Goal: Task Accomplishment & Management: Use online tool/utility

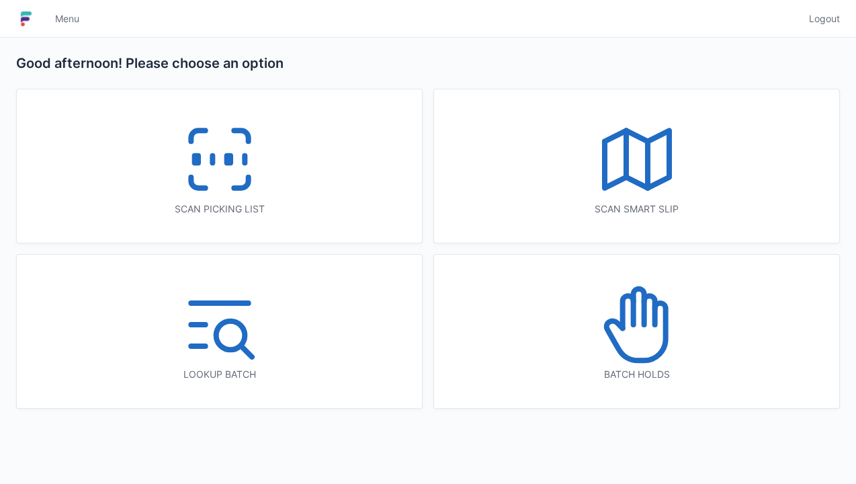
click at [213, 151] on icon at bounding box center [220, 159] width 86 height 86
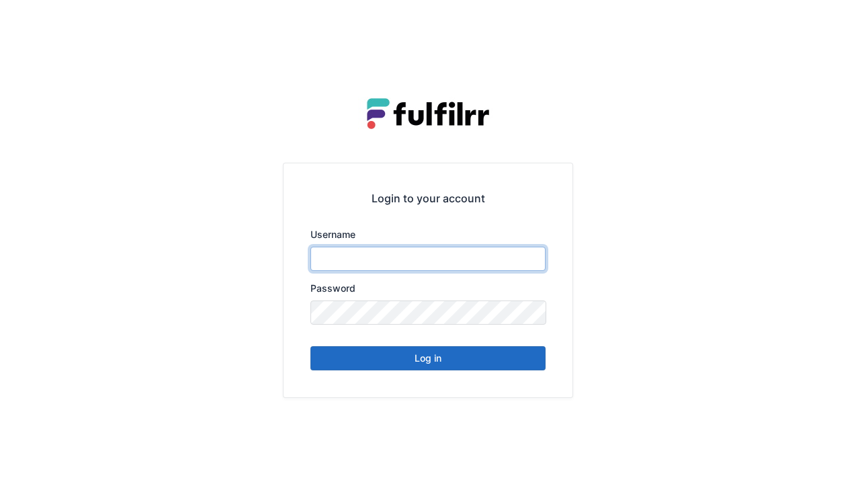
type input "******"
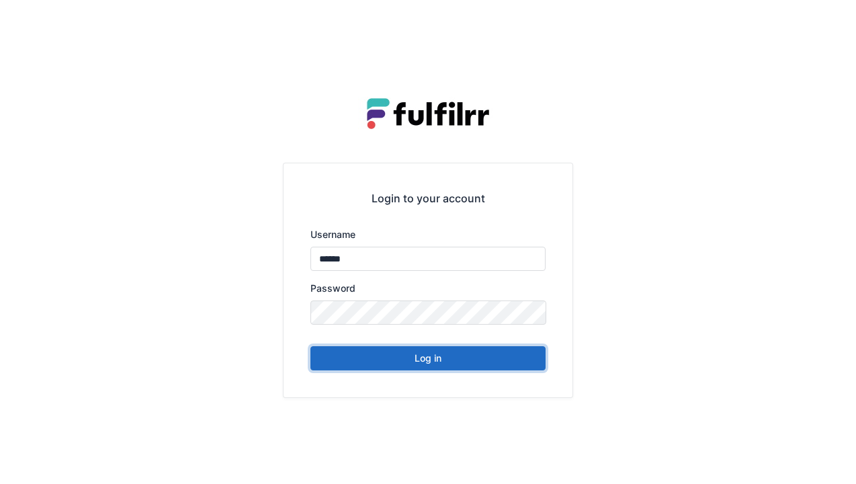
click at [422, 363] on button "Log in" at bounding box center [427, 358] width 235 height 24
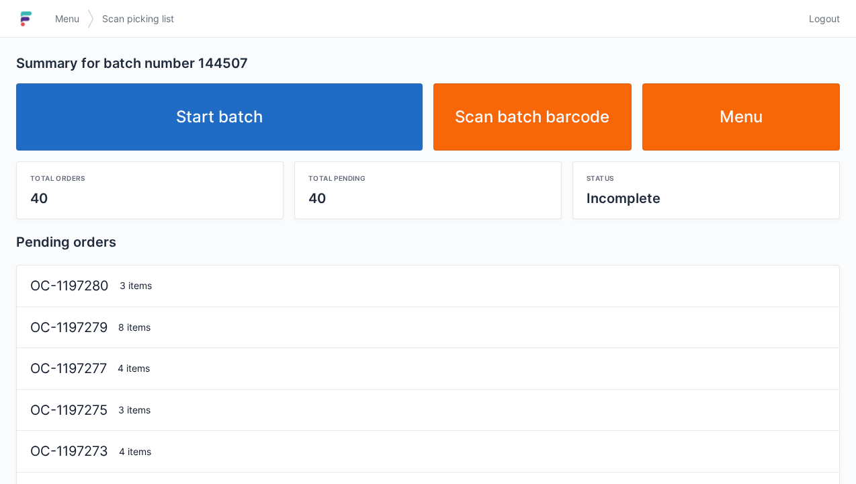
click at [214, 120] on link "Start batch" at bounding box center [219, 116] width 406 height 67
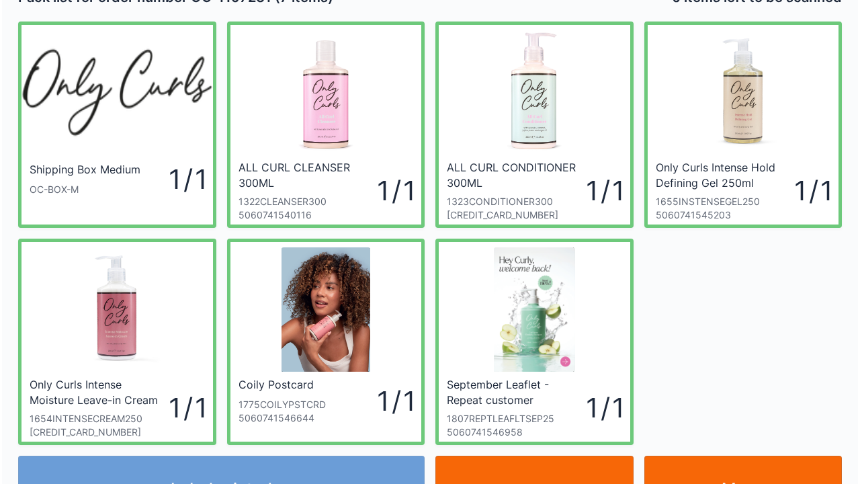
scroll to position [54, 0]
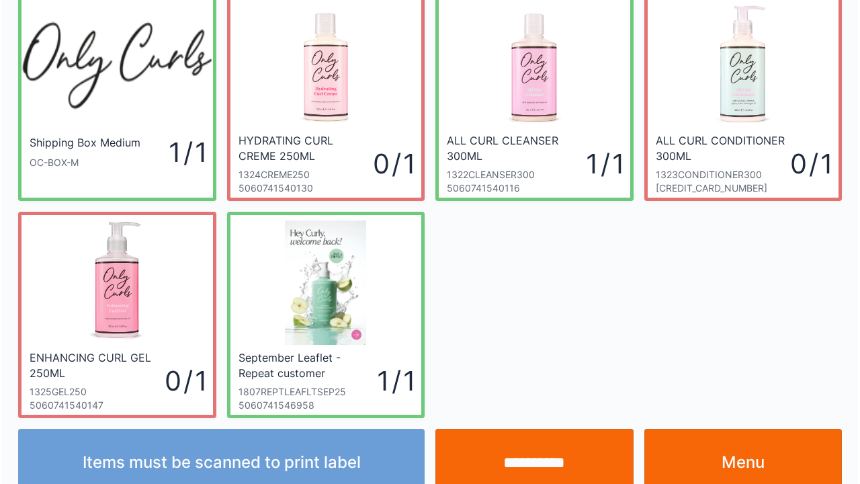
scroll to position [78, 0]
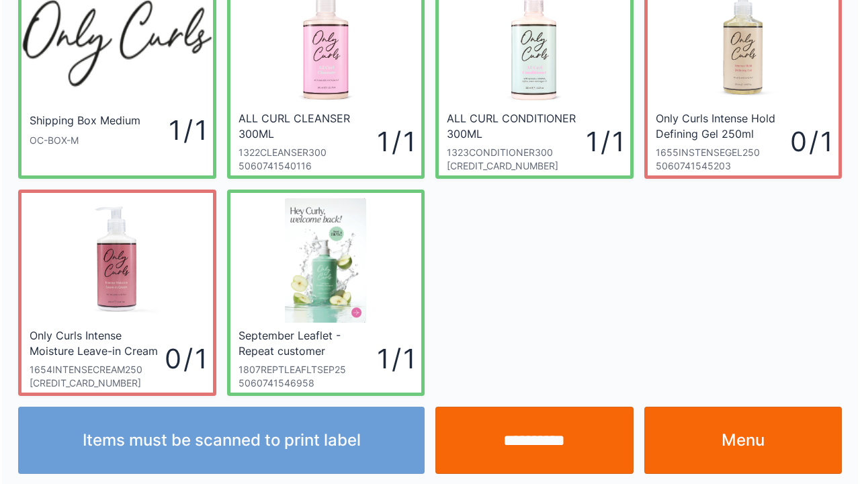
scroll to position [78, 0]
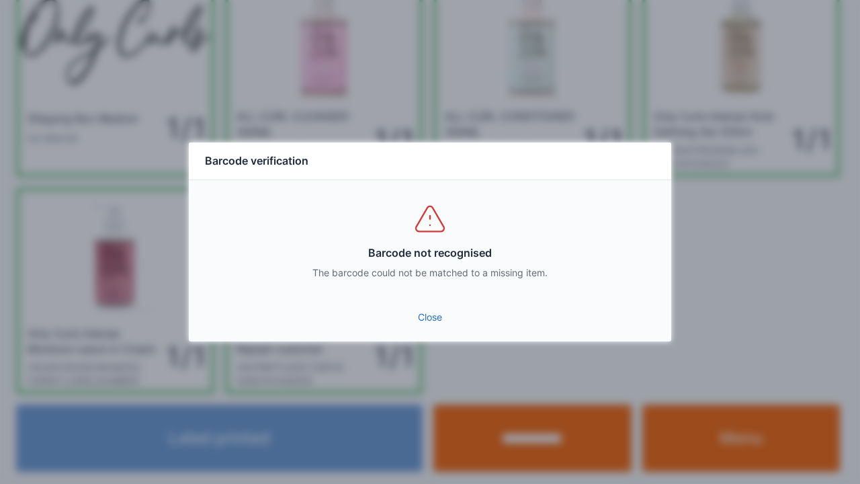
click at [426, 321] on link "Close" at bounding box center [429, 317] width 461 height 24
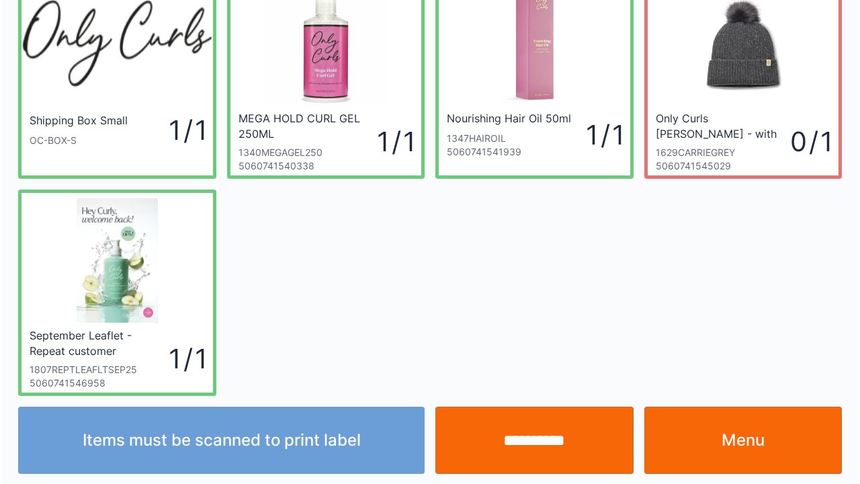
scroll to position [78, 0]
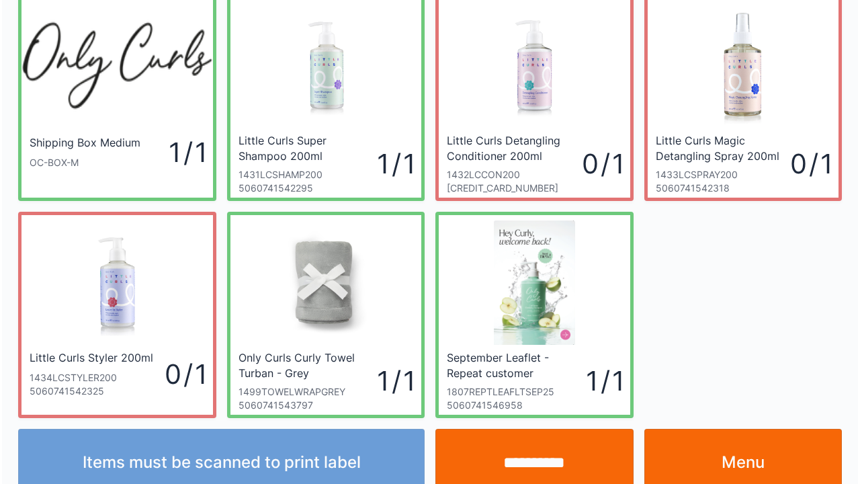
scroll to position [78, 0]
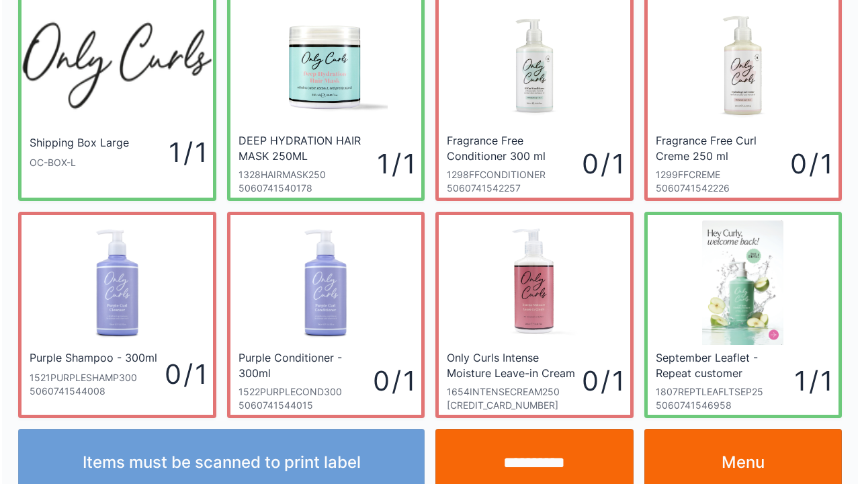
scroll to position [78, 0]
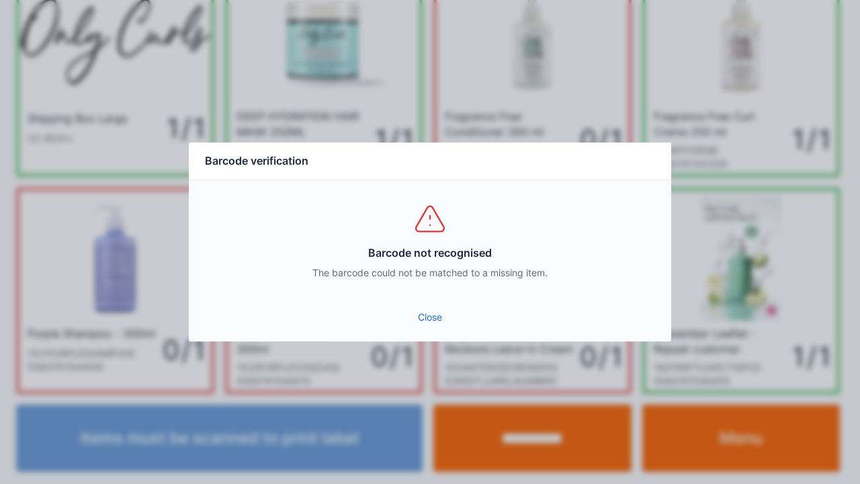
click at [421, 328] on link "Close" at bounding box center [429, 317] width 461 height 24
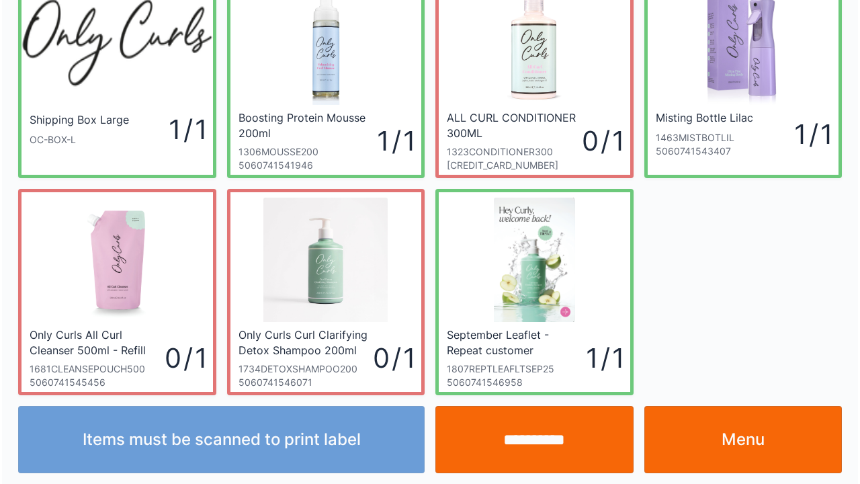
scroll to position [78, 0]
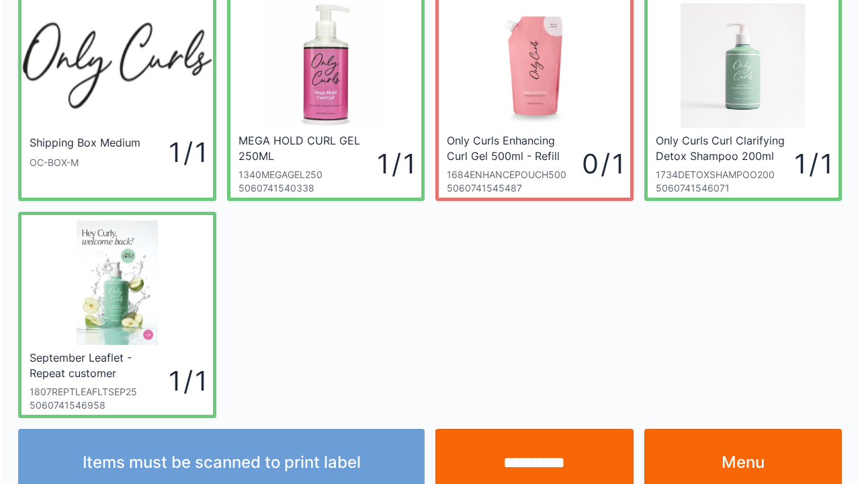
scroll to position [78, 0]
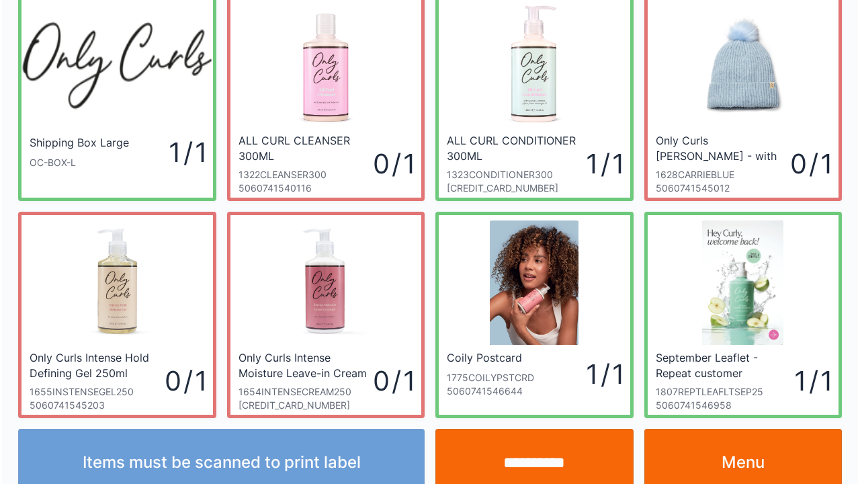
scroll to position [78, 0]
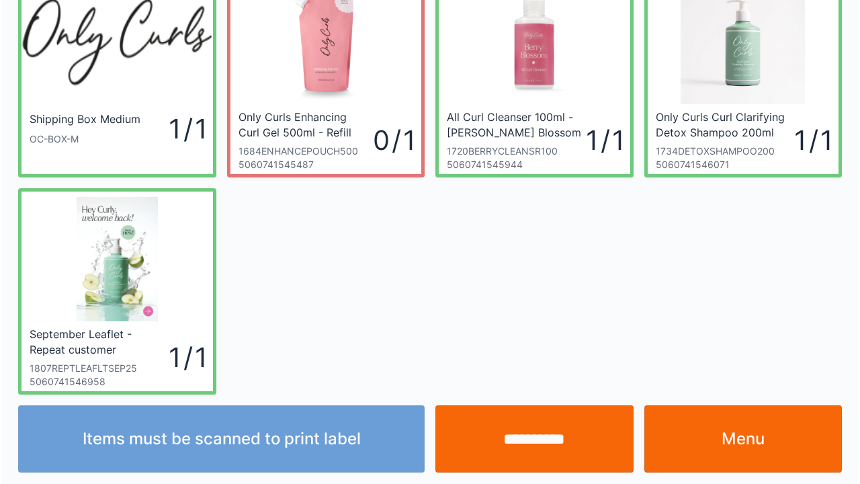
scroll to position [78, 0]
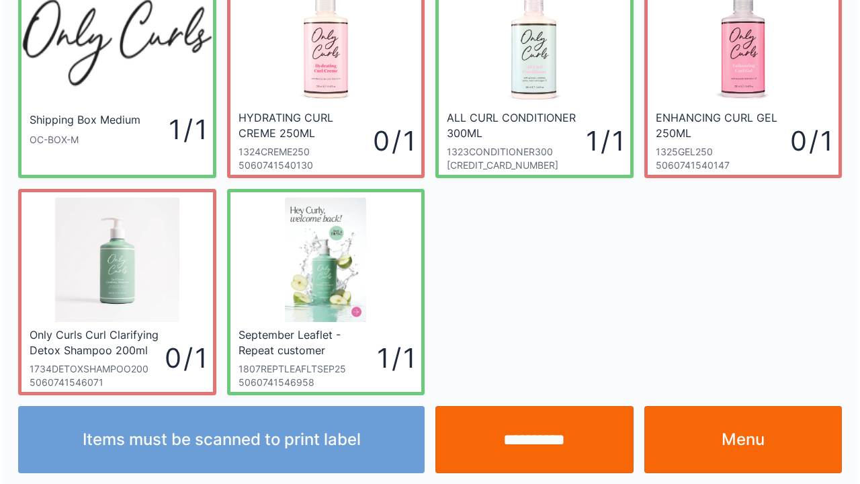
scroll to position [78, 0]
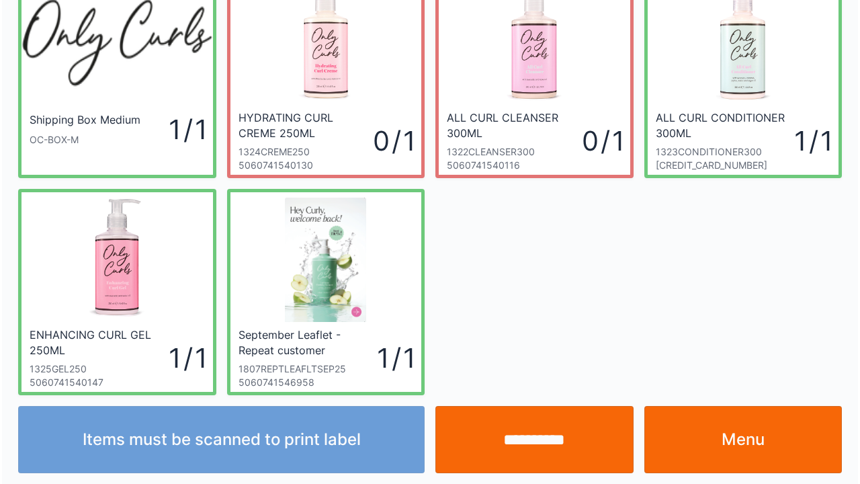
scroll to position [78, 0]
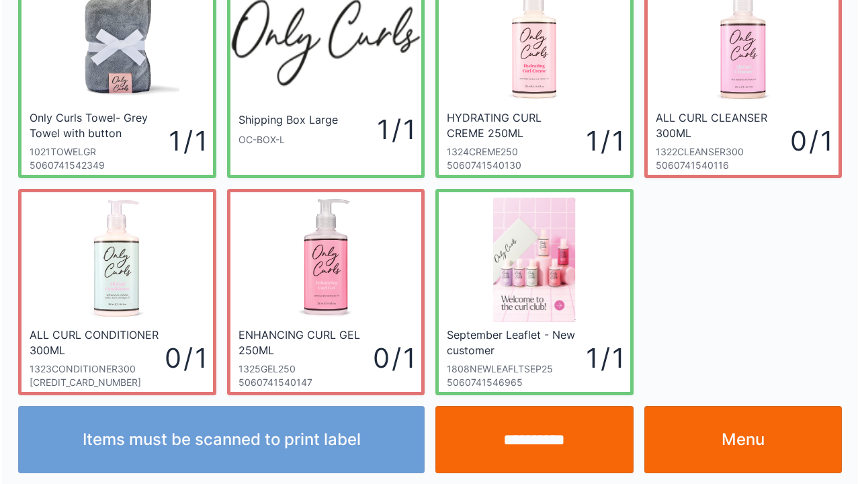
scroll to position [78, 0]
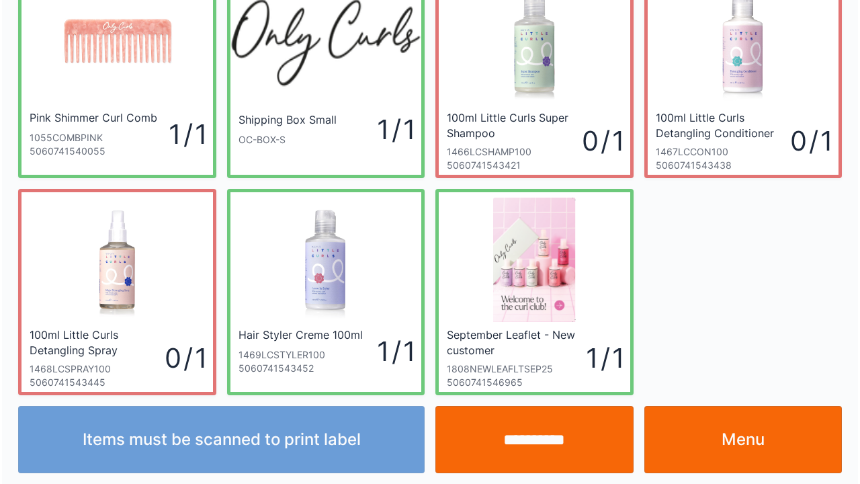
scroll to position [78, 0]
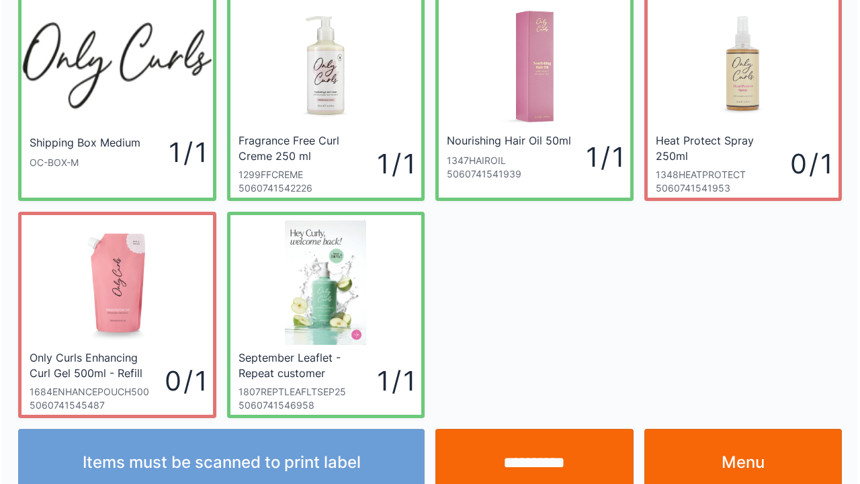
scroll to position [78, 0]
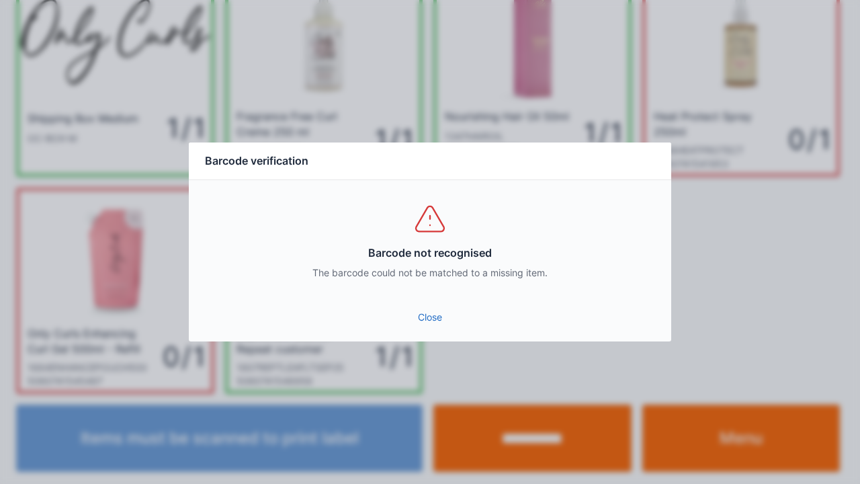
click at [451, 315] on link "Close" at bounding box center [429, 317] width 461 height 24
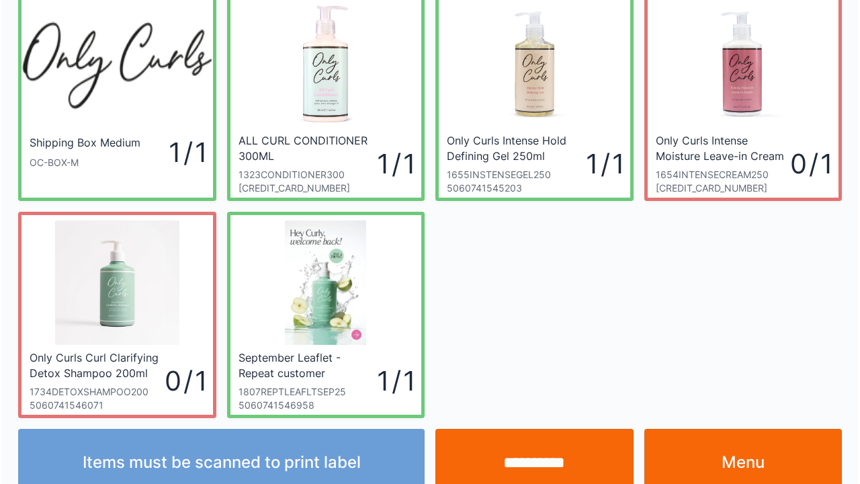
scroll to position [78, 0]
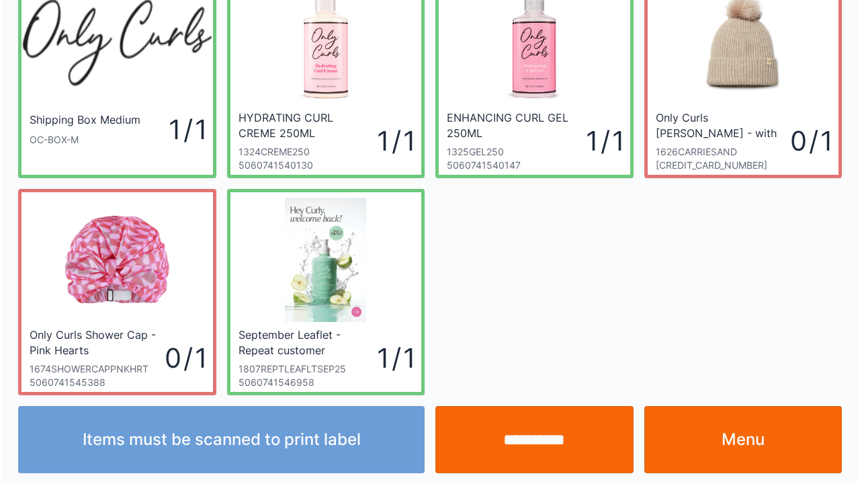
scroll to position [78, 0]
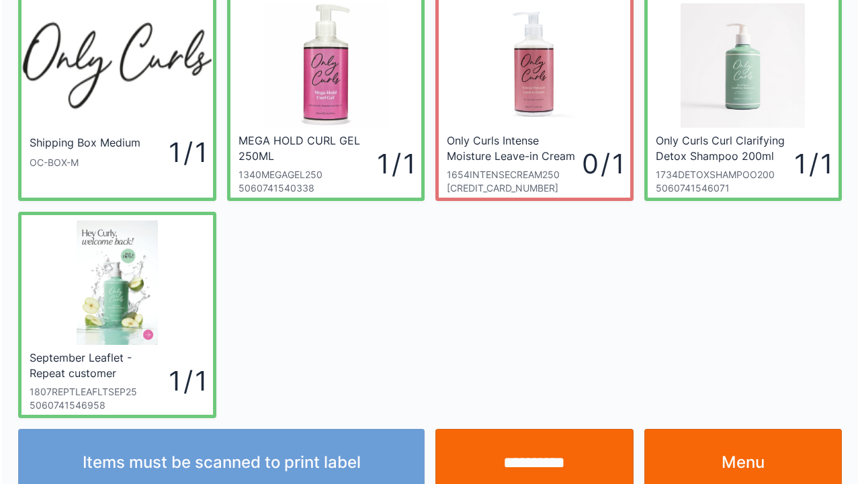
scroll to position [78, 0]
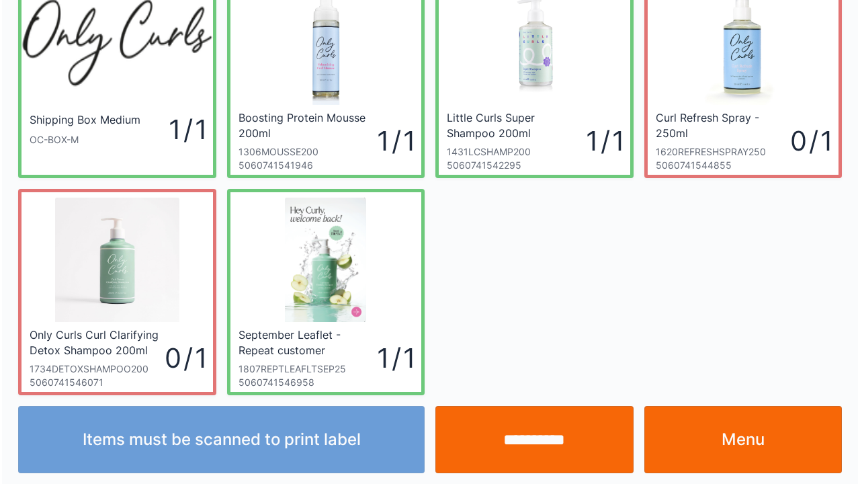
scroll to position [78, 0]
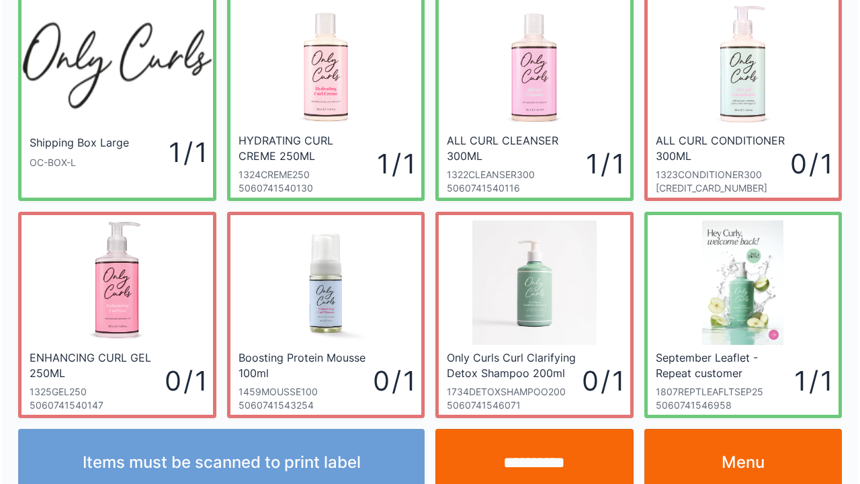
scroll to position [78, 0]
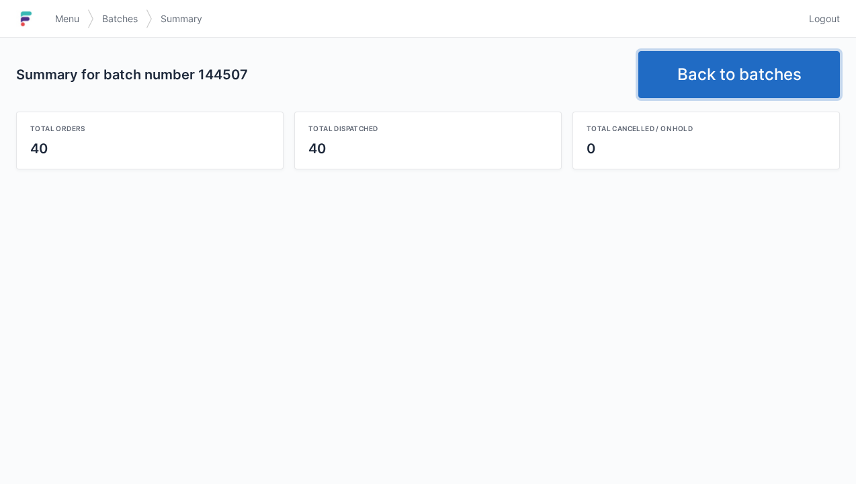
click at [736, 81] on link "Back to batches" at bounding box center [738, 74] width 201 height 47
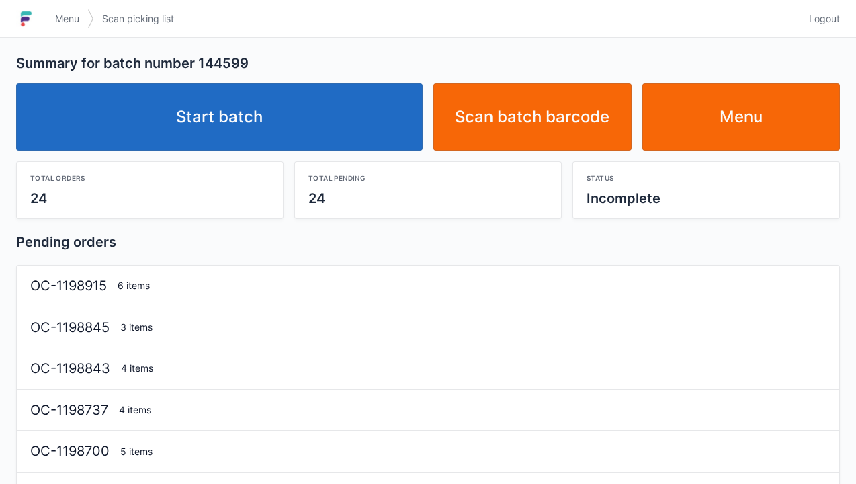
click at [232, 126] on link "Start batch" at bounding box center [219, 116] width 406 height 67
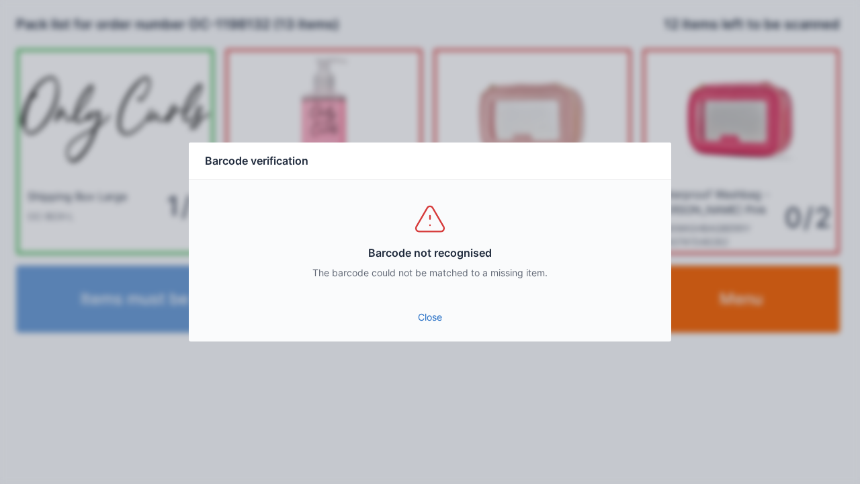
click at [432, 322] on link "Close" at bounding box center [429, 317] width 461 height 24
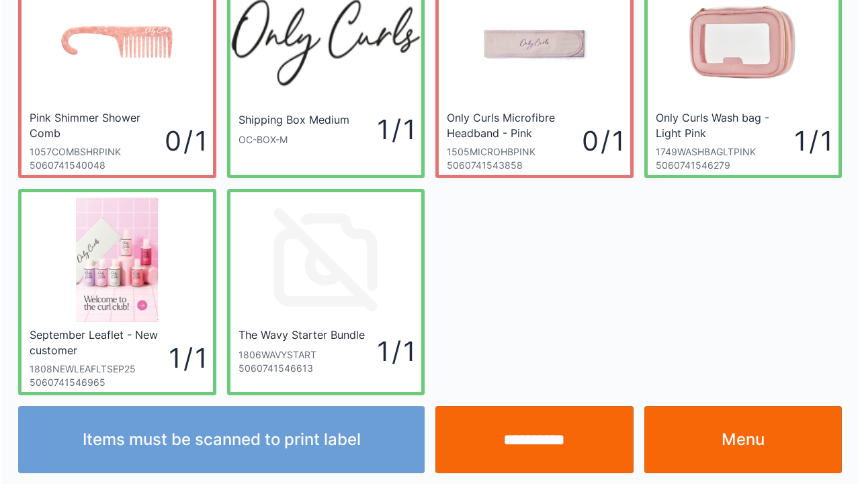
scroll to position [78, 0]
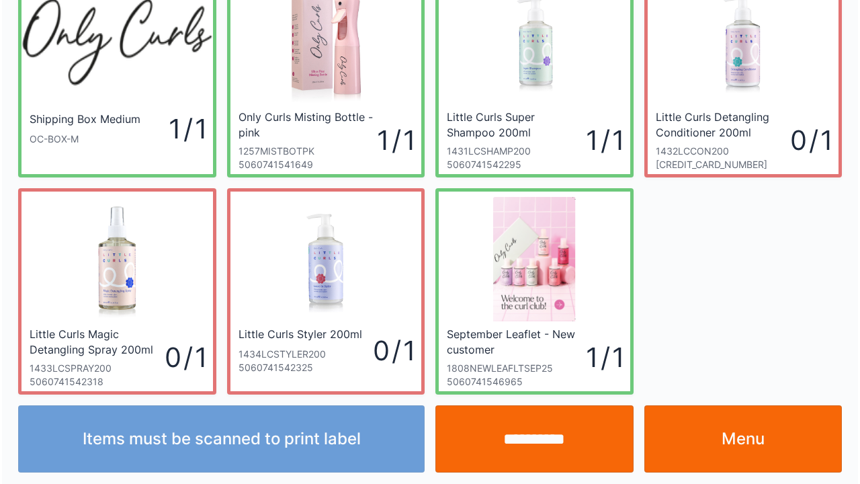
scroll to position [78, 0]
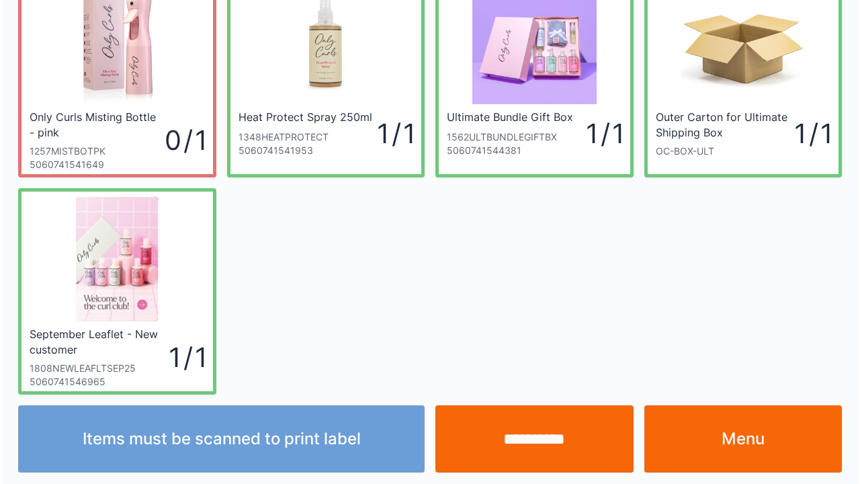
scroll to position [78, 0]
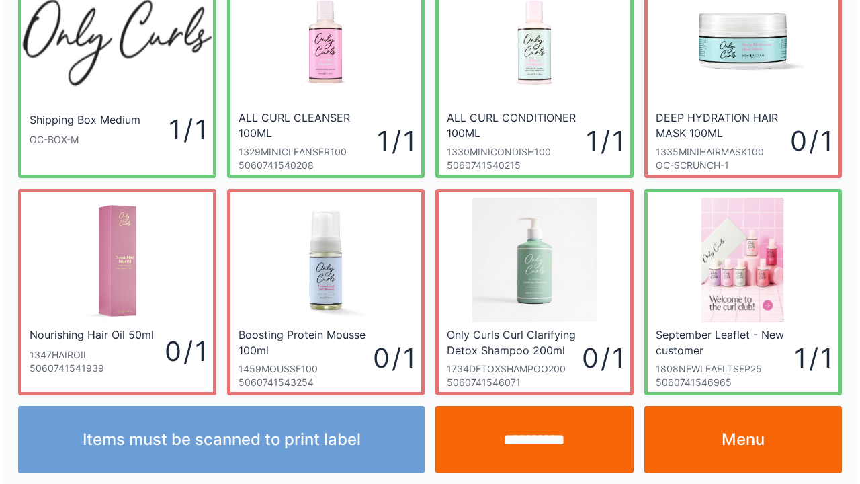
scroll to position [78, 0]
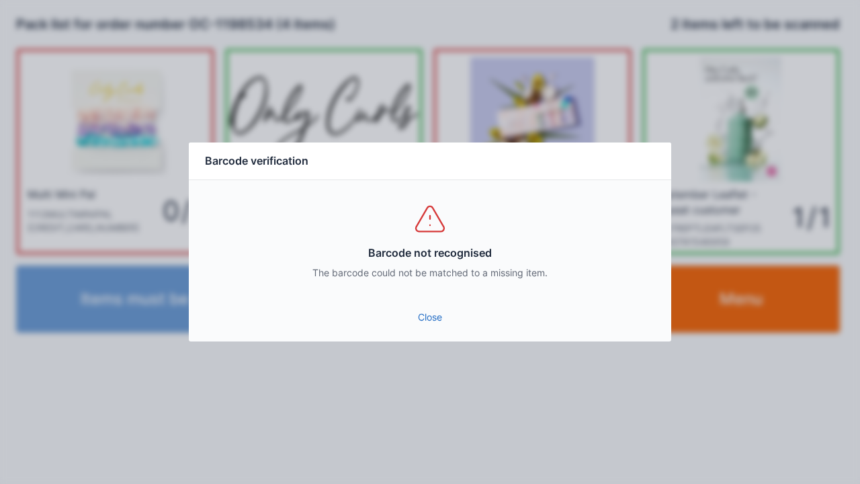
click at [423, 316] on link "Close" at bounding box center [429, 317] width 461 height 24
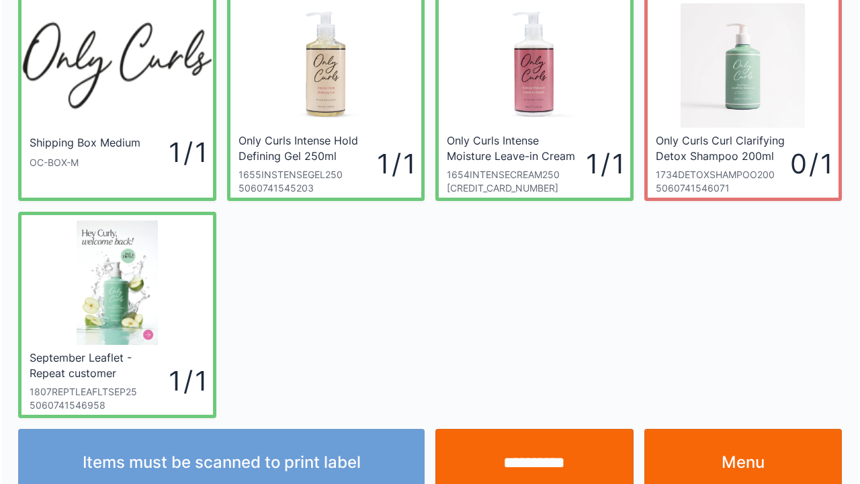
scroll to position [78, 0]
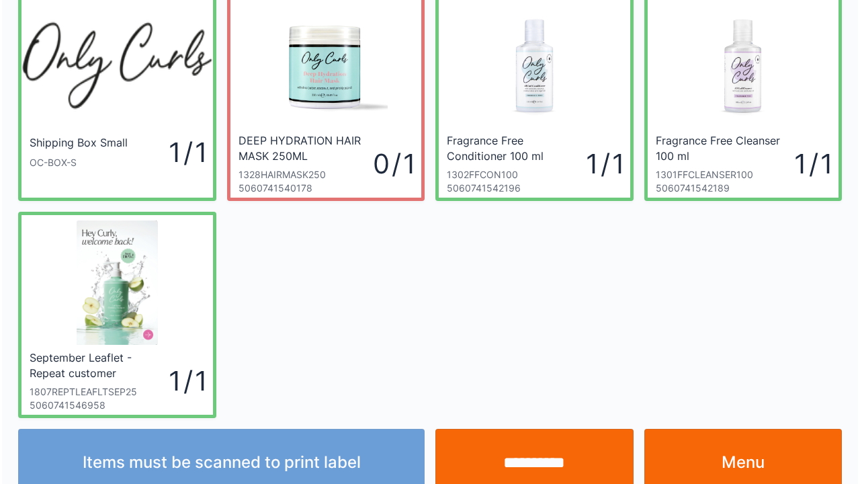
scroll to position [78, 0]
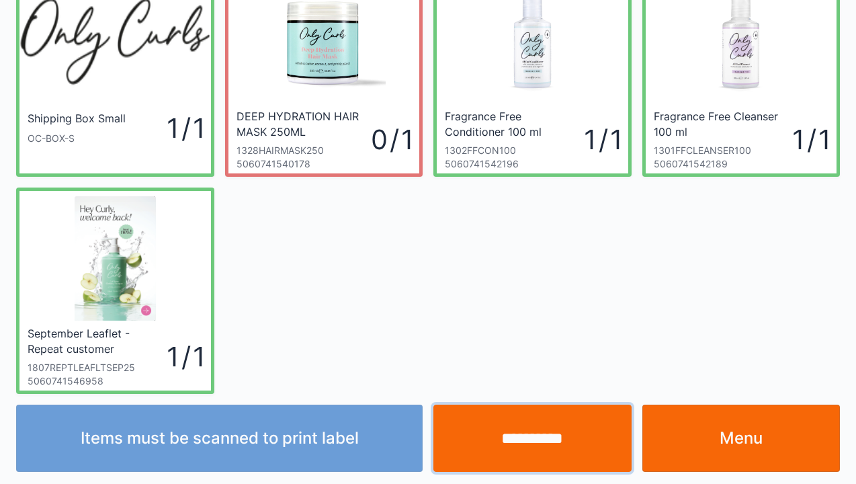
click at [550, 437] on input "**********" at bounding box center [532, 437] width 198 height 67
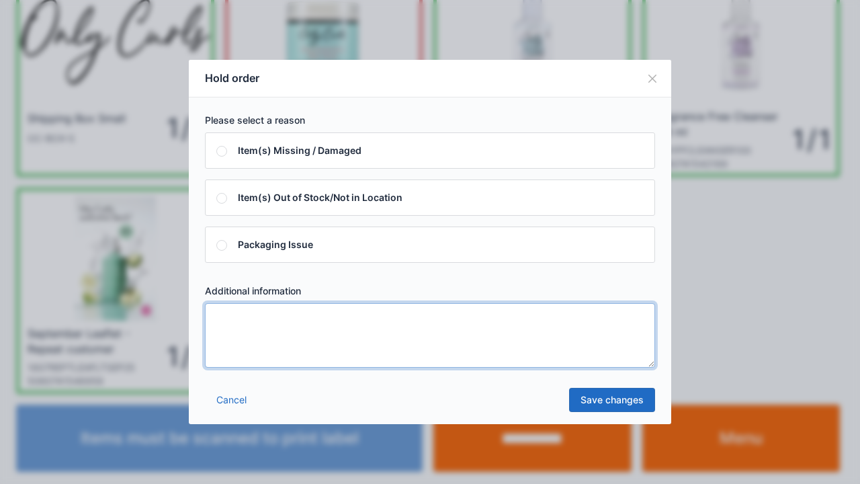
click at [224, 330] on textarea at bounding box center [430, 335] width 450 height 64
type textarea "*****"
click at [602, 406] on link "Save changes" at bounding box center [612, 400] width 86 height 24
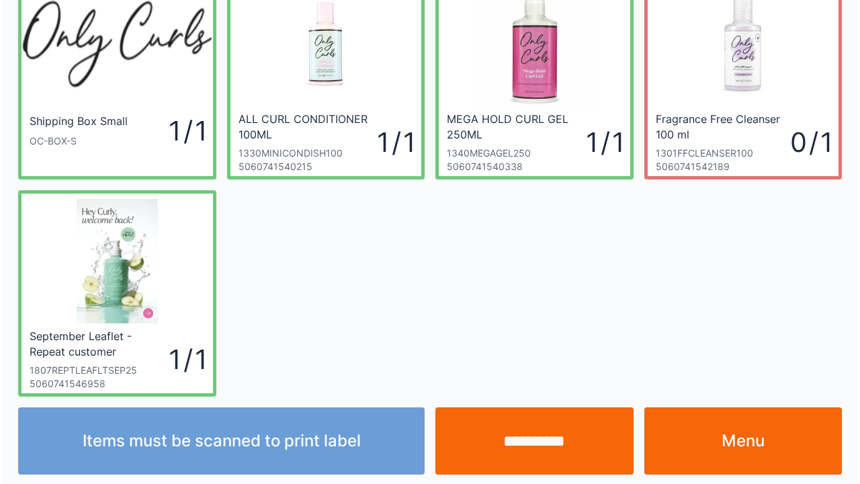
scroll to position [78, 0]
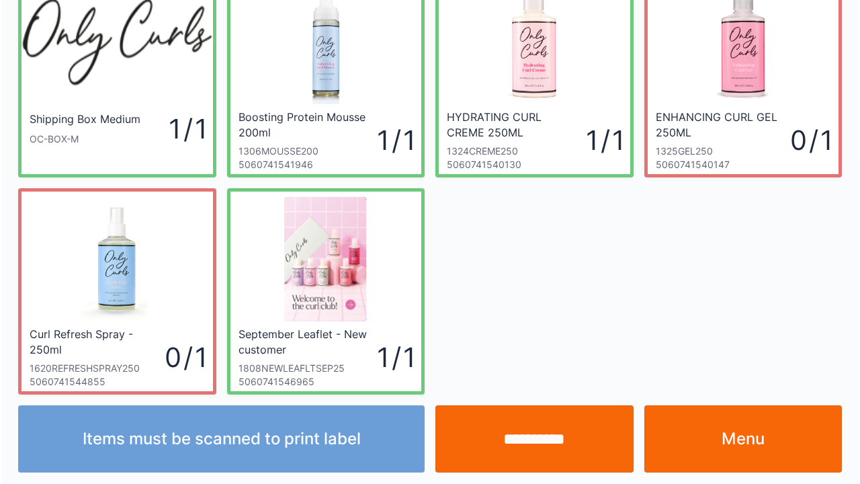
scroll to position [78, 0]
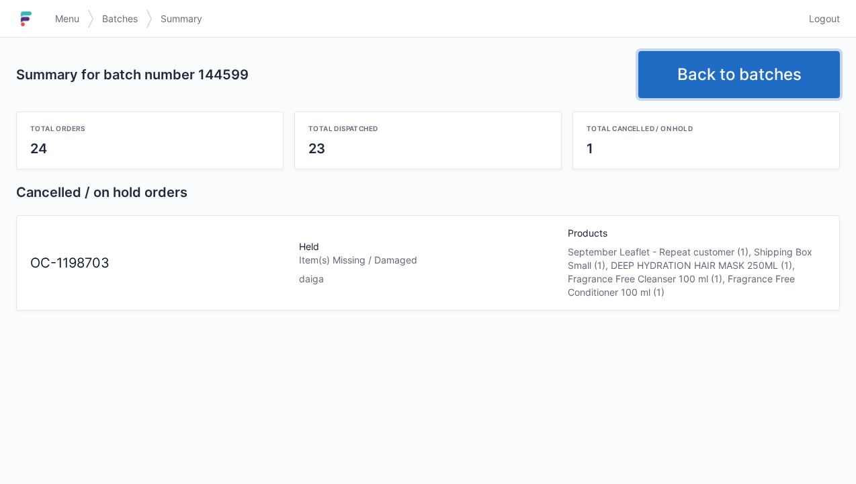
click at [709, 72] on link "Back to batches" at bounding box center [738, 74] width 201 height 47
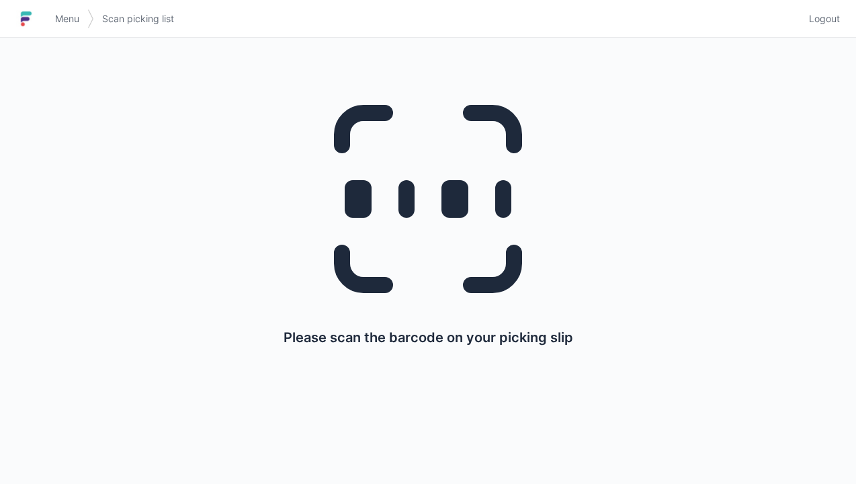
click at [51, 13] on link "Menu" at bounding box center [67, 19] width 40 height 24
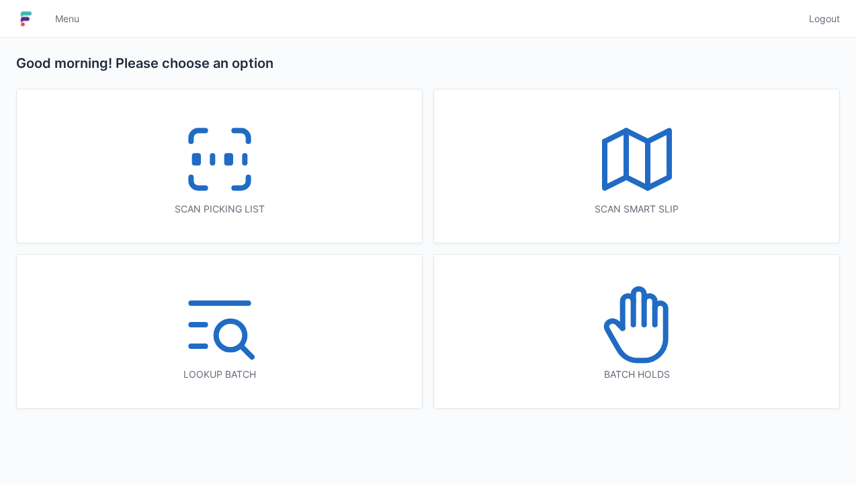
click at [630, 347] on icon at bounding box center [637, 324] width 86 height 86
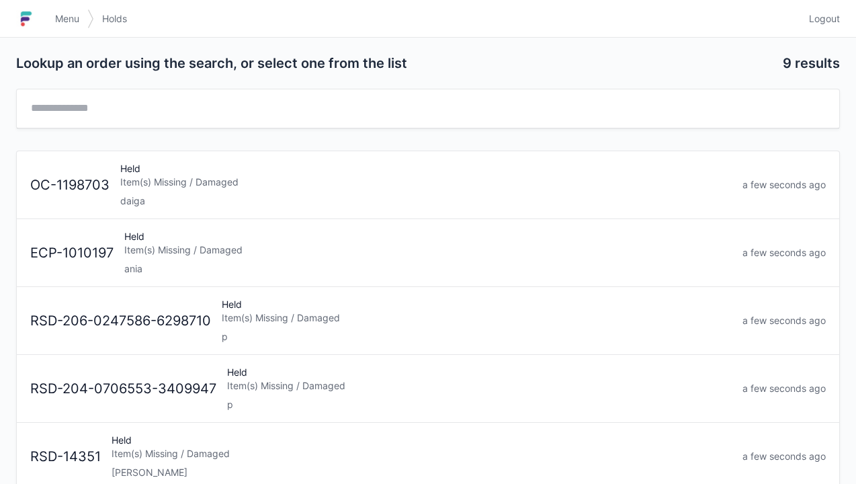
click at [134, 173] on div "Held Item(s) Missing / Damaged daiga" at bounding box center [426, 185] width 622 height 46
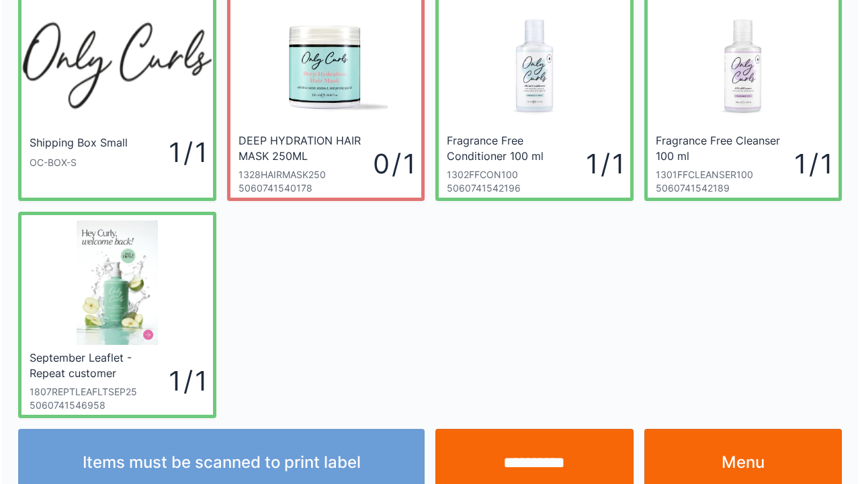
scroll to position [78, 0]
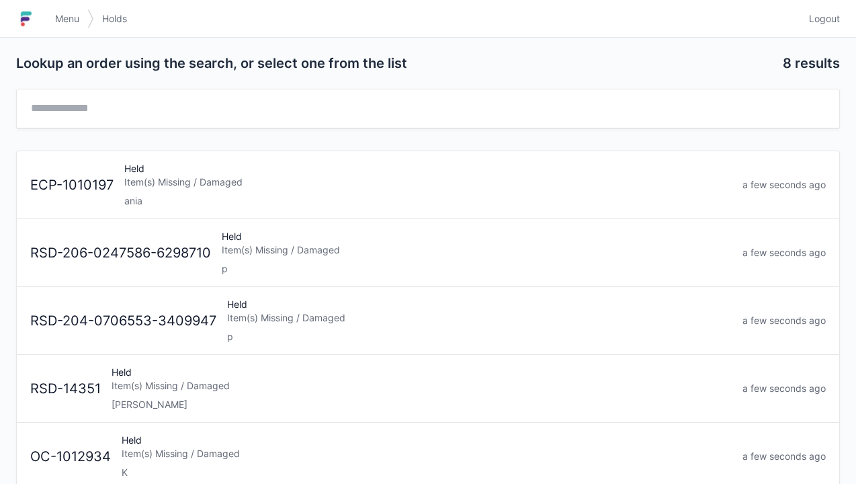
click at [48, 13] on link "Menu" at bounding box center [67, 19] width 40 height 24
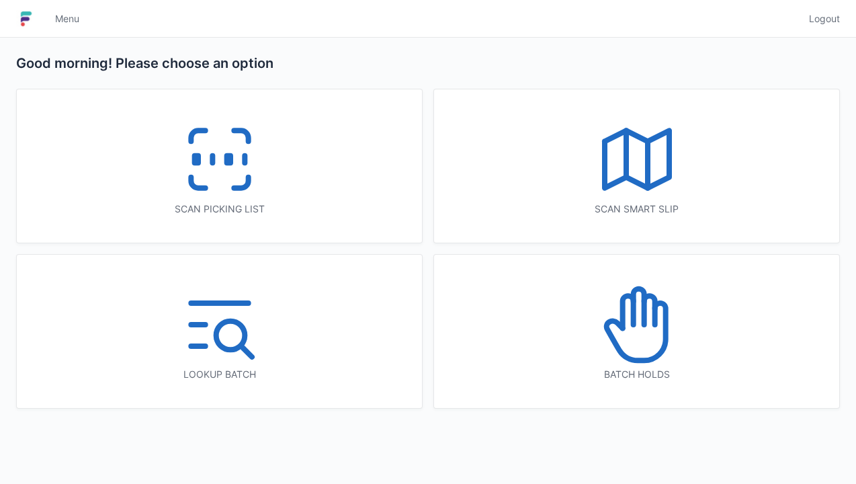
click at [230, 156] on rect at bounding box center [227, 159] width 3 height 7
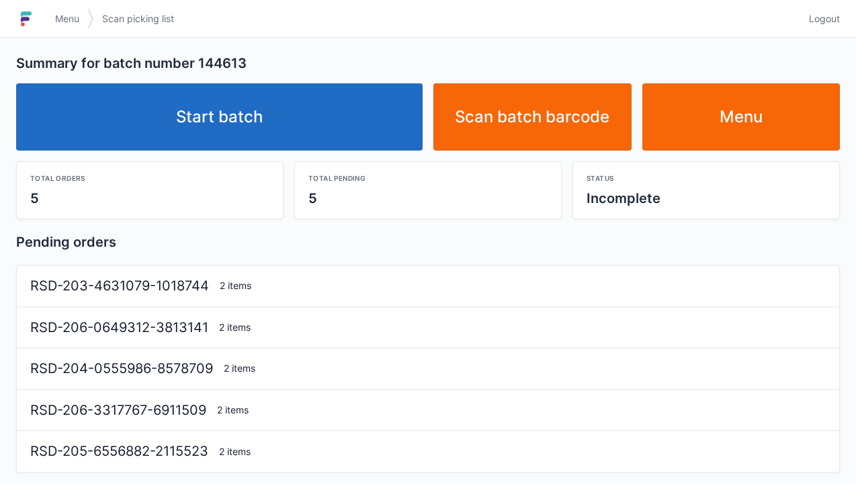
click at [253, 114] on link "Start batch" at bounding box center [219, 116] width 406 height 67
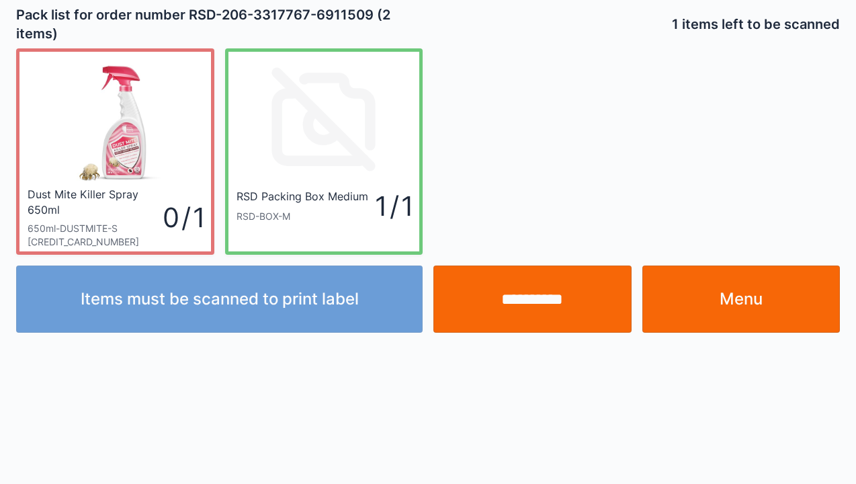
click at [518, 300] on input "**********" at bounding box center [532, 298] width 198 height 67
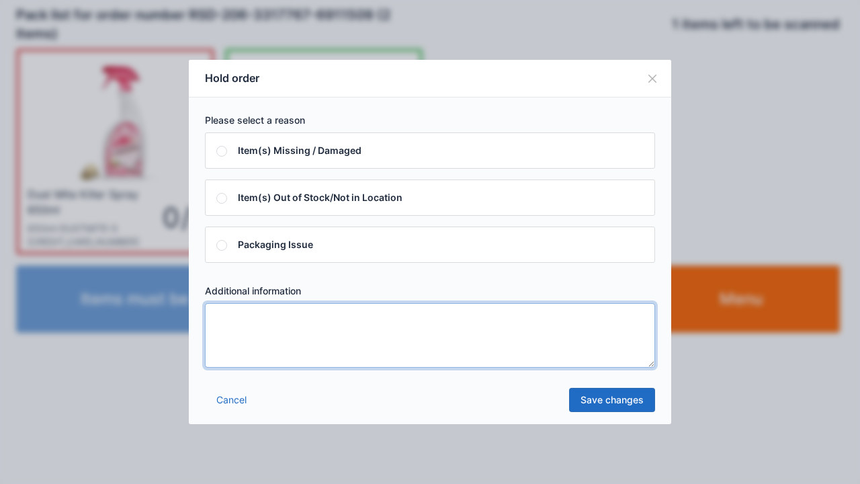
click at [228, 321] on textarea at bounding box center [430, 335] width 450 height 64
type textarea "*****"
click at [591, 407] on link "Save changes" at bounding box center [612, 400] width 86 height 24
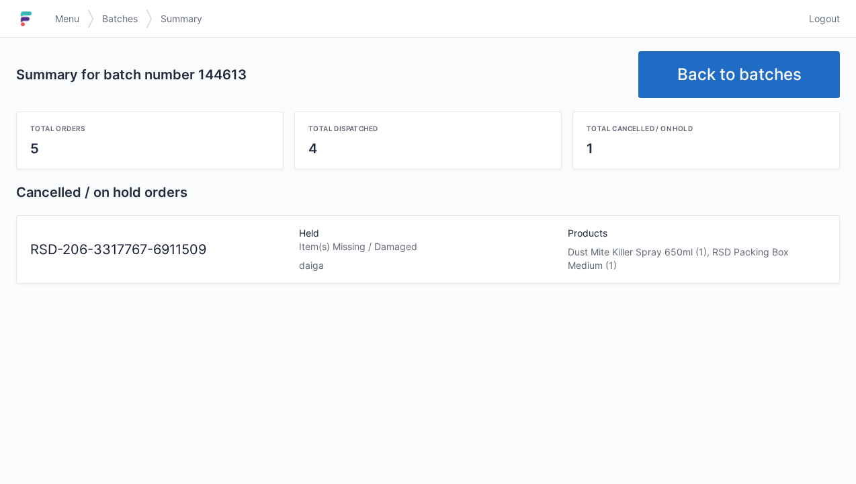
click at [711, 77] on link "Back to batches" at bounding box center [738, 74] width 201 height 47
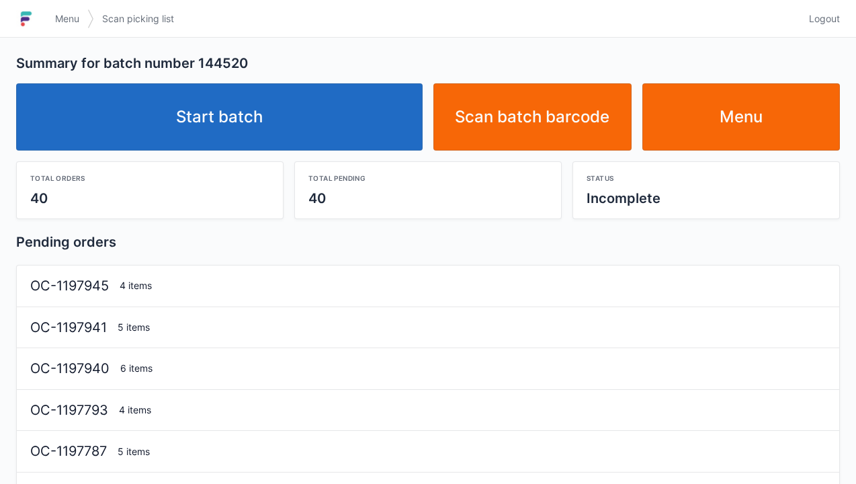
click at [215, 111] on link "Start batch" at bounding box center [219, 116] width 406 height 67
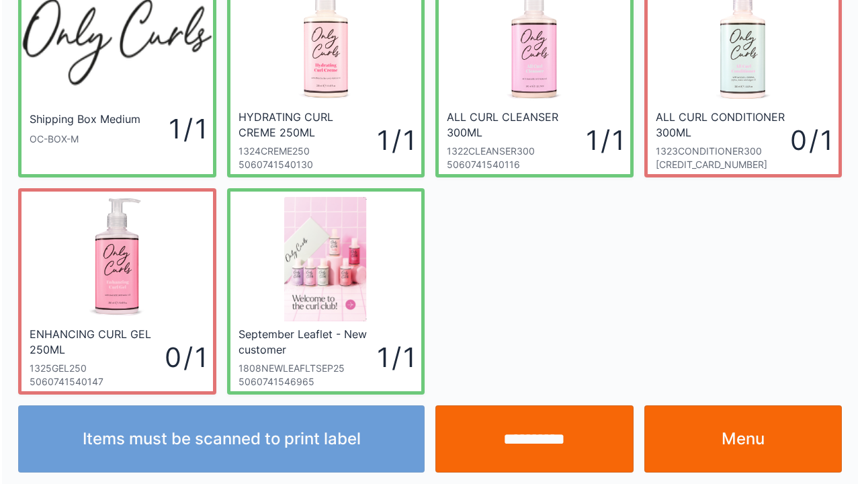
scroll to position [78, 0]
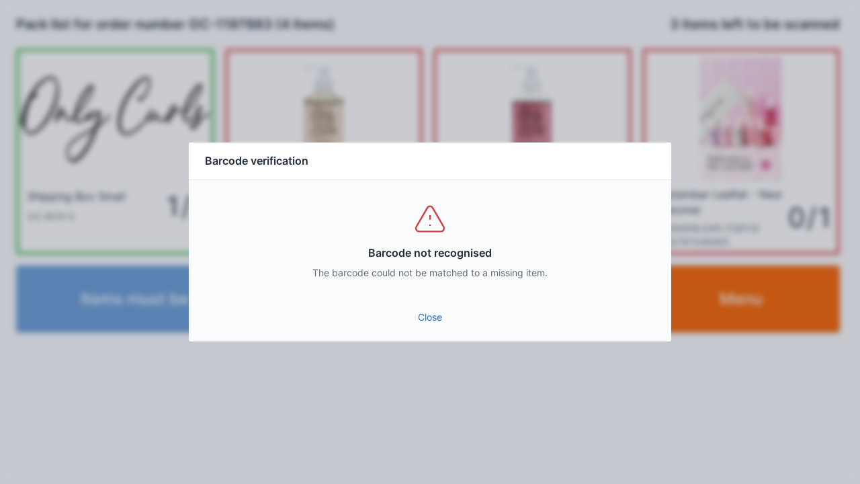
click at [435, 312] on link "Close" at bounding box center [429, 317] width 461 height 24
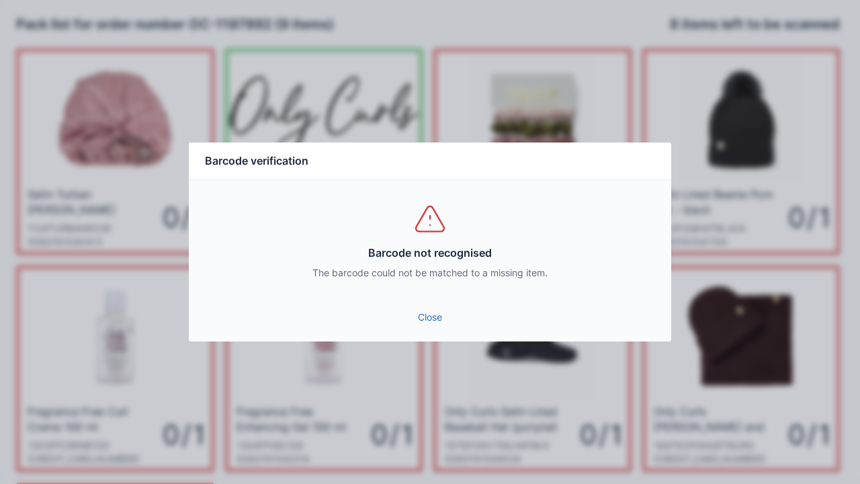
click at [416, 324] on link "Close" at bounding box center [429, 317] width 461 height 24
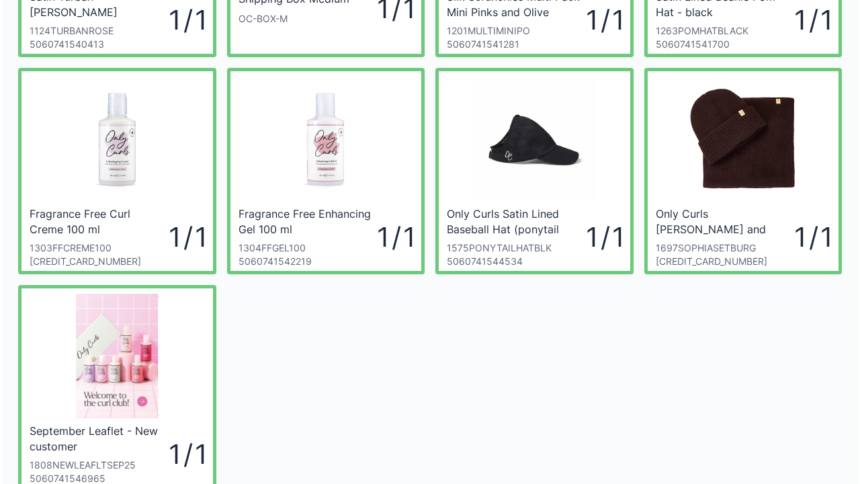
scroll to position [199, 0]
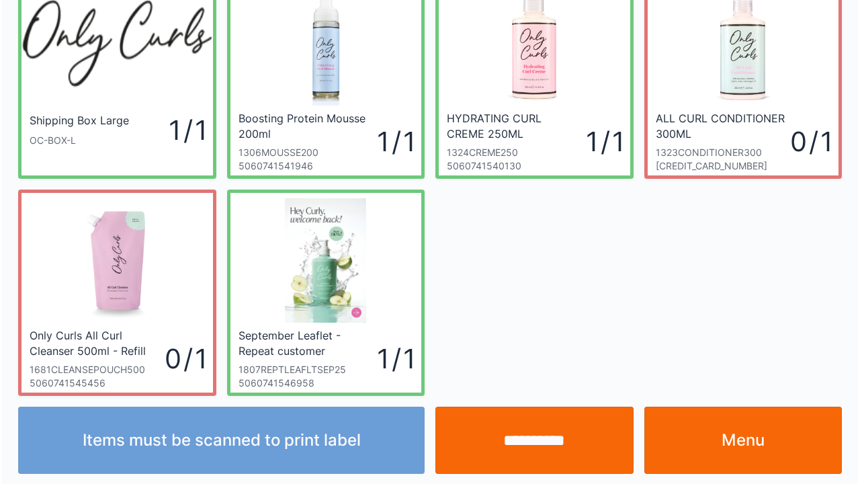
scroll to position [78, 0]
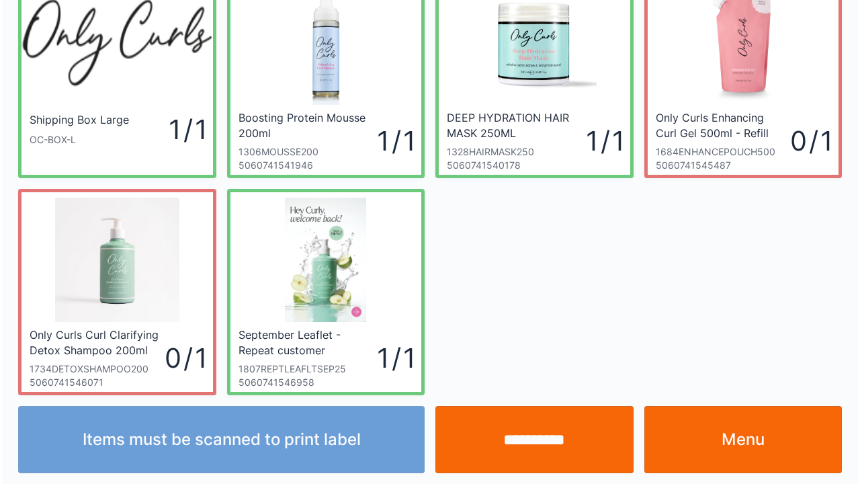
scroll to position [78, 0]
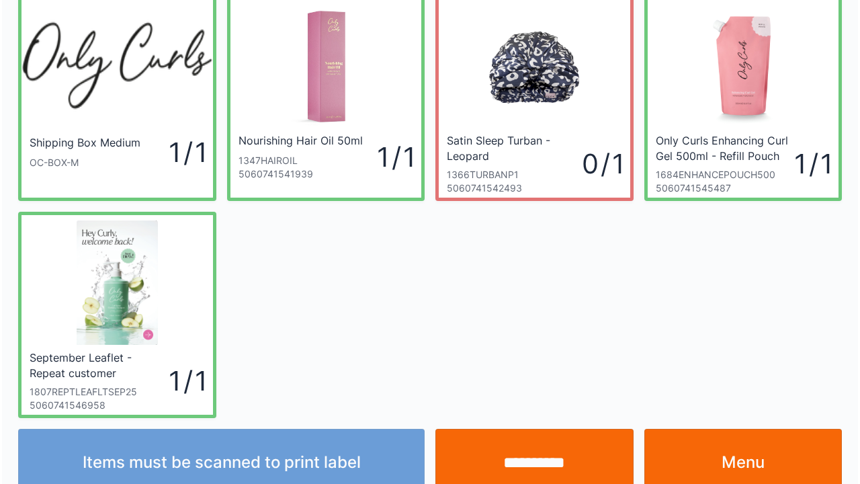
scroll to position [78, 0]
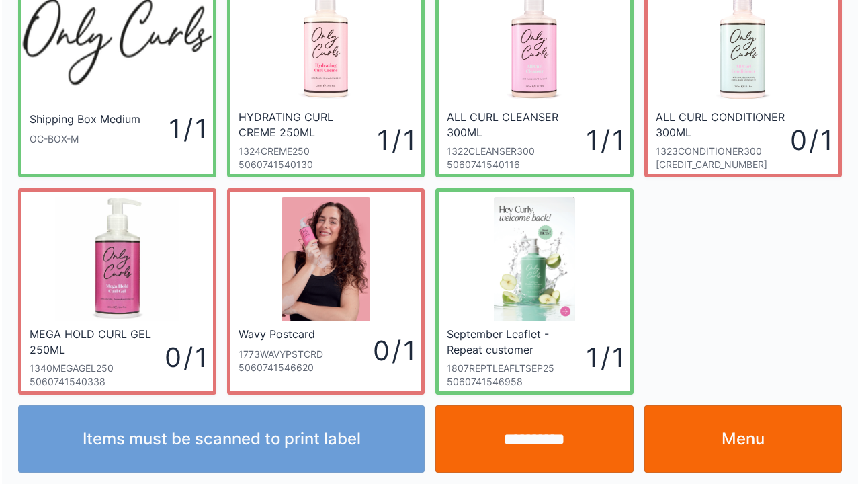
scroll to position [78, 0]
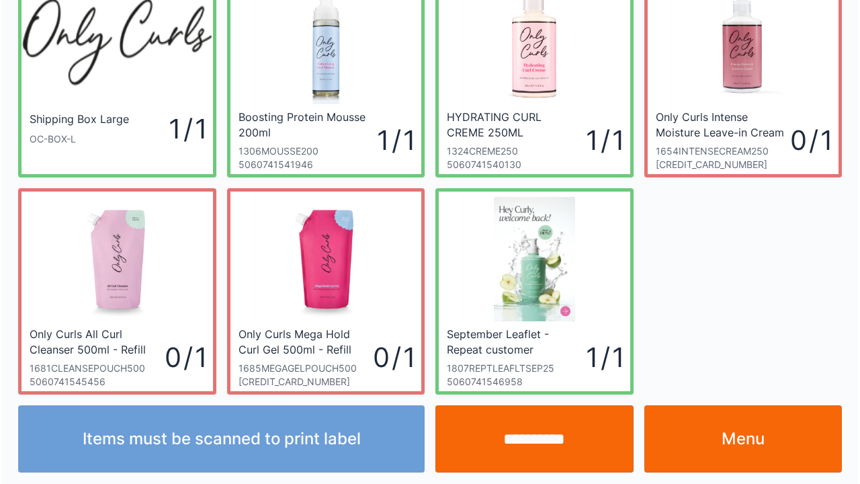
scroll to position [78, 0]
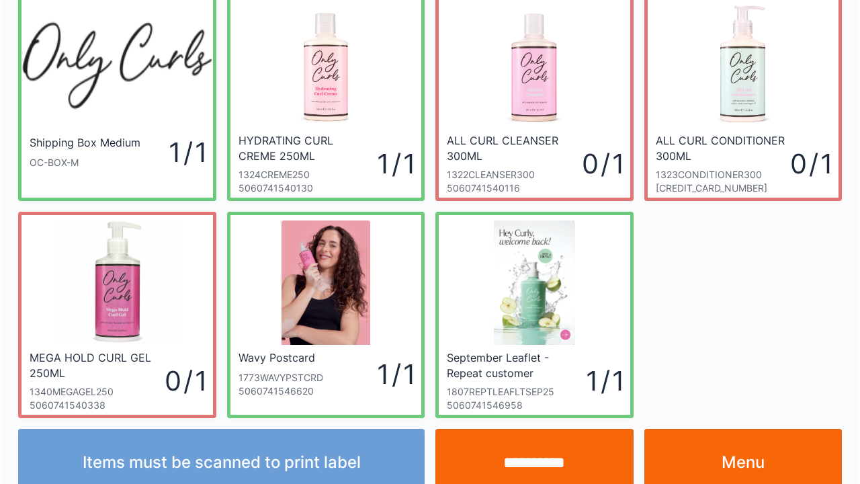
scroll to position [78, 0]
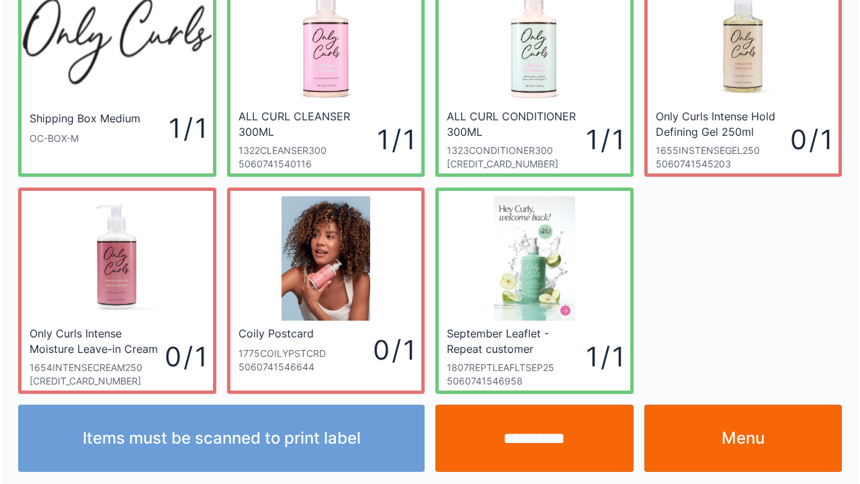
scroll to position [78, 0]
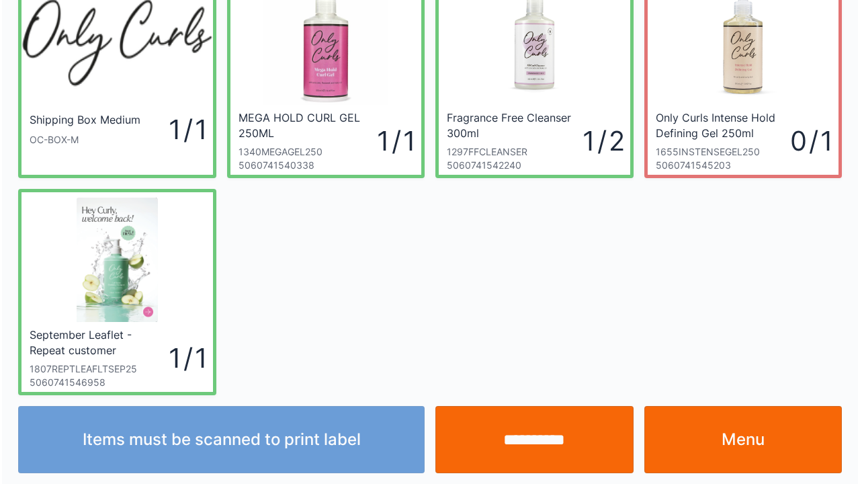
scroll to position [78, 0]
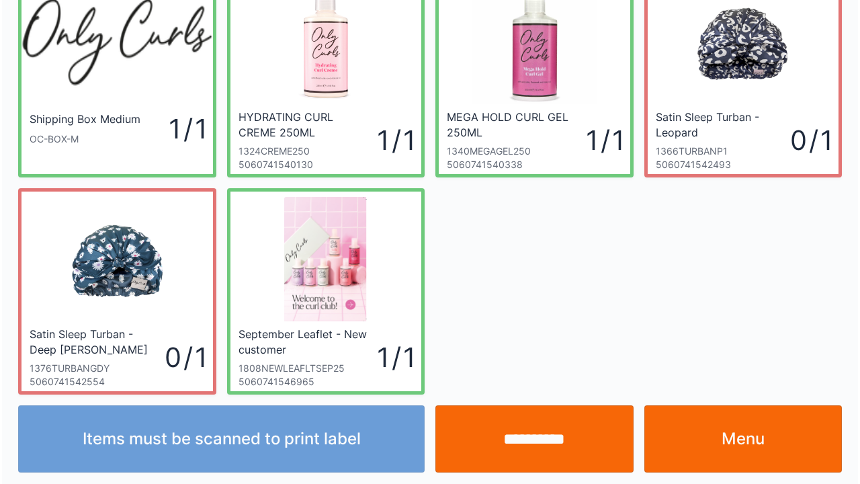
scroll to position [78, 0]
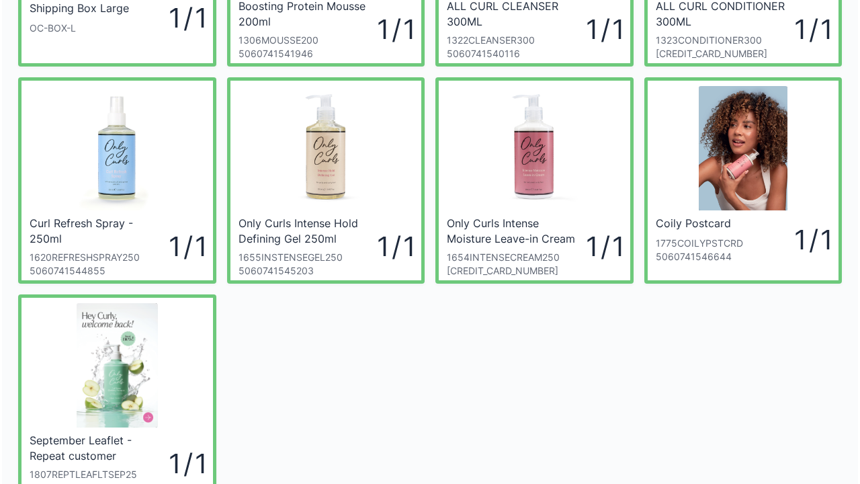
scroll to position [215, 0]
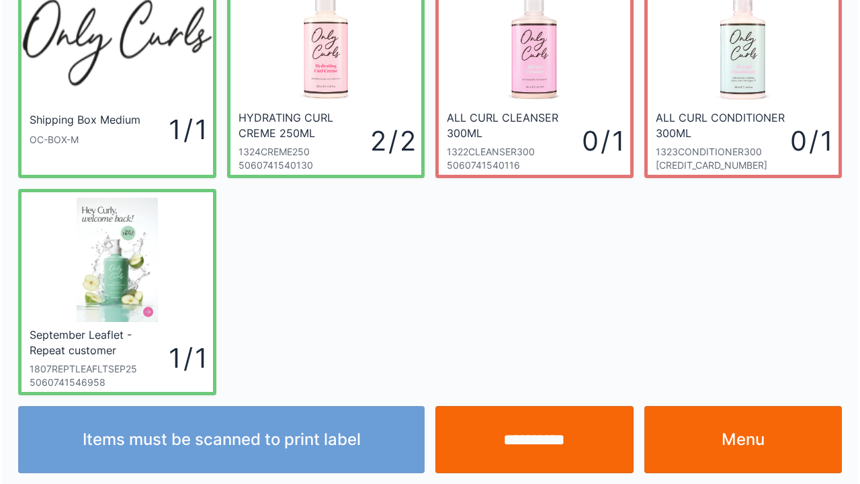
scroll to position [78, 0]
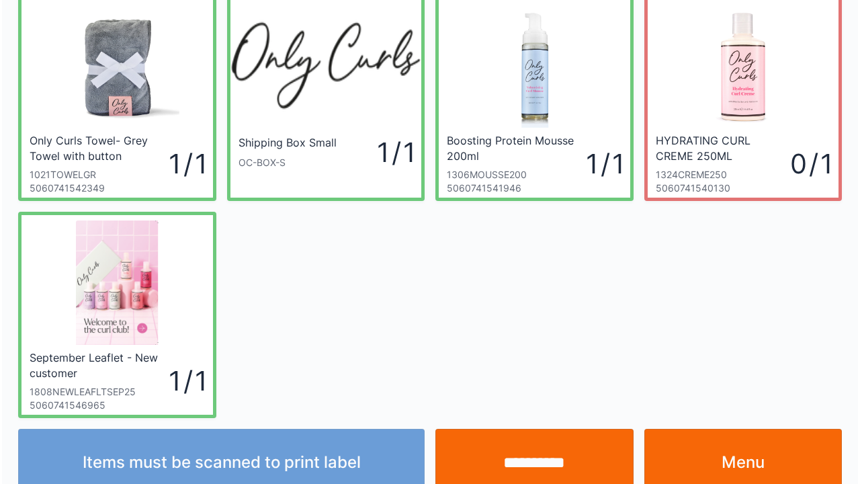
scroll to position [78, 0]
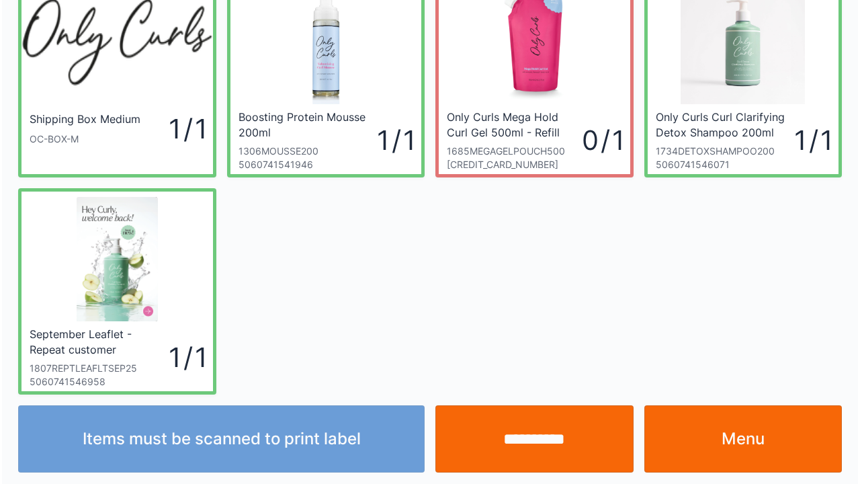
scroll to position [78, 0]
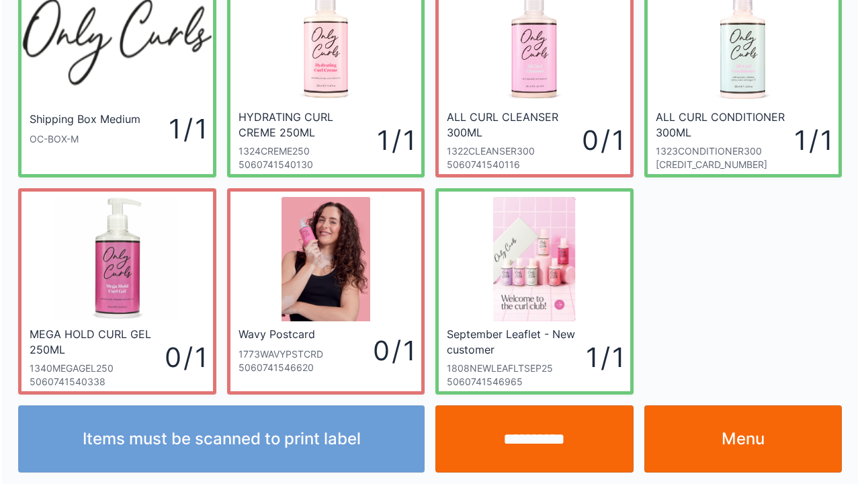
scroll to position [78, 0]
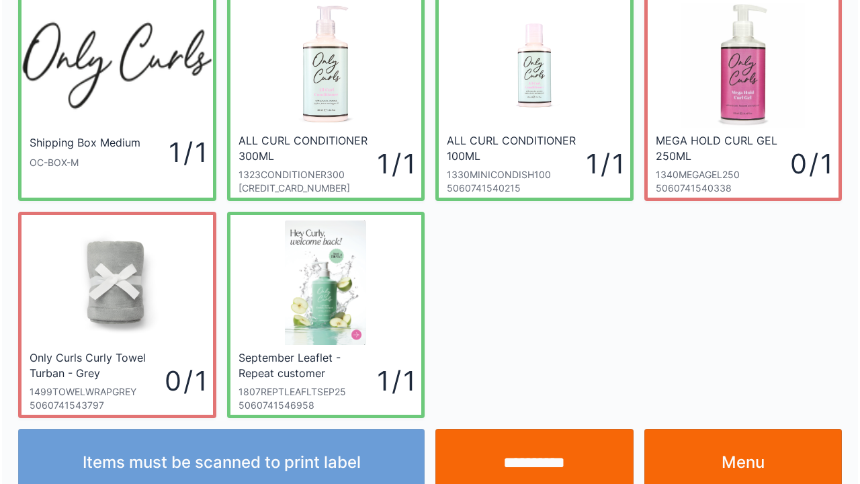
scroll to position [78, 0]
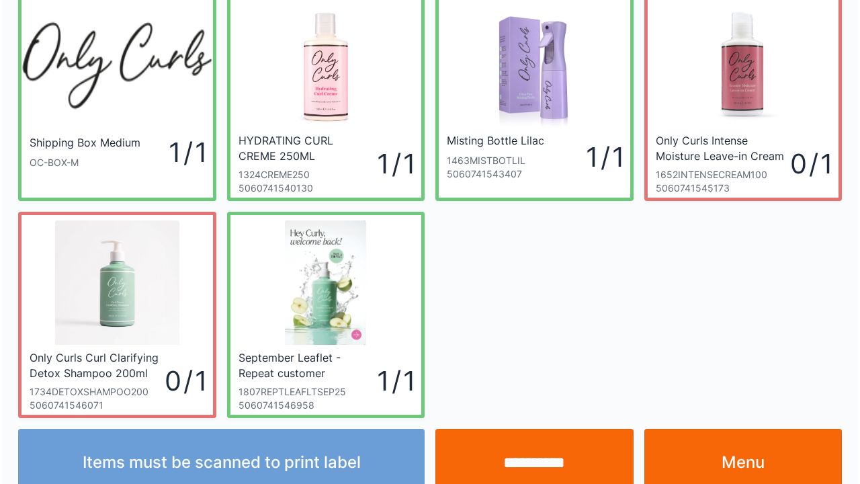
scroll to position [78, 0]
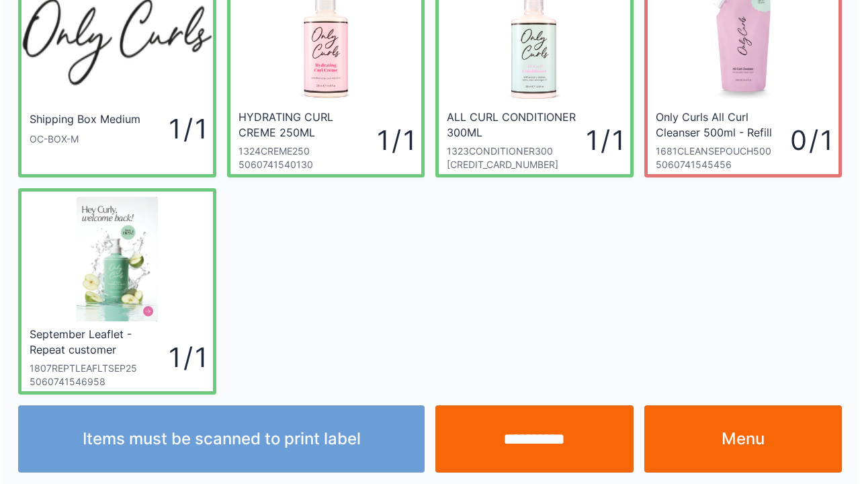
scroll to position [78, 0]
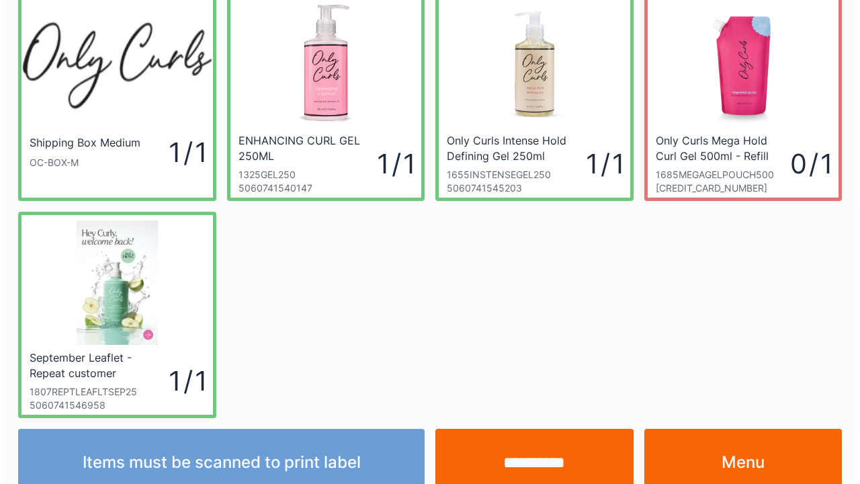
scroll to position [78, 0]
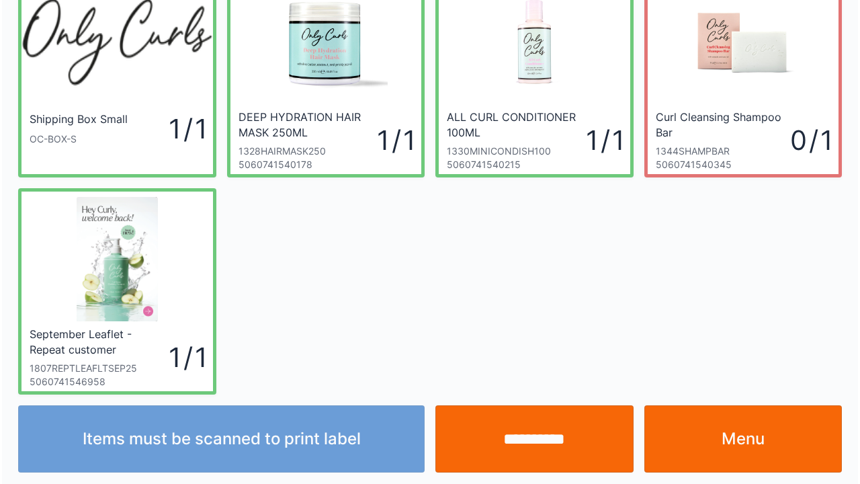
scroll to position [78, 0]
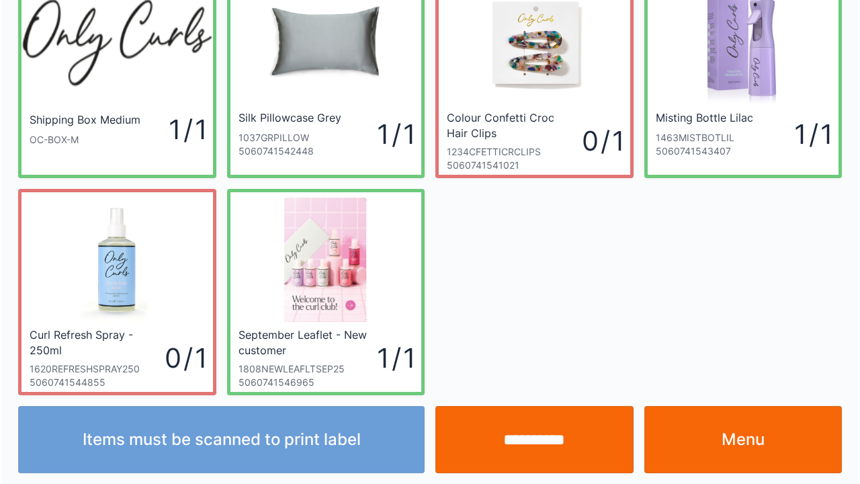
scroll to position [78, 0]
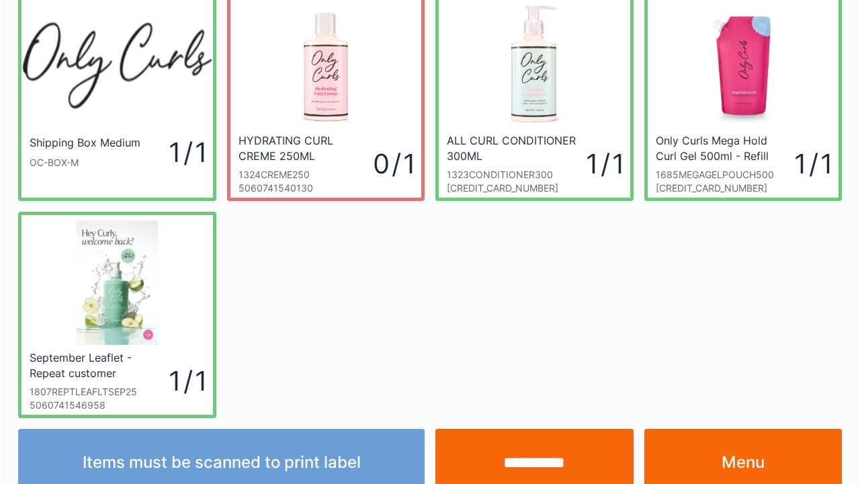
scroll to position [78, 0]
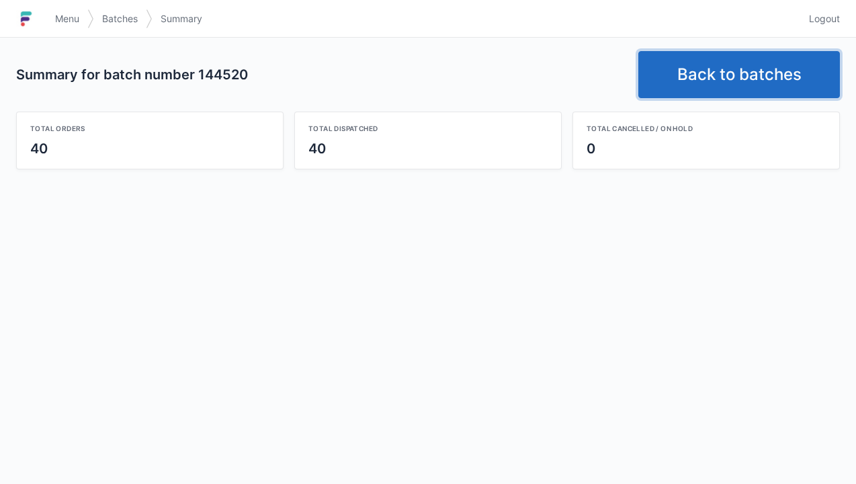
click at [707, 74] on link "Back to batches" at bounding box center [738, 74] width 201 height 47
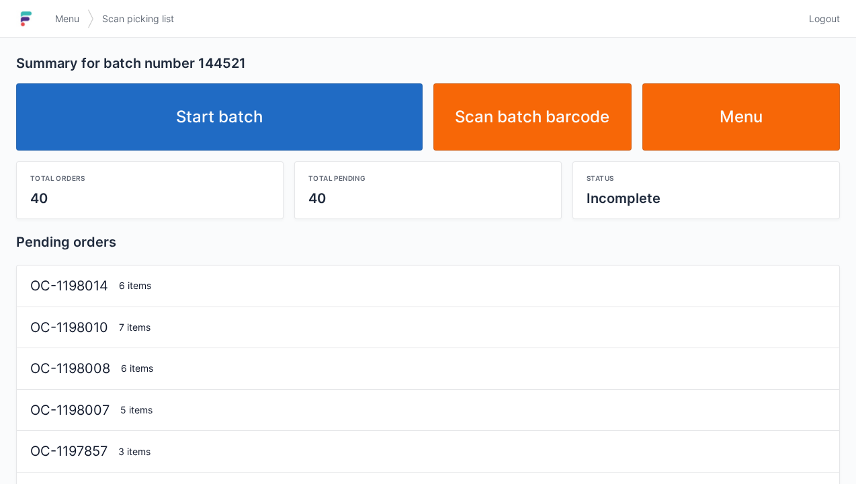
click at [218, 114] on link "Start batch" at bounding box center [219, 116] width 406 height 67
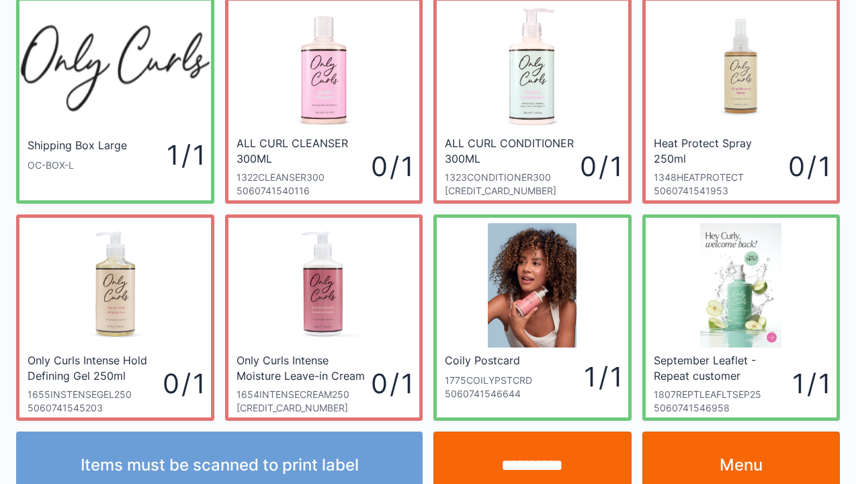
scroll to position [54, 0]
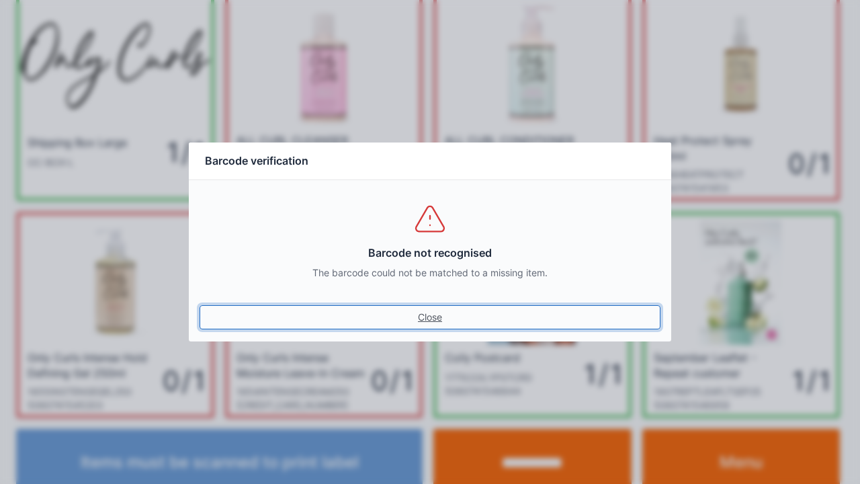
click at [421, 320] on link "Close" at bounding box center [429, 317] width 461 height 24
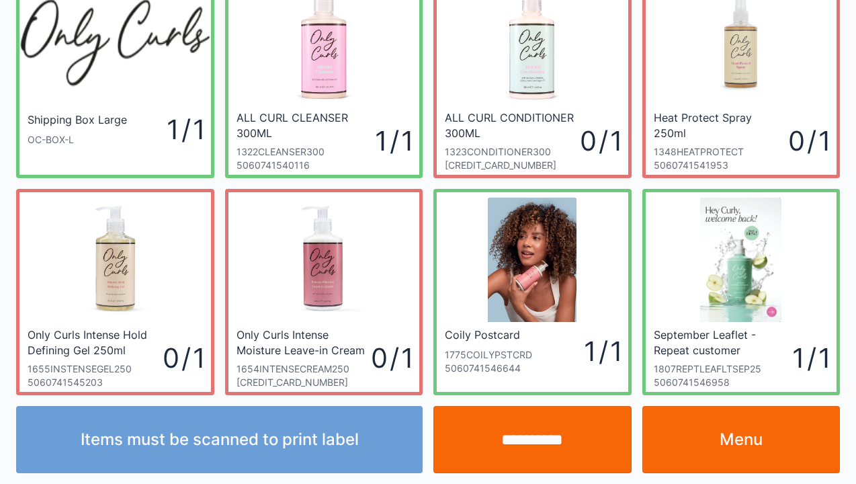
scroll to position [78, 0]
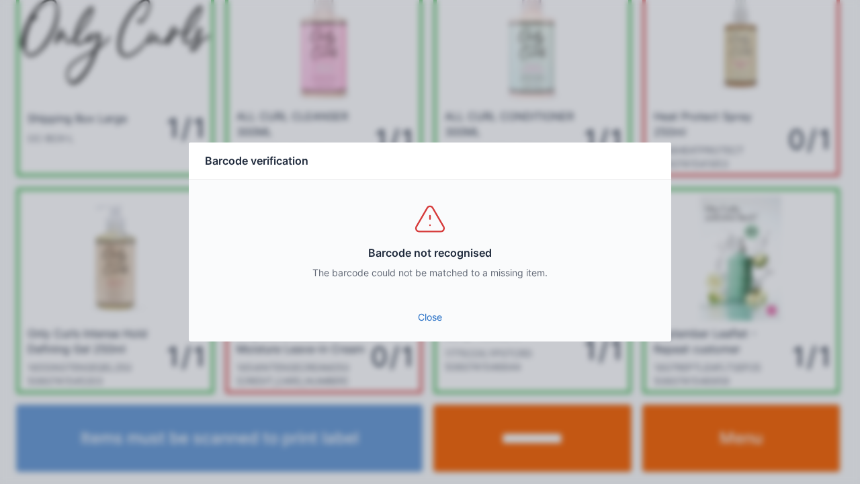
click at [434, 324] on link "Close" at bounding box center [429, 317] width 461 height 24
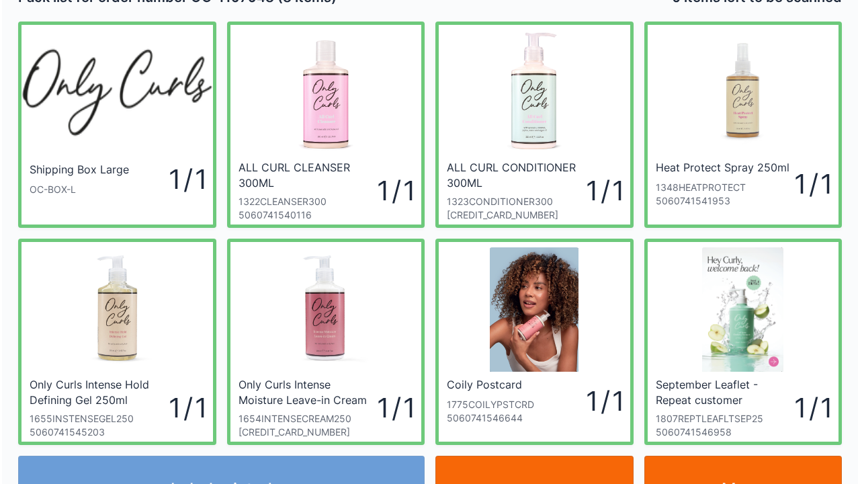
scroll to position [54, 0]
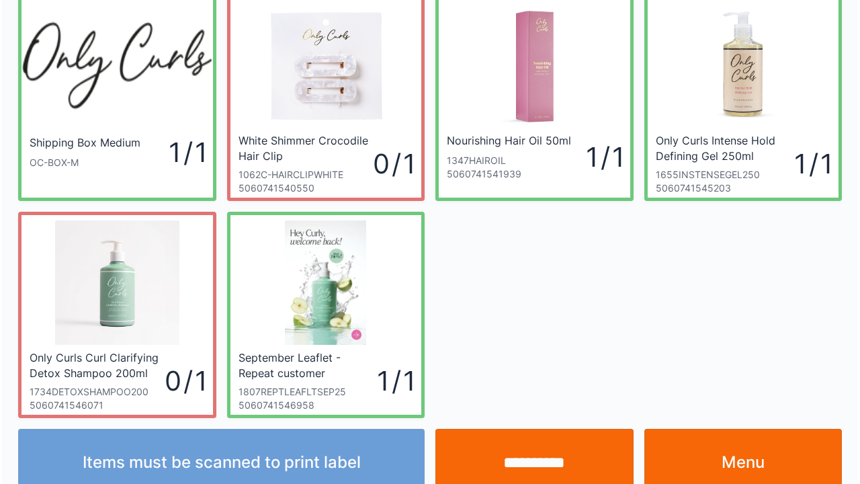
scroll to position [78, 0]
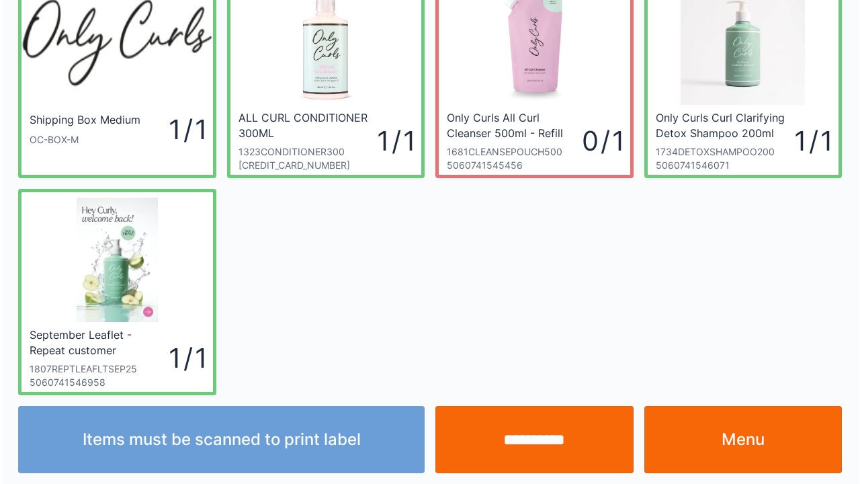
scroll to position [78, 0]
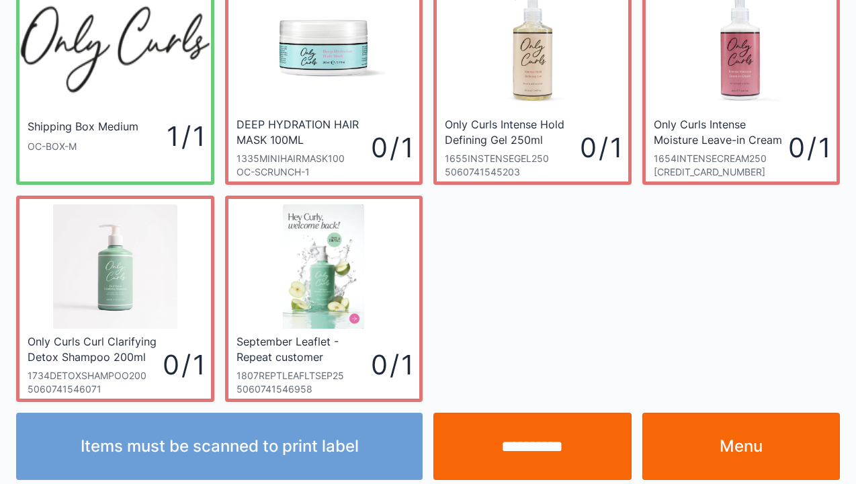
scroll to position [78, 0]
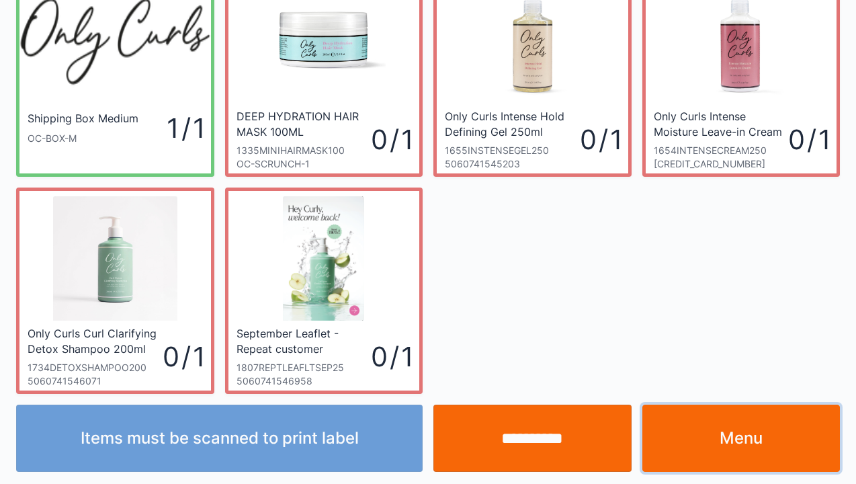
click at [714, 444] on link "Menu" at bounding box center [741, 437] width 198 height 67
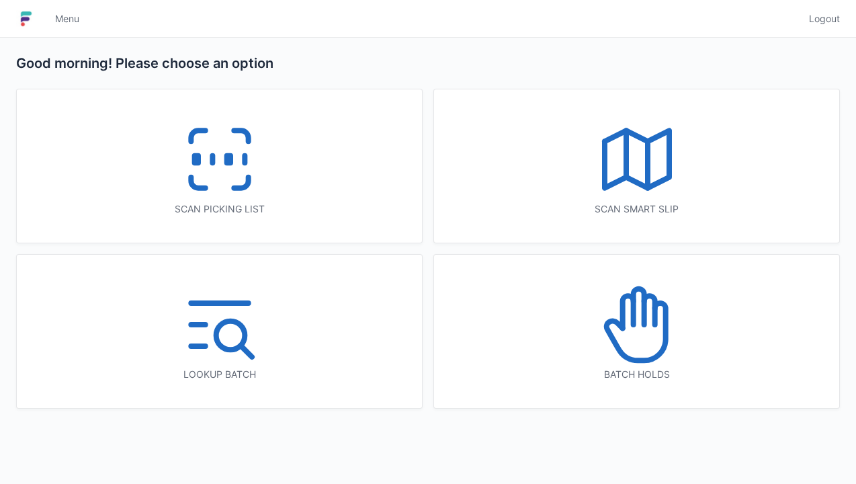
click at [231, 140] on icon at bounding box center [220, 159] width 86 height 86
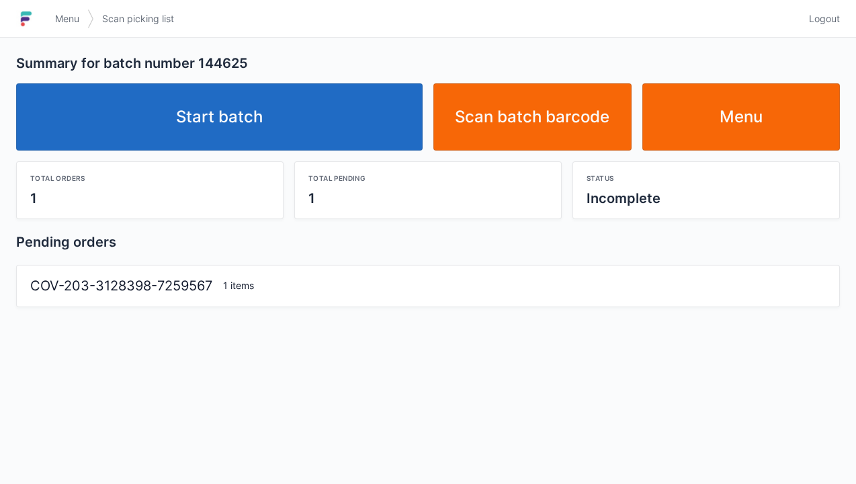
click at [225, 111] on link "Start batch" at bounding box center [219, 116] width 406 height 67
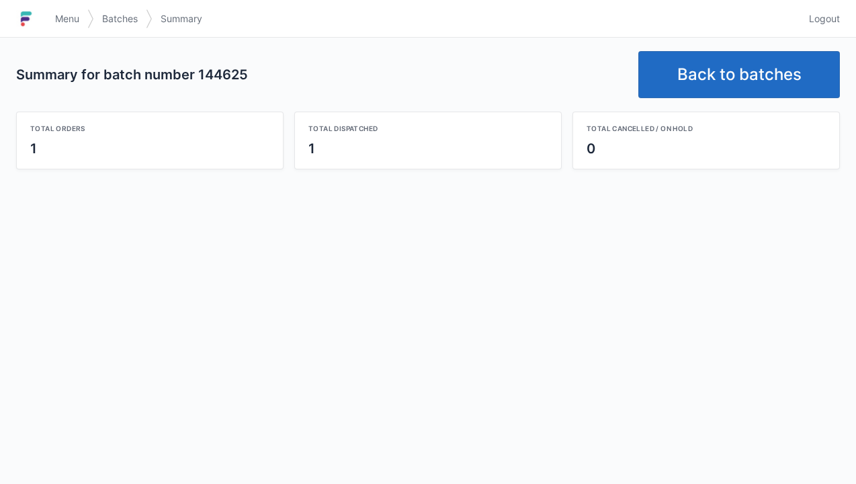
click at [697, 70] on link "Back to batches" at bounding box center [738, 74] width 201 height 47
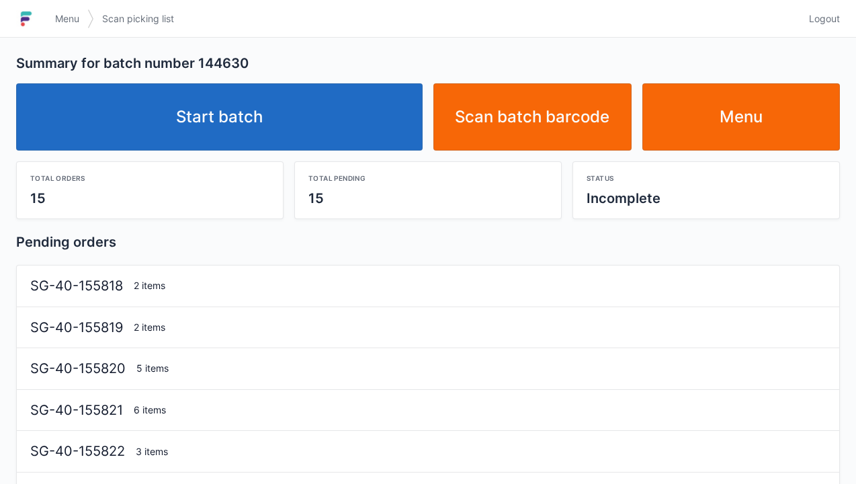
click at [212, 120] on link "Start batch" at bounding box center [219, 116] width 406 height 67
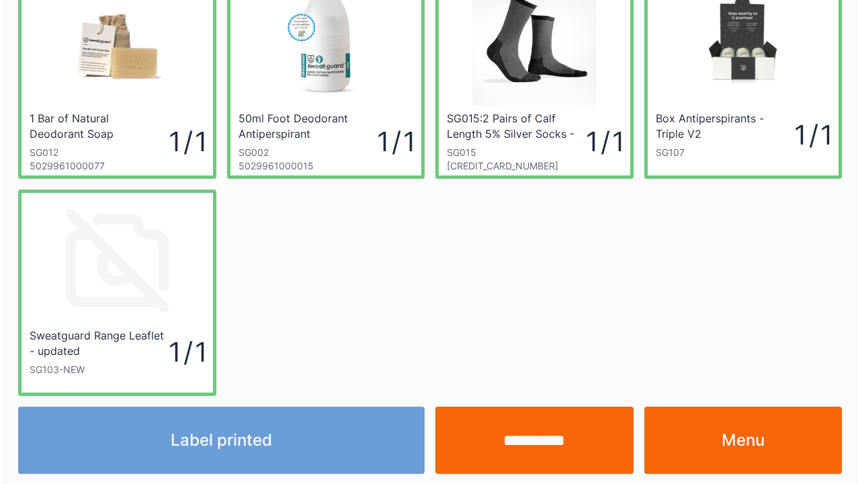
scroll to position [78, 0]
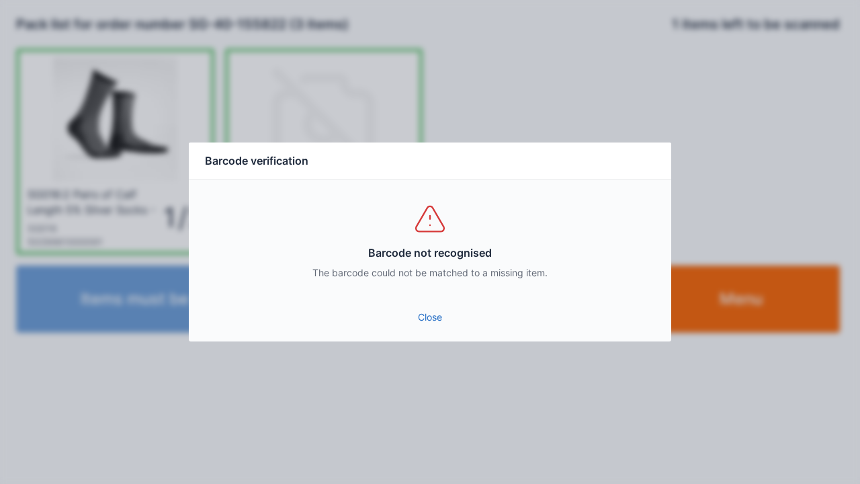
click at [420, 306] on link "Close" at bounding box center [429, 317] width 461 height 24
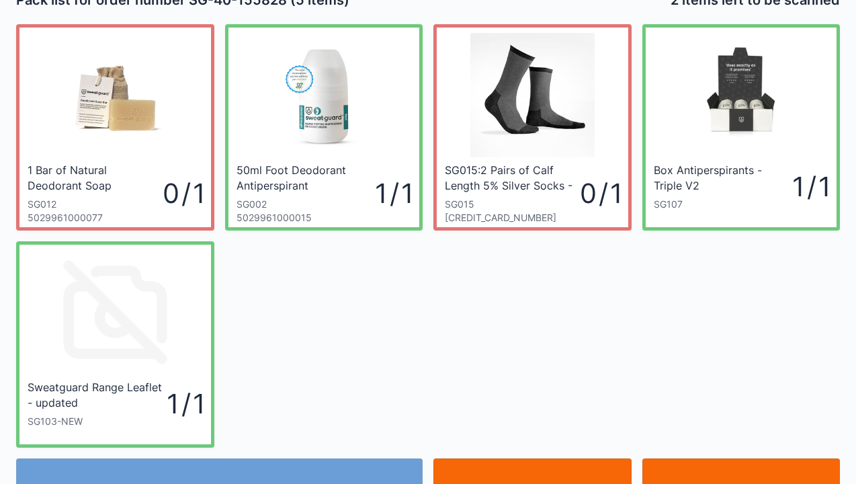
scroll to position [27, 0]
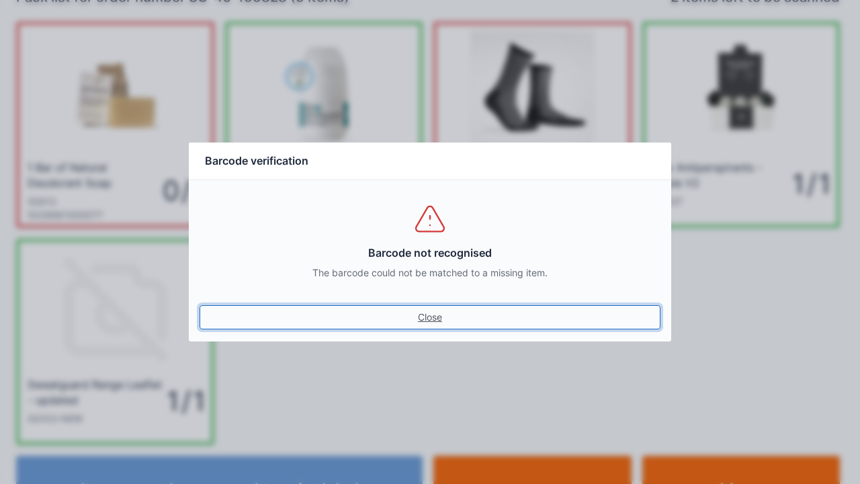
click at [444, 312] on link "Close" at bounding box center [429, 317] width 461 height 24
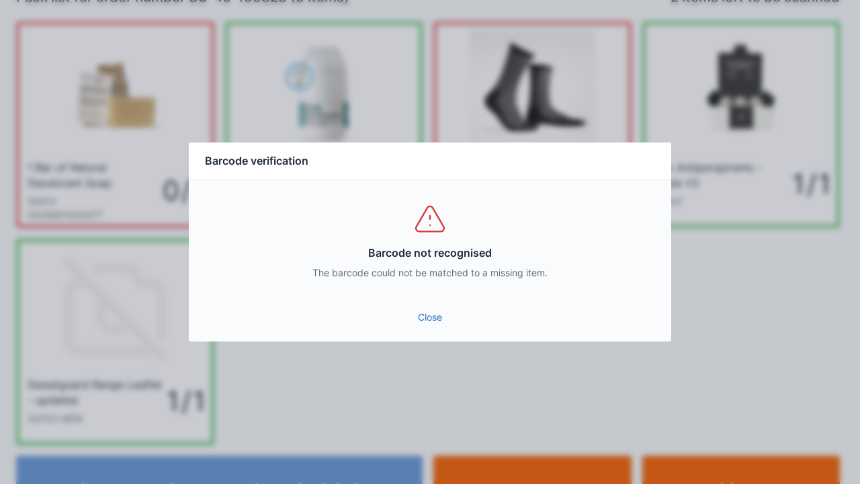
click at [424, 313] on link "Close" at bounding box center [429, 317] width 461 height 24
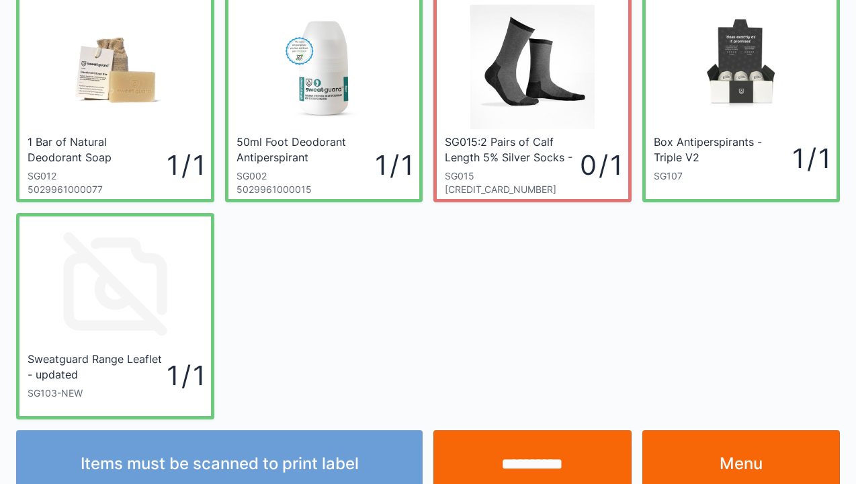
scroll to position [54, 0]
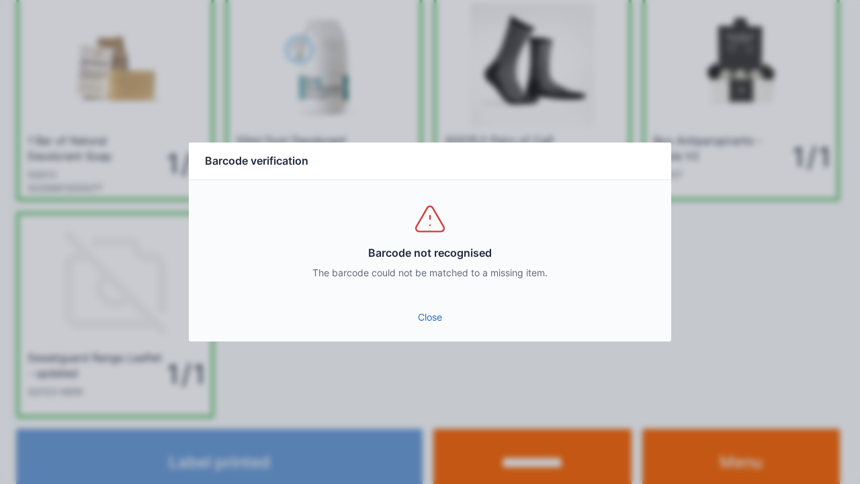
click at [428, 313] on link "Close" at bounding box center [429, 317] width 461 height 24
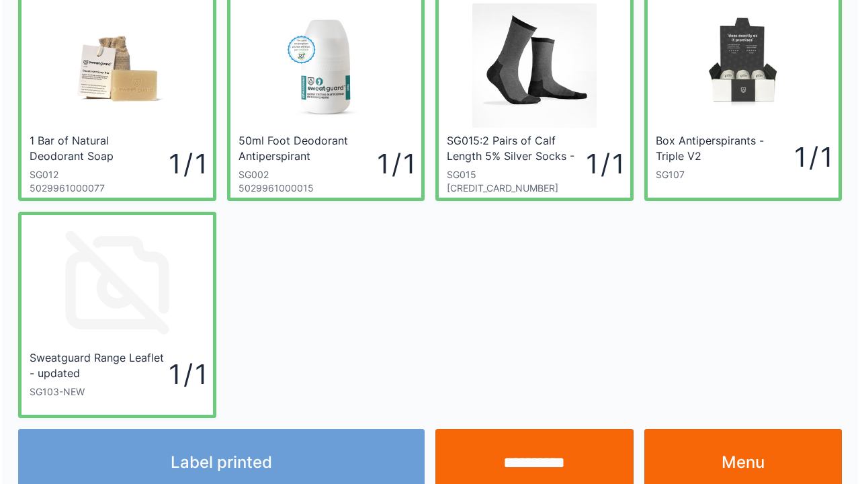
scroll to position [78, 0]
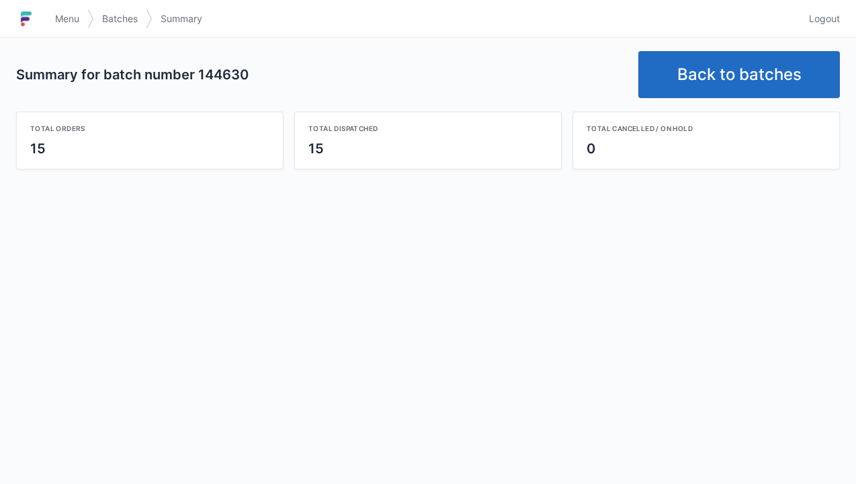
click at [699, 84] on link "Back to batches" at bounding box center [738, 74] width 201 height 47
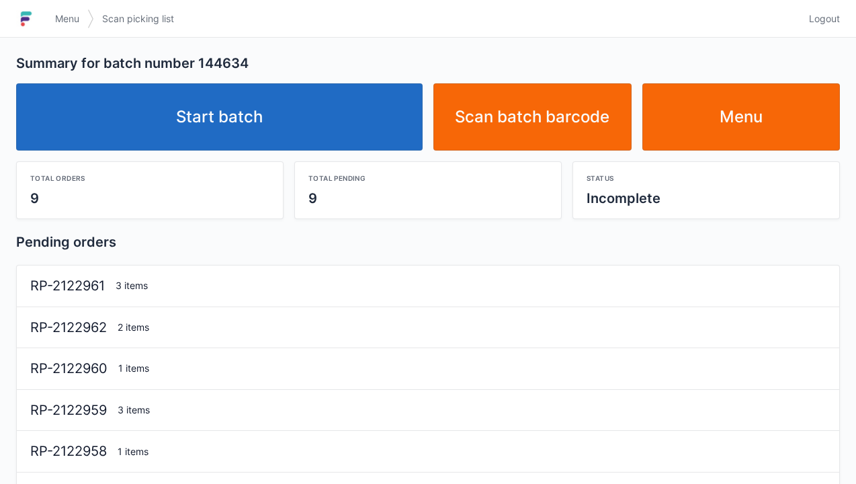
click at [224, 120] on link "Start batch" at bounding box center [219, 116] width 406 height 67
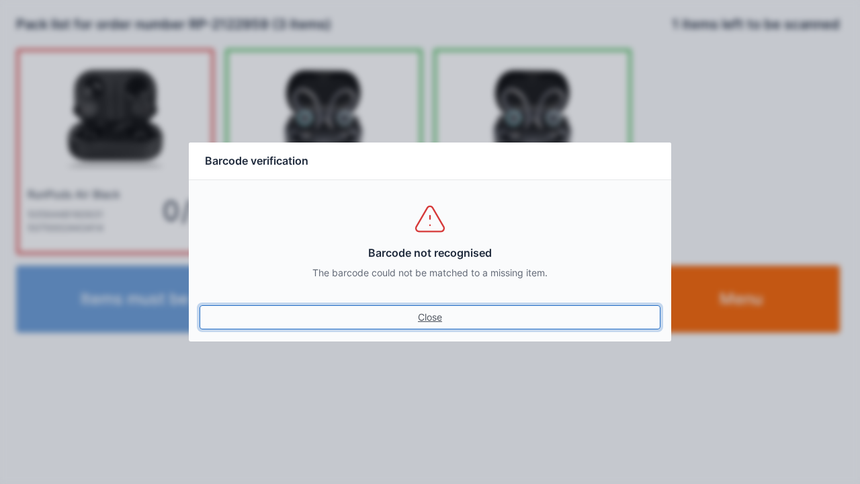
click at [416, 308] on link "Close" at bounding box center [429, 317] width 461 height 24
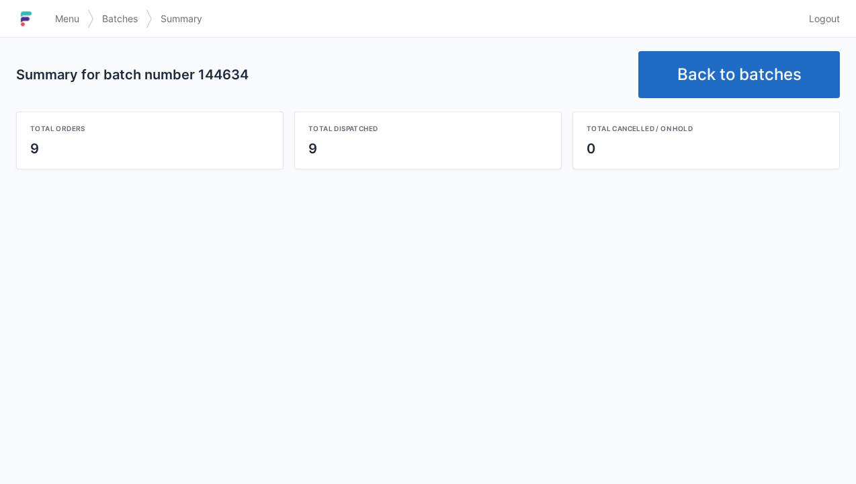
click at [681, 77] on link "Back to batches" at bounding box center [738, 74] width 201 height 47
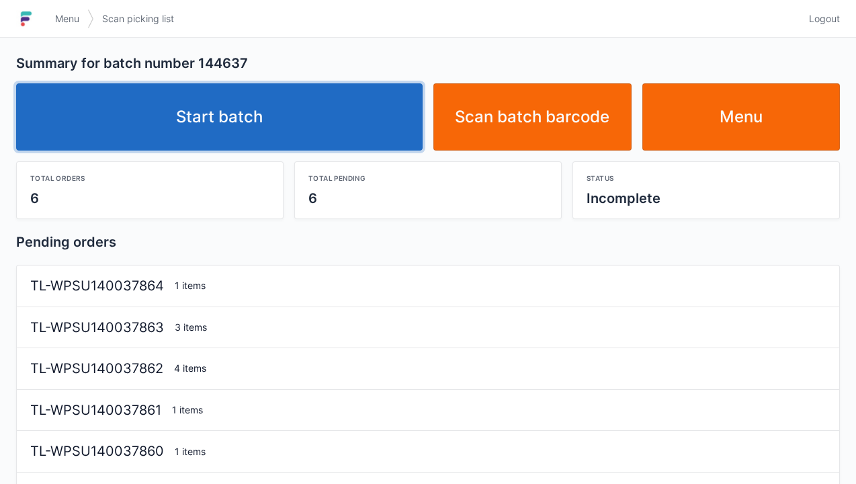
click at [254, 118] on link "Start batch" at bounding box center [219, 116] width 406 height 67
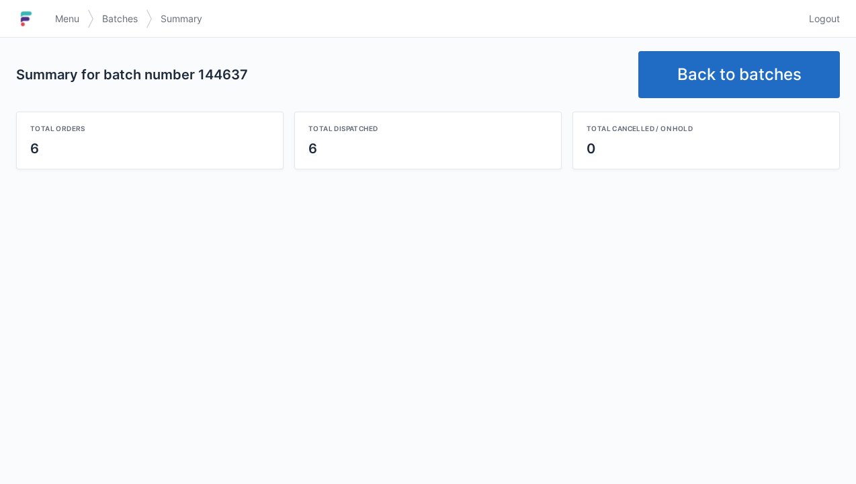
click at [715, 73] on link "Back to batches" at bounding box center [738, 74] width 201 height 47
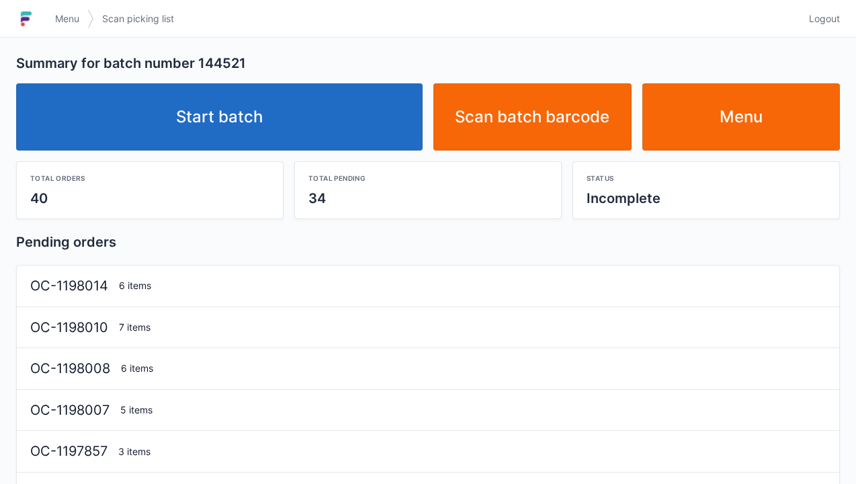
click at [181, 97] on link "Start batch" at bounding box center [219, 116] width 406 height 67
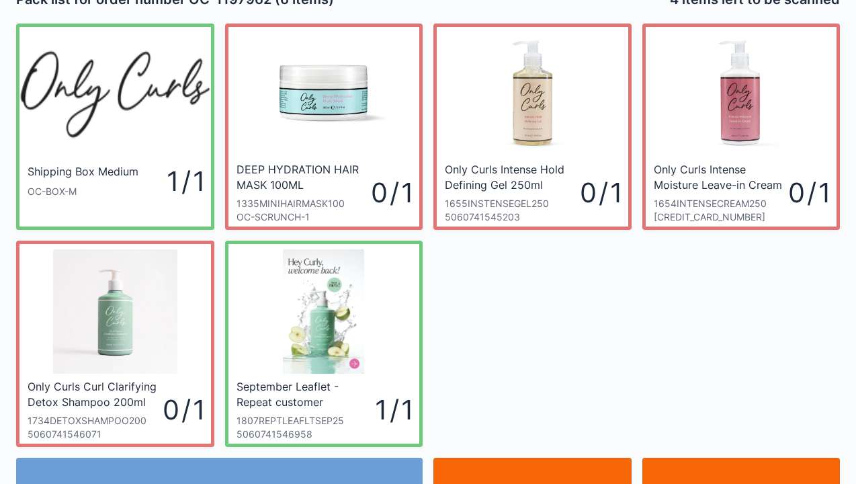
scroll to position [27, 0]
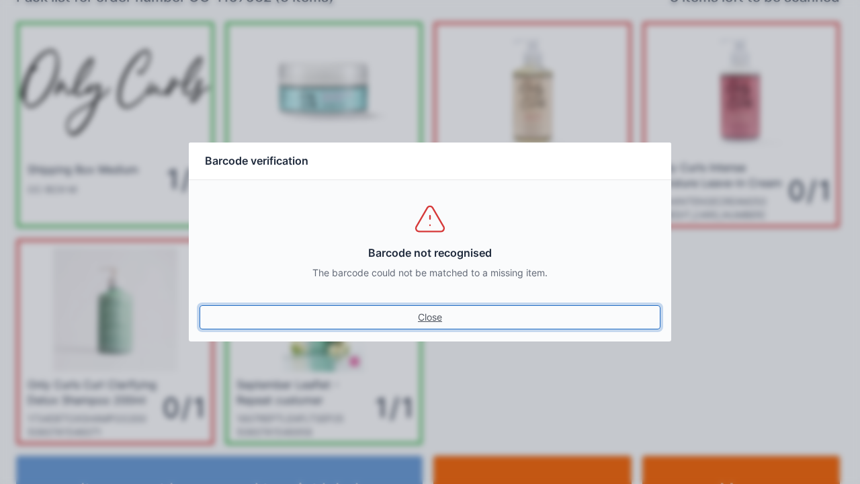
click at [422, 314] on link "Close" at bounding box center [429, 317] width 461 height 24
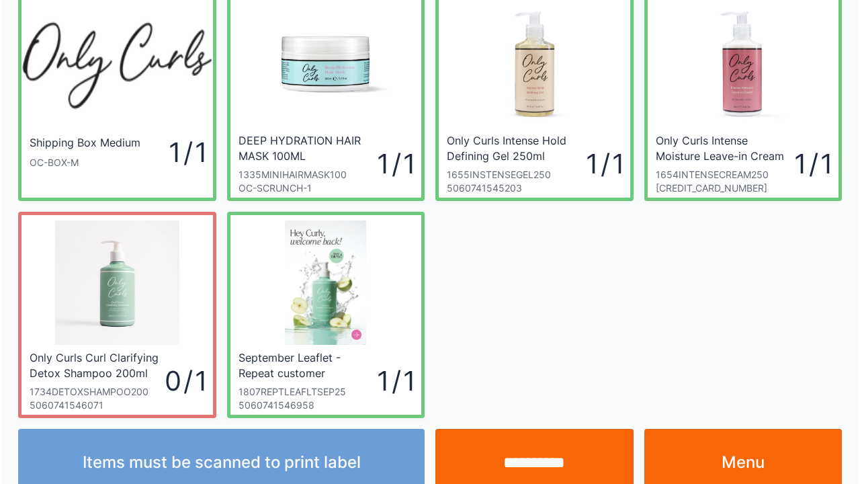
scroll to position [78, 0]
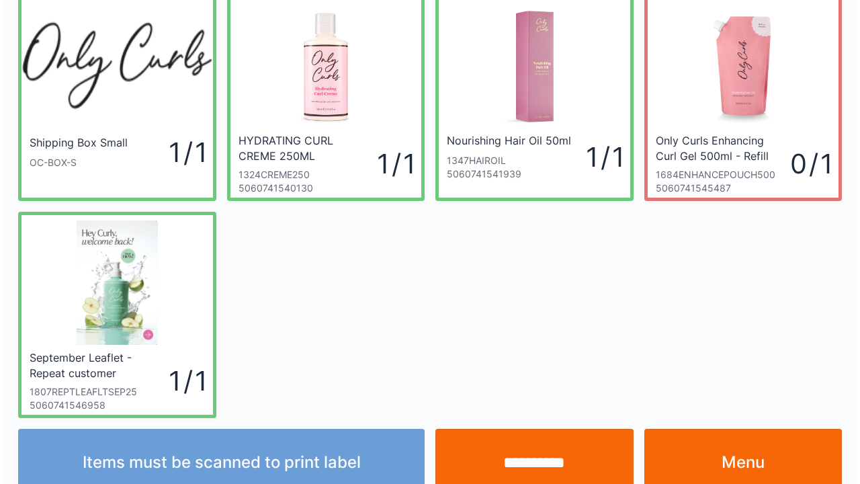
scroll to position [78, 0]
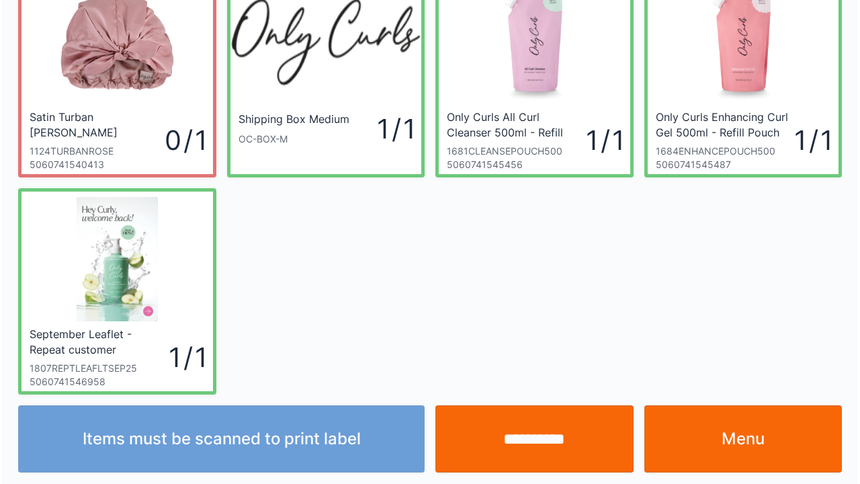
scroll to position [78, 0]
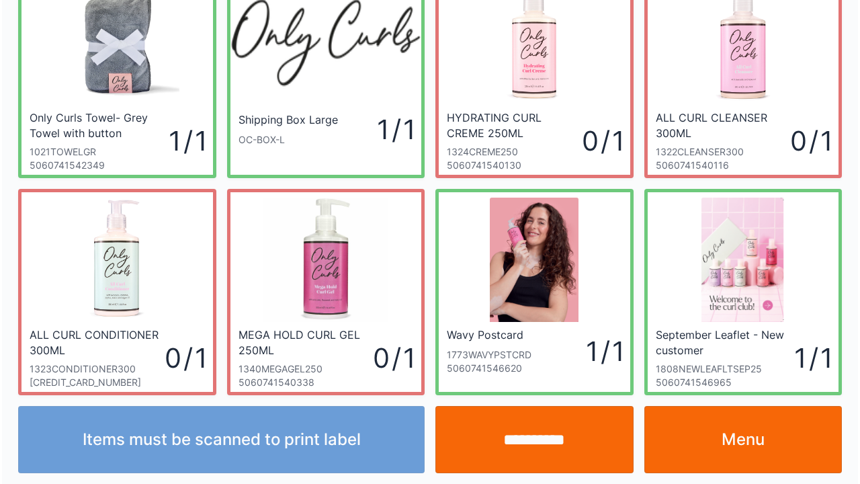
scroll to position [78, 0]
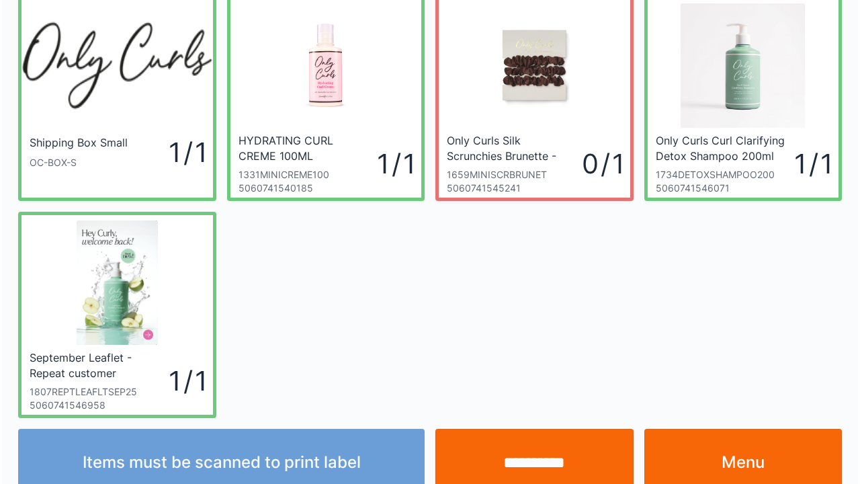
scroll to position [78, 0]
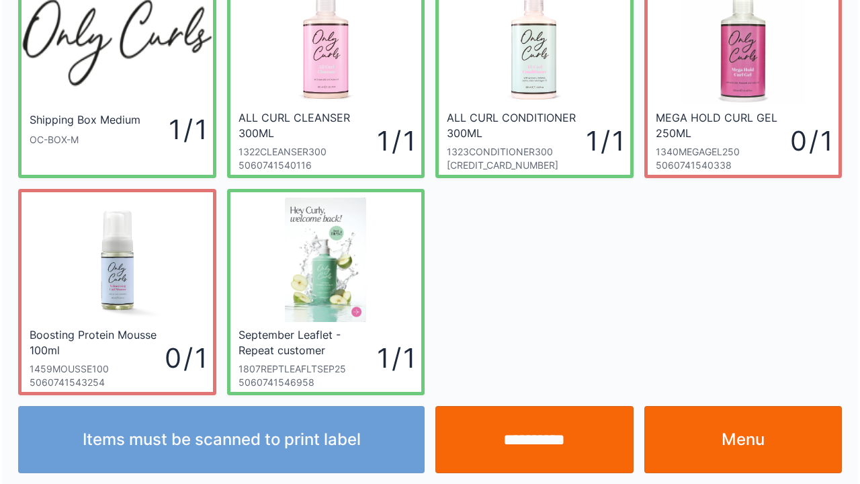
scroll to position [78, 0]
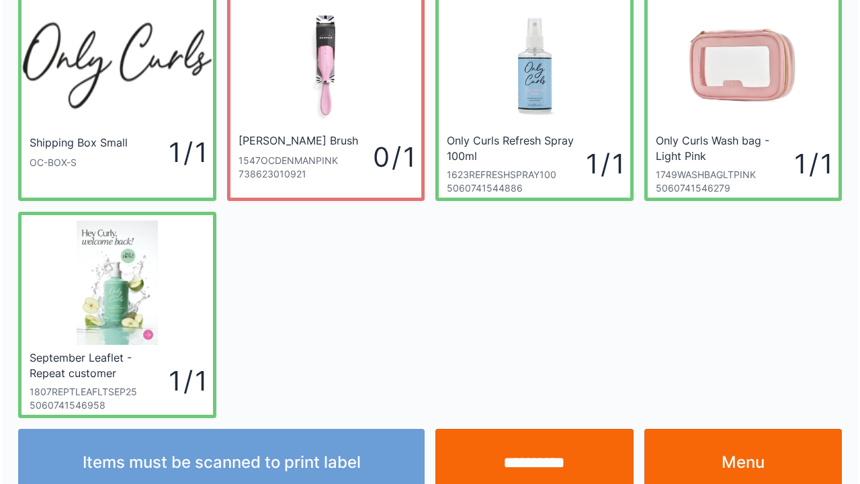
scroll to position [78, 0]
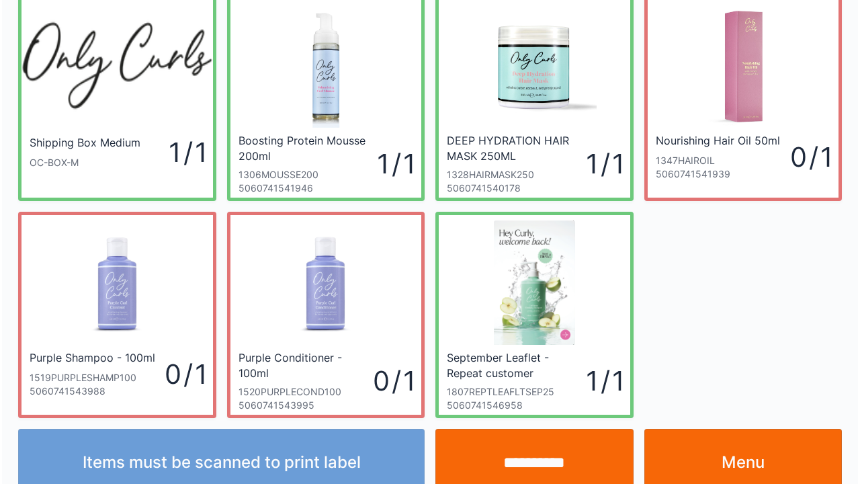
scroll to position [78, 0]
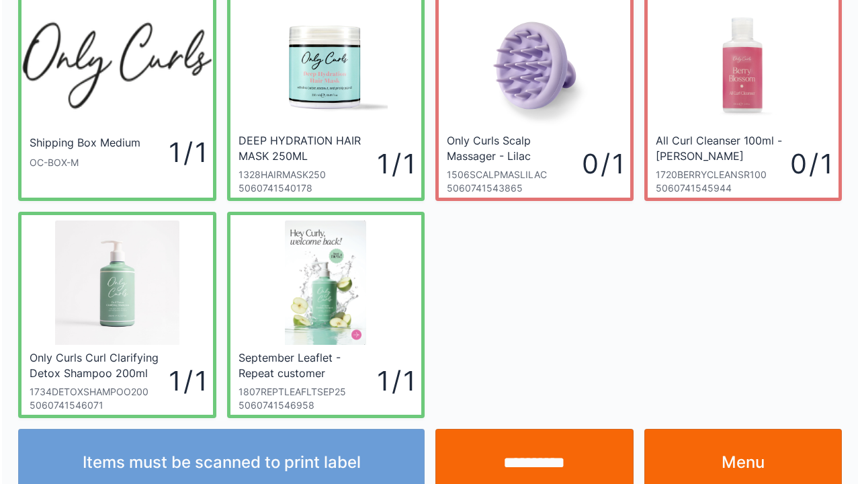
scroll to position [78, 0]
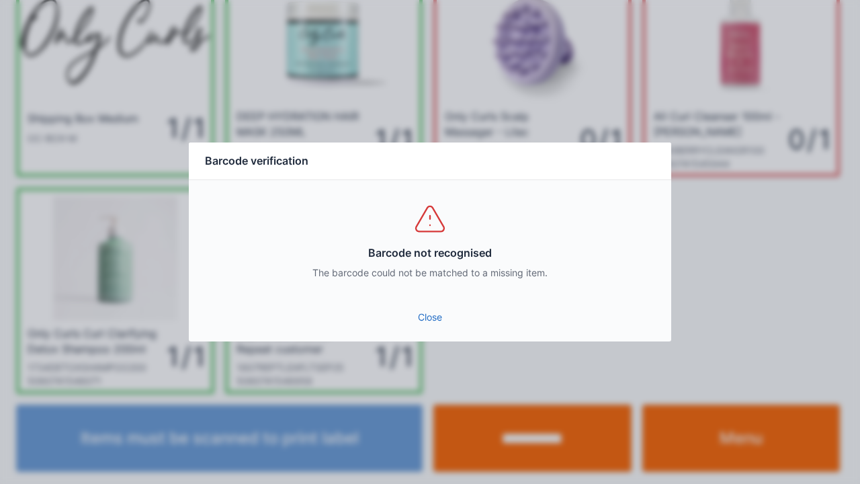
click at [429, 327] on link "Close" at bounding box center [429, 317] width 461 height 24
click at [413, 319] on link "Close" at bounding box center [429, 317] width 461 height 24
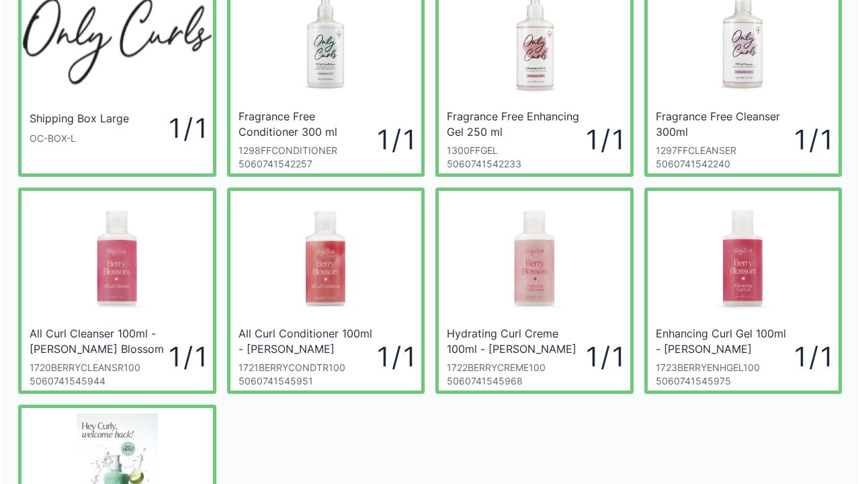
scroll to position [81, 0]
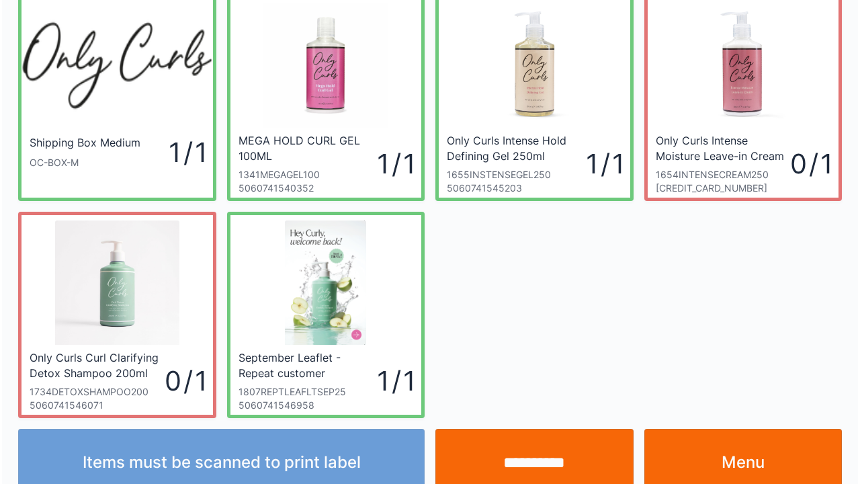
scroll to position [78, 0]
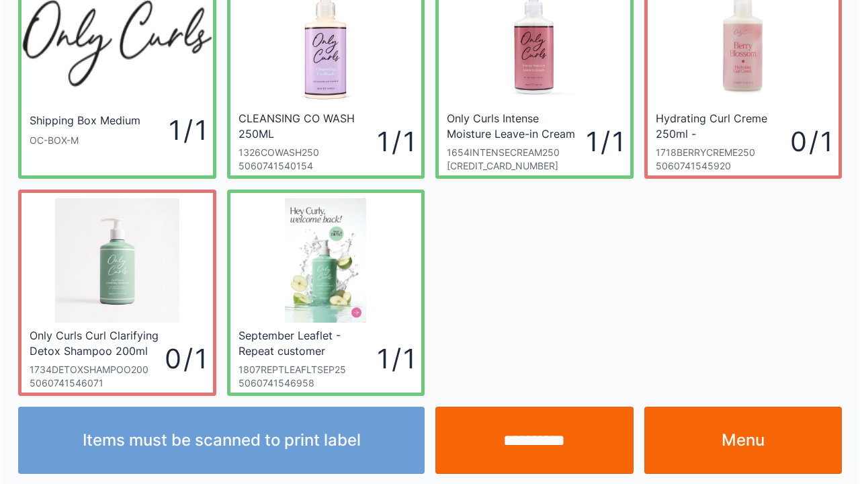
scroll to position [78, 0]
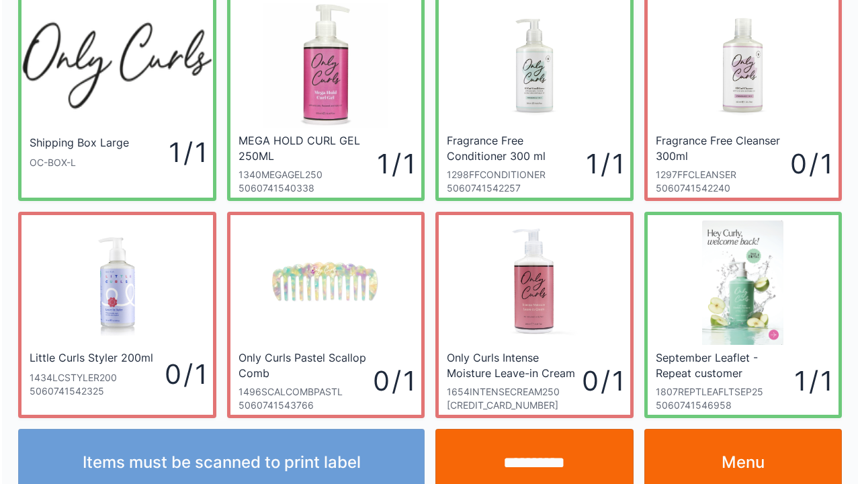
scroll to position [78, 0]
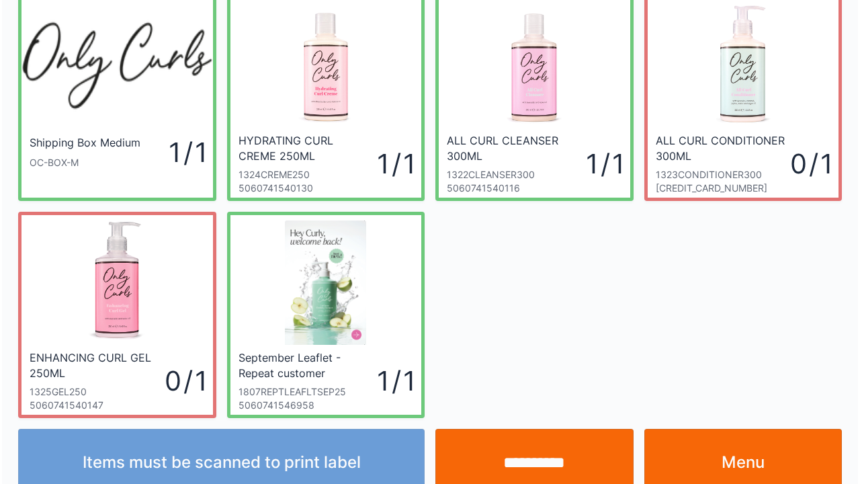
scroll to position [78, 0]
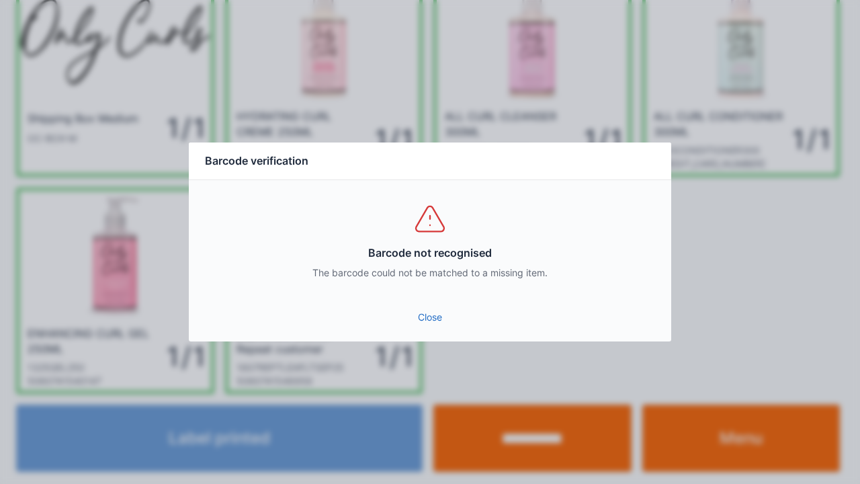
click at [424, 311] on link "Close" at bounding box center [429, 317] width 461 height 24
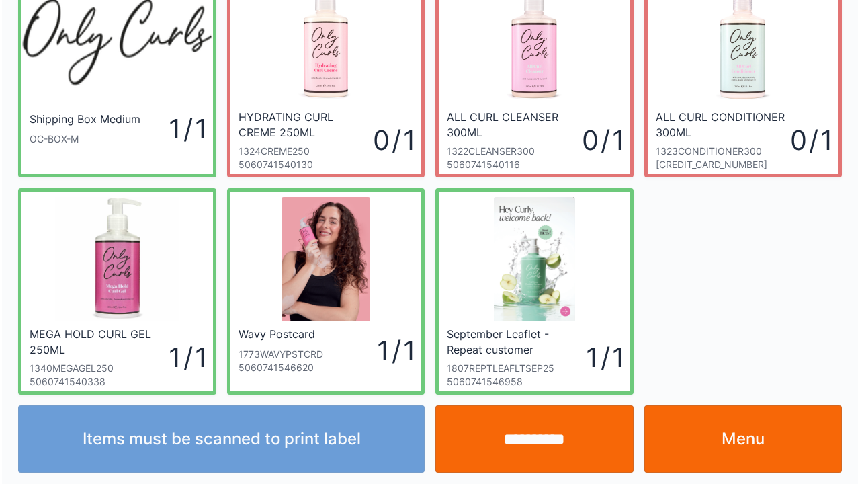
scroll to position [78, 0]
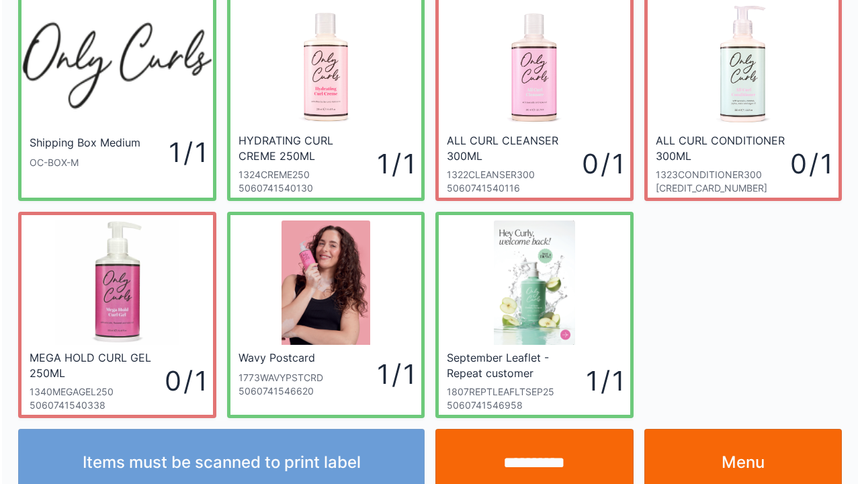
scroll to position [78, 0]
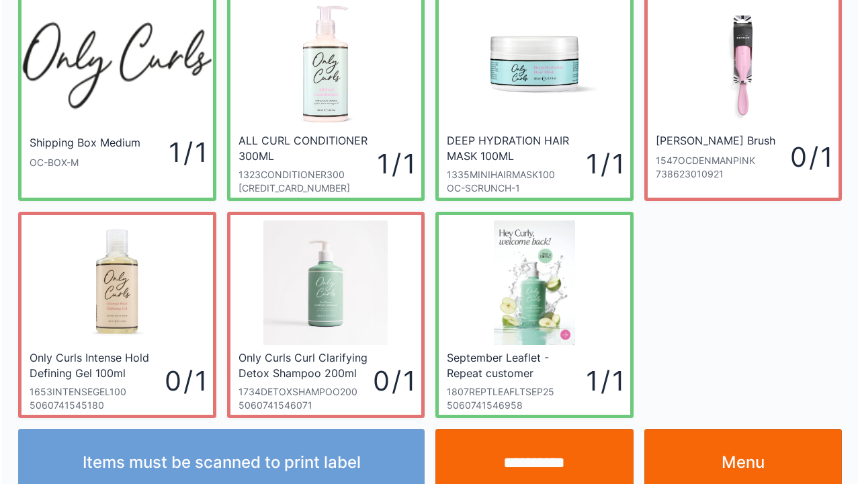
scroll to position [78, 0]
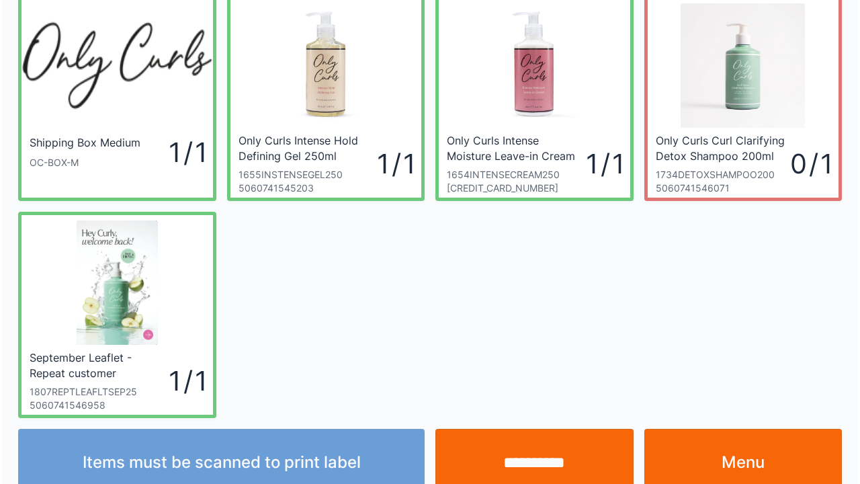
scroll to position [78, 0]
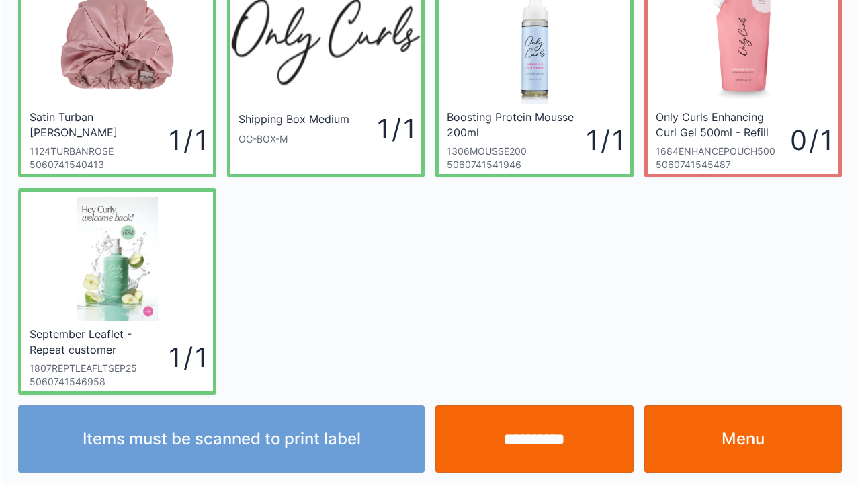
scroll to position [78, 0]
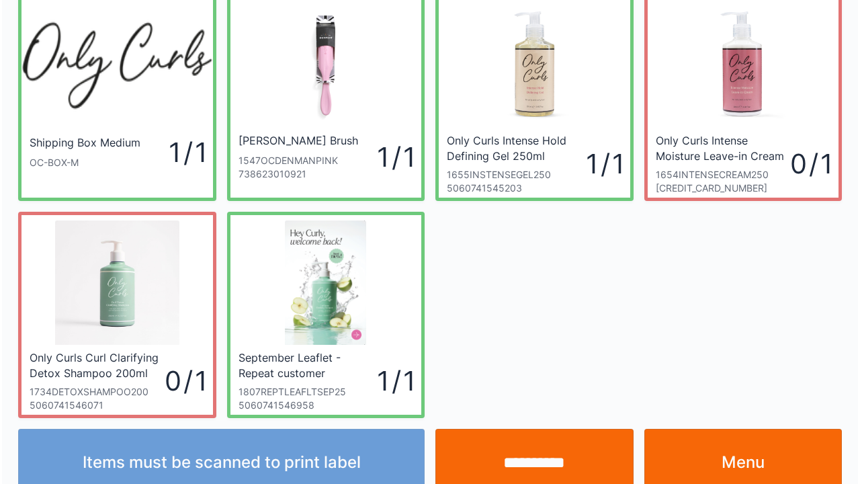
scroll to position [78, 0]
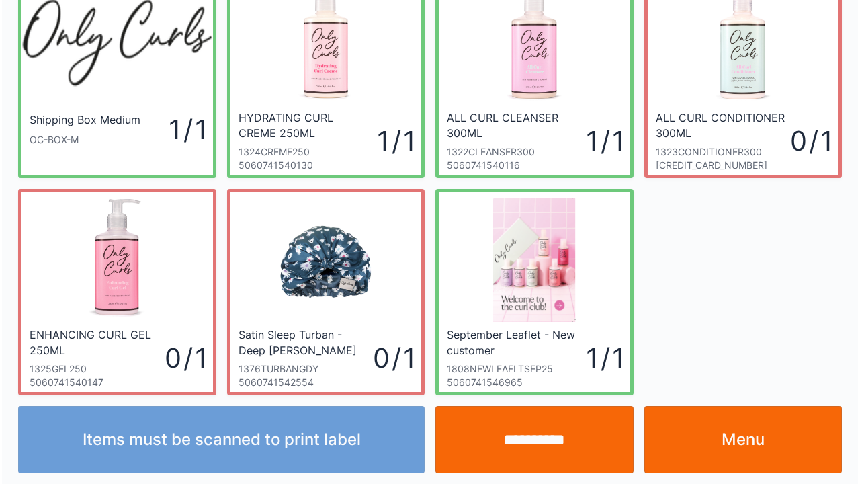
scroll to position [78, 0]
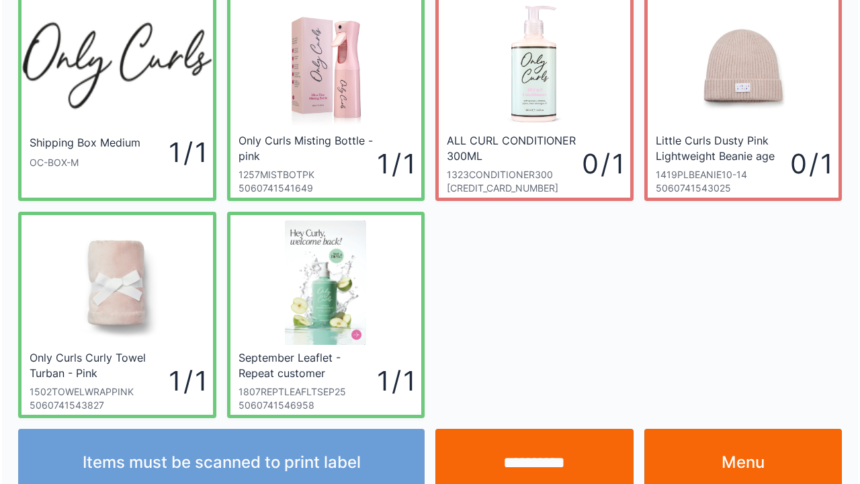
scroll to position [78, 0]
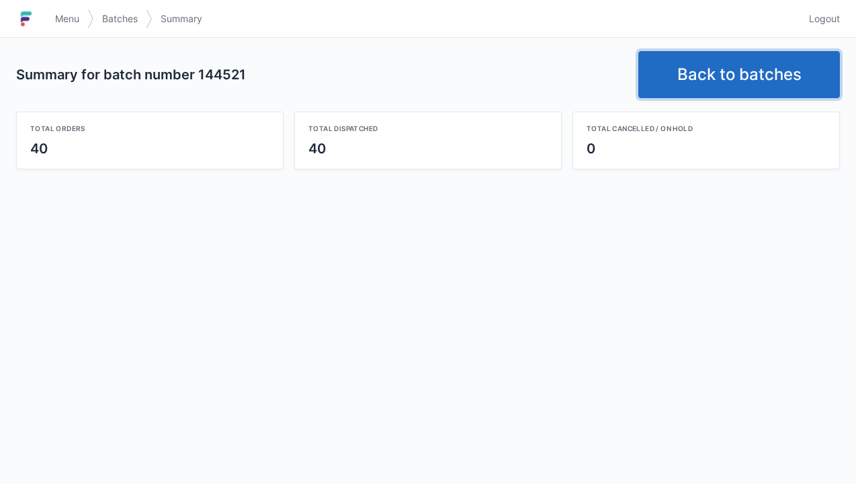
click at [698, 69] on link "Back to batches" at bounding box center [738, 74] width 201 height 47
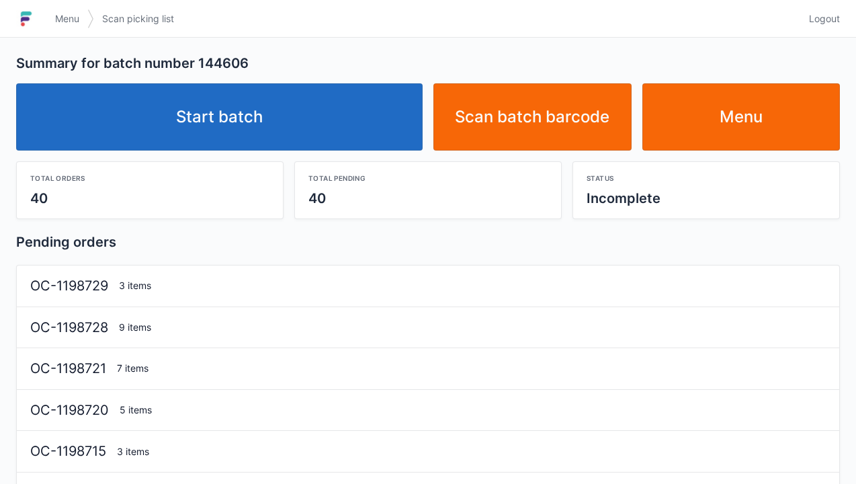
click at [204, 116] on link "Start batch" at bounding box center [219, 116] width 406 height 67
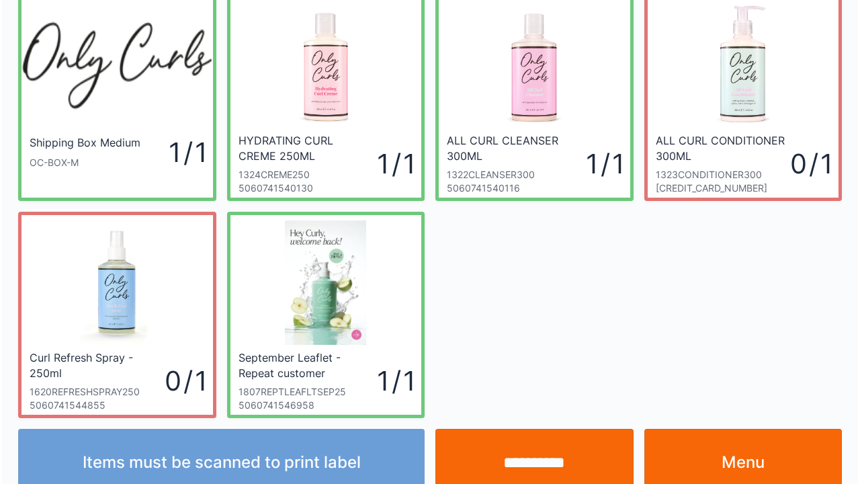
scroll to position [78, 0]
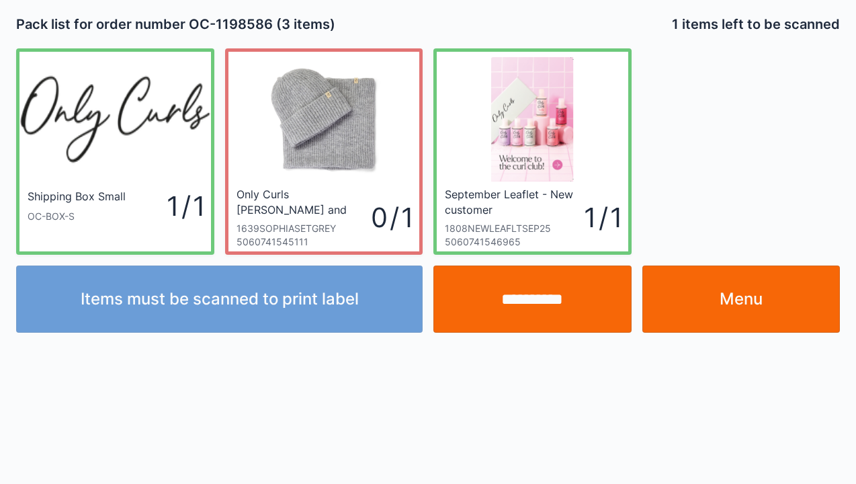
click at [502, 305] on input "**********" at bounding box center [532, 298] width 198 height 67
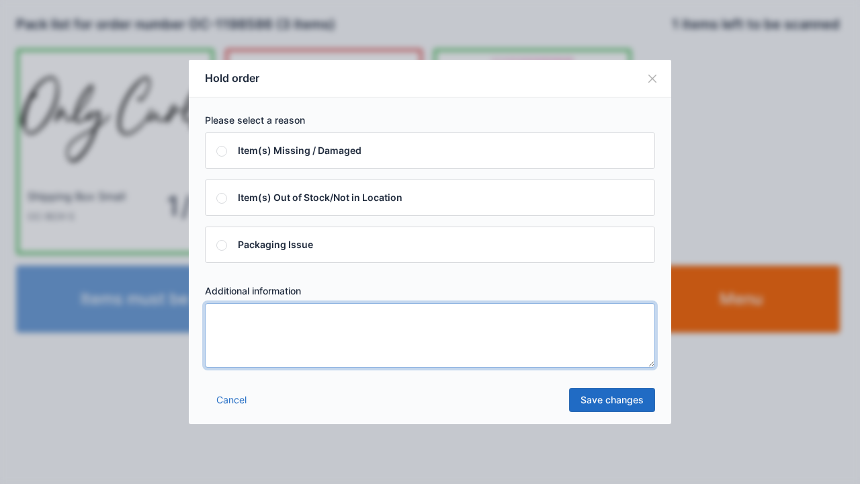
click at [216, 319] on textarea at bounding box center [430, 335] width 450 height 64
type textarea "*****"
click at [604, 406] on link "Save changes" at bounding box center [612, 400] width 86 height 24
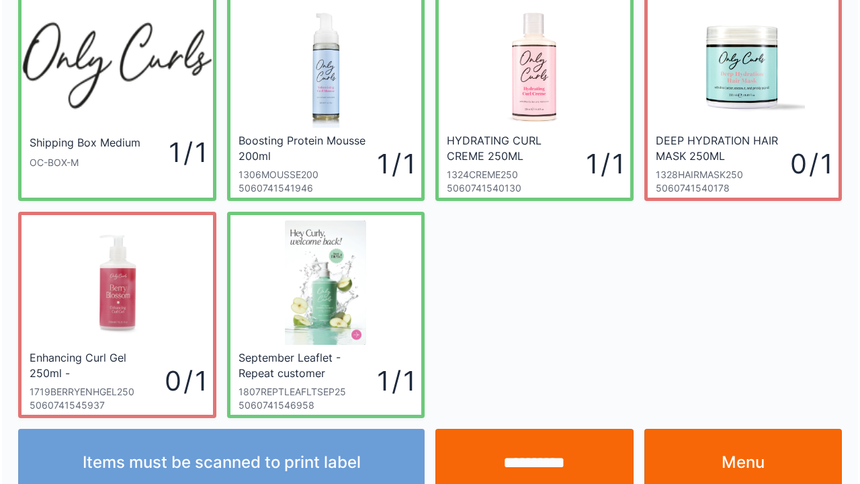
scroll to position [78, 0]
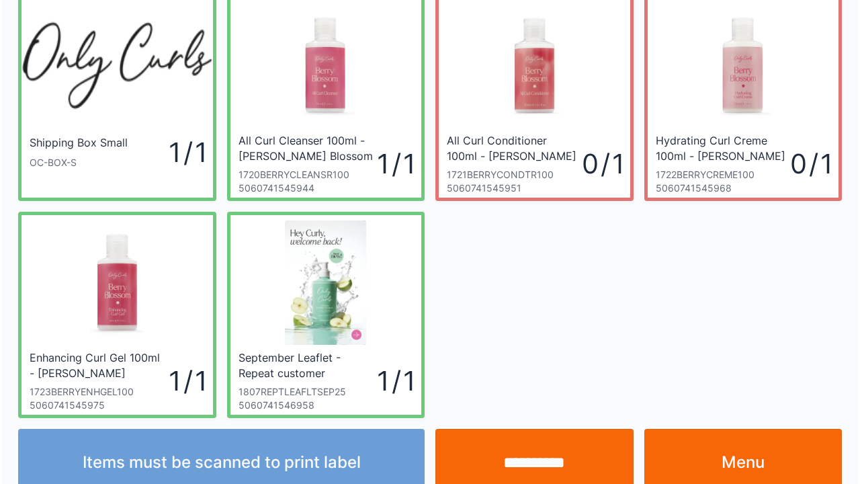
scroll to position [78, 0]
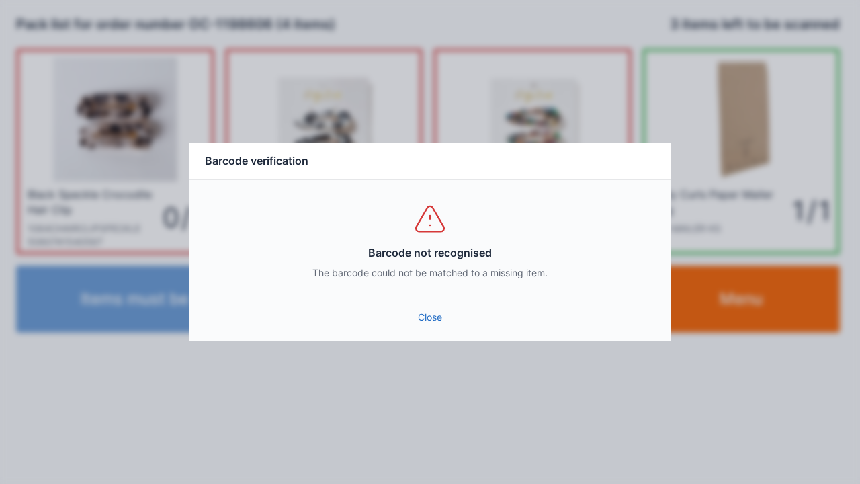
click at [444, 318] on link "Close" at bounding box center [429, 317] width 461 height 24
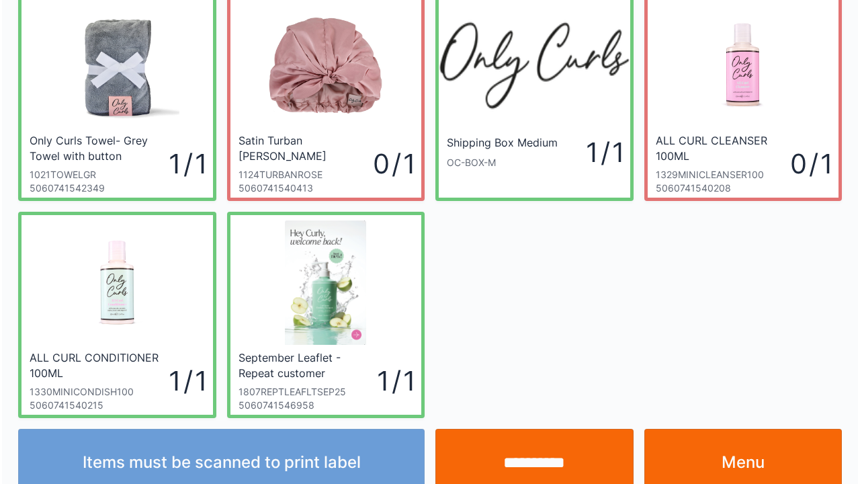
scroll to position [78, 0]
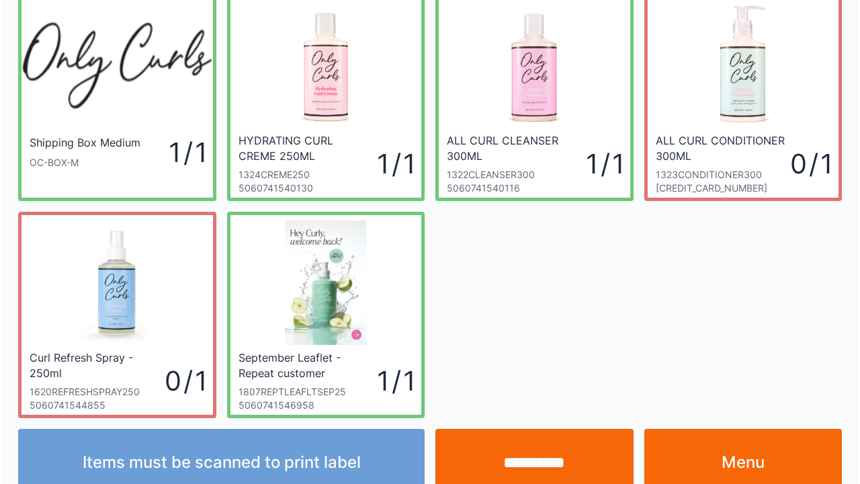
scroll to position [78, 0]
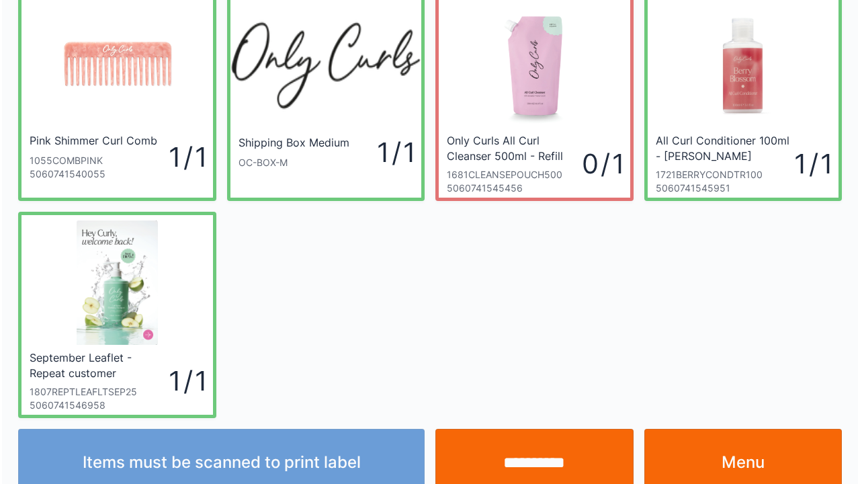
scroll to position [78, 0]
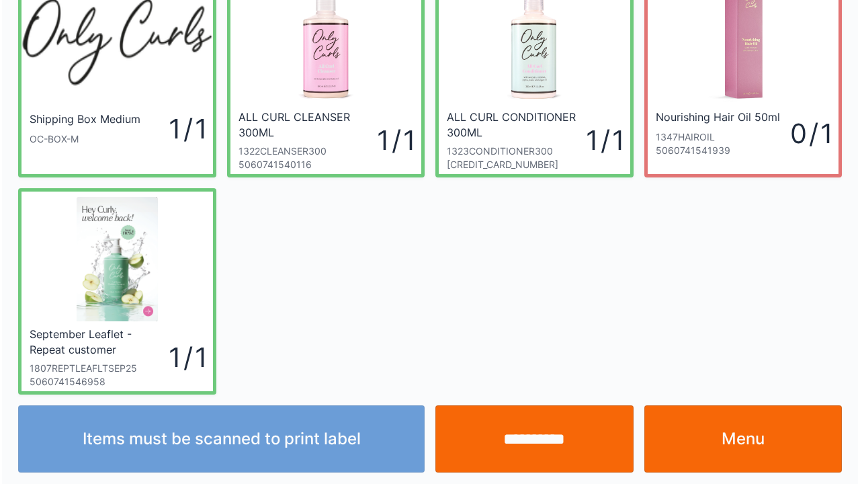
scroll to position [78, 0]
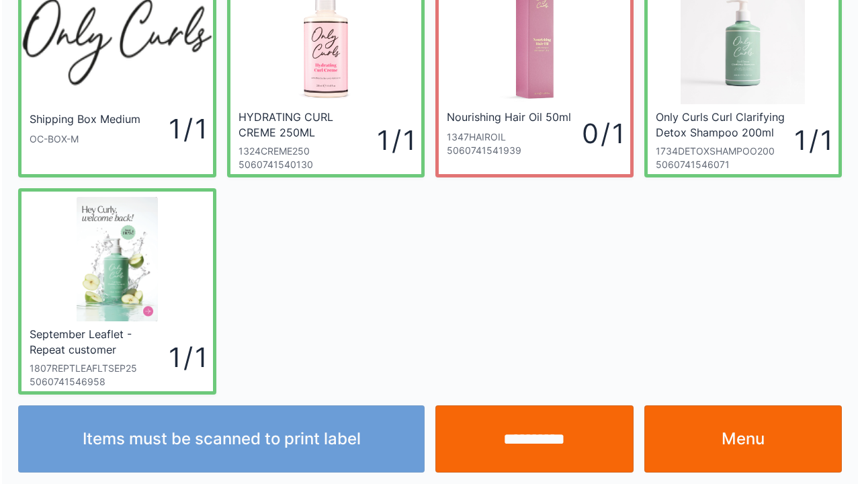
scroll to position [78, 0]
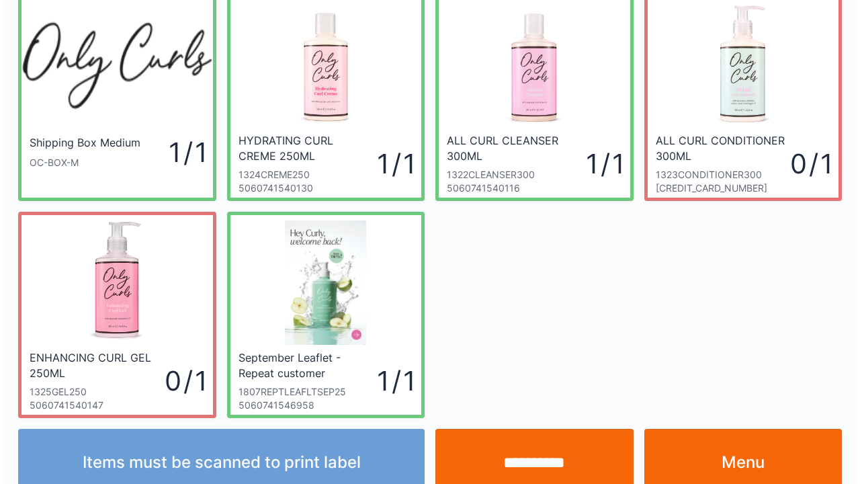
scroll to position [78, 0]
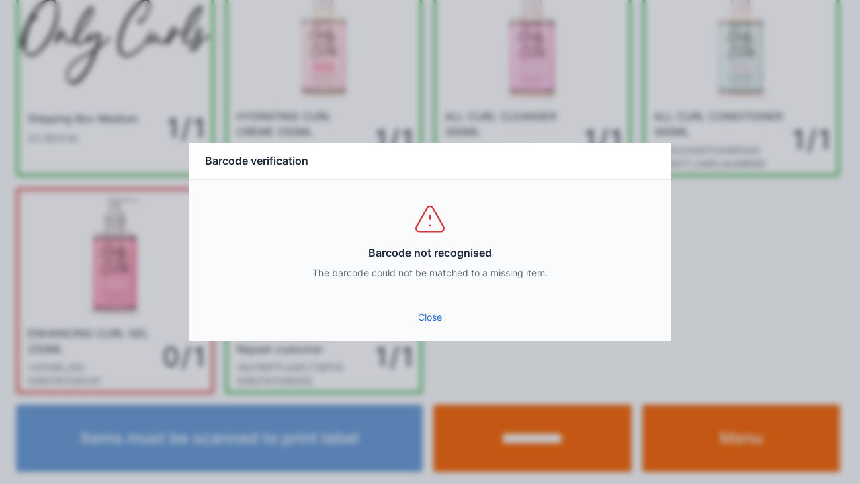
click at [425, 322] on link "Close" at bounding box center [429, 317] width 461 height 24
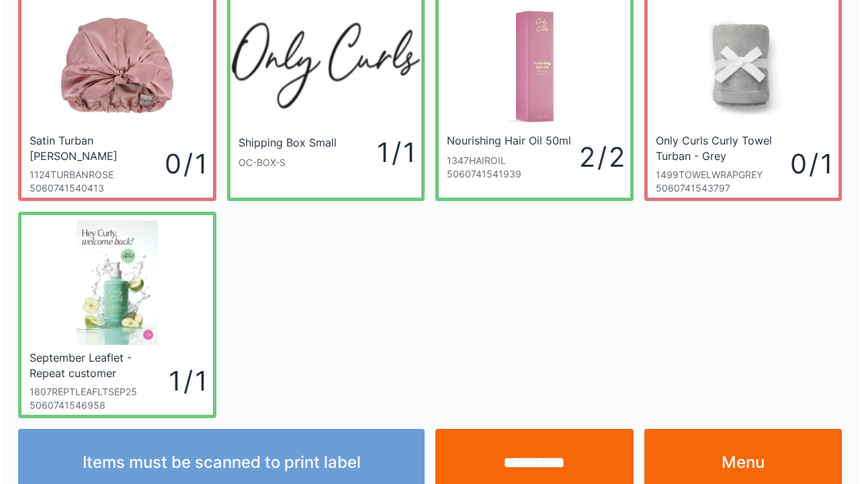
scroll to position [78, 0]
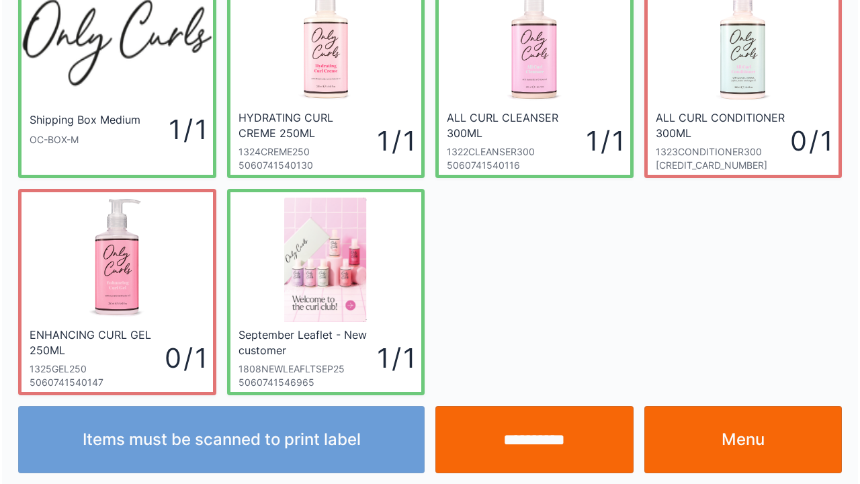
scroll to position [78, 0]
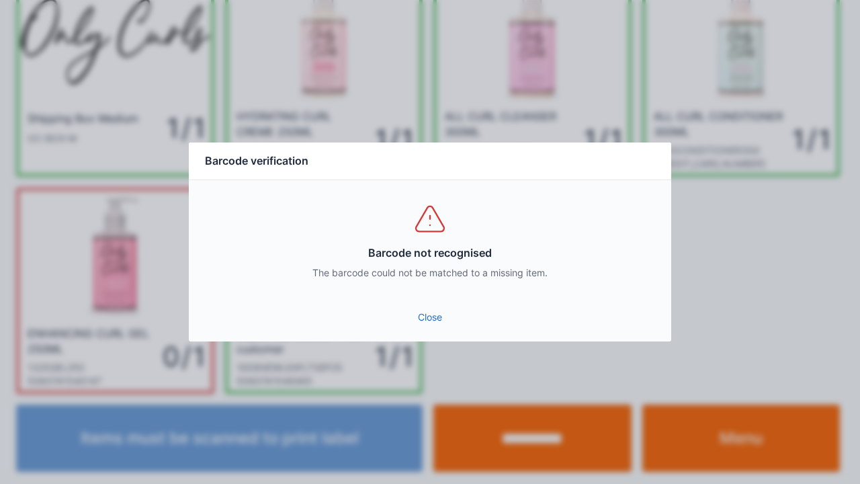
click at [430, 324] on link "Close" at bounding box center [429, 317] width 461 height 24
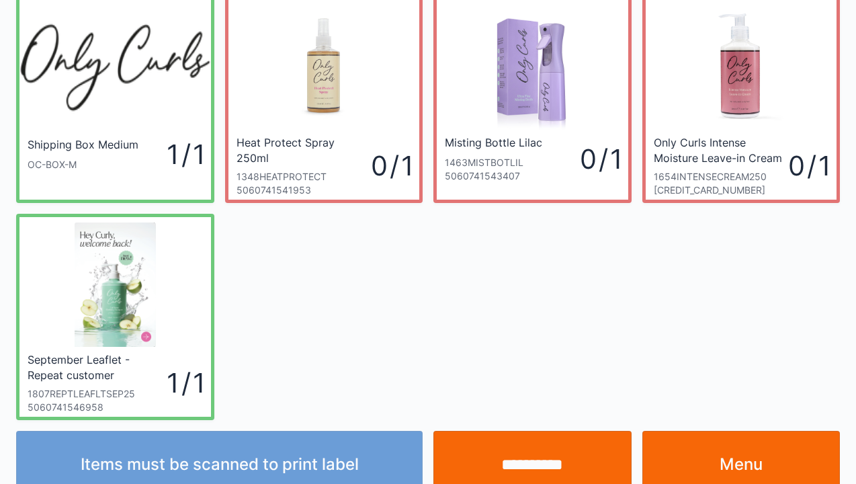
scroll to position [54, 0]
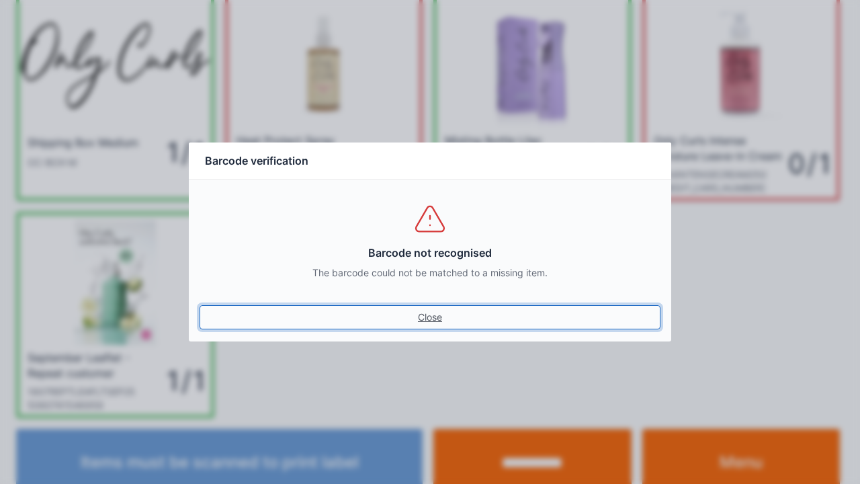
click at [418, 312] on link "Close" at bounding box center [429, 317] width 461 height 24
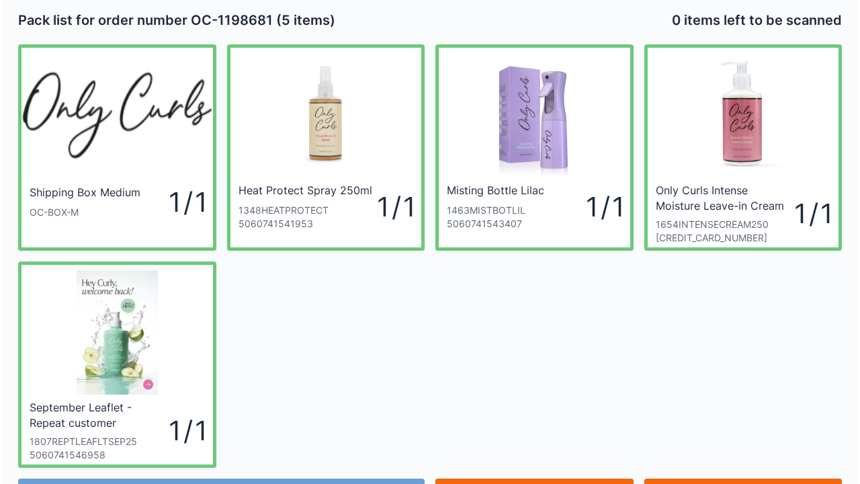
scroll to position [31, 0]
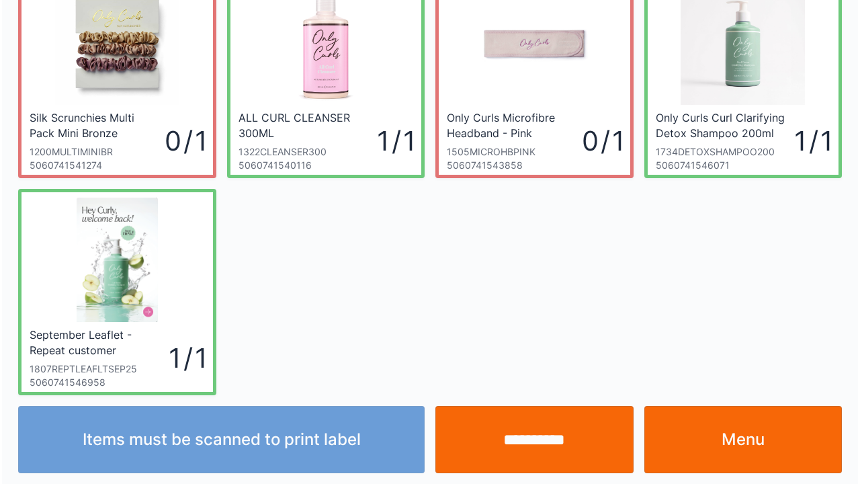
scroll to position [78, 0]
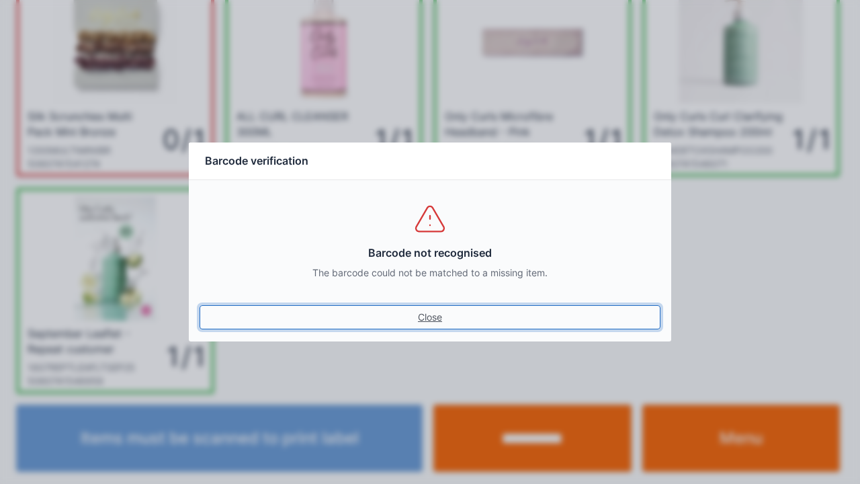
click at [435, 318] on link "Close" at bounding box center [429, 317] width 461 height 24
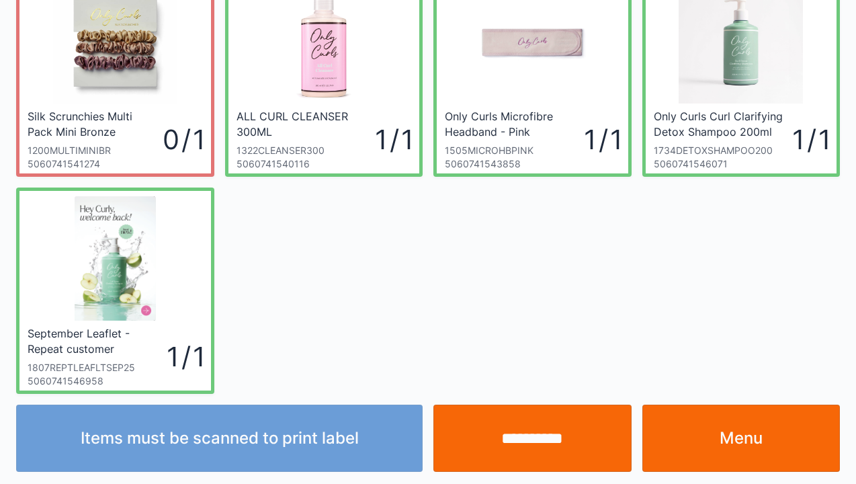
click at [516, 441] on input "**********" at bounding box center [532, 437] width 198 height 67
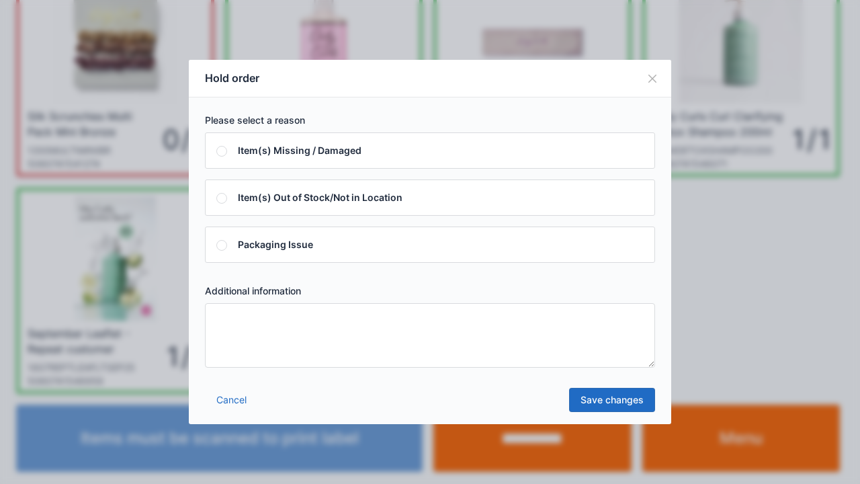
click at [224, 335] on textarea at bounding box center [430, 335] width 450 height 64
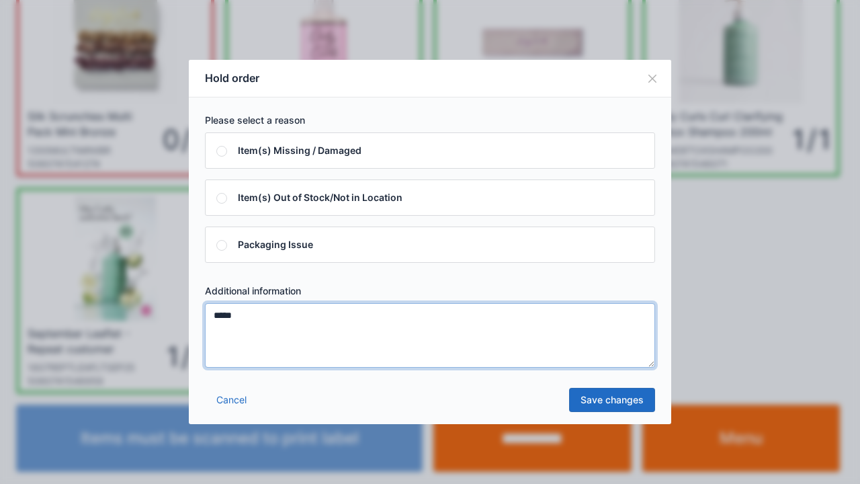
type textarea "*****"
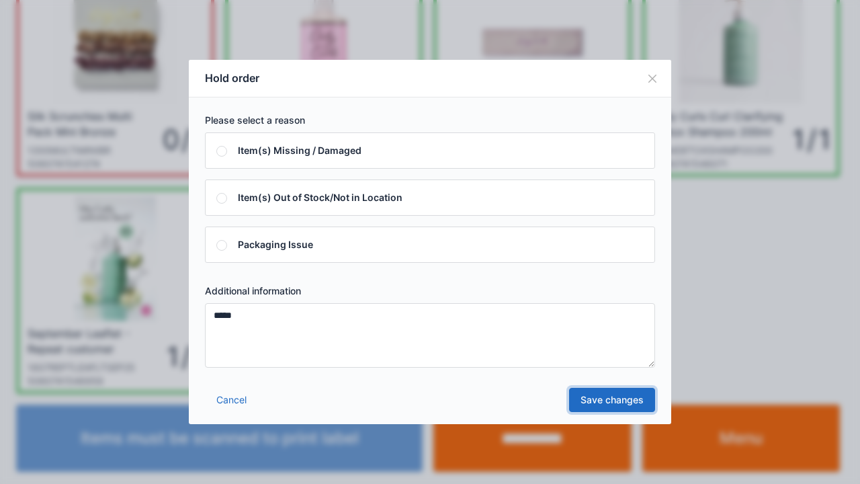
click at [615, 400] on link "Save changes" at bounding box center [612, 400] width 86 height 24
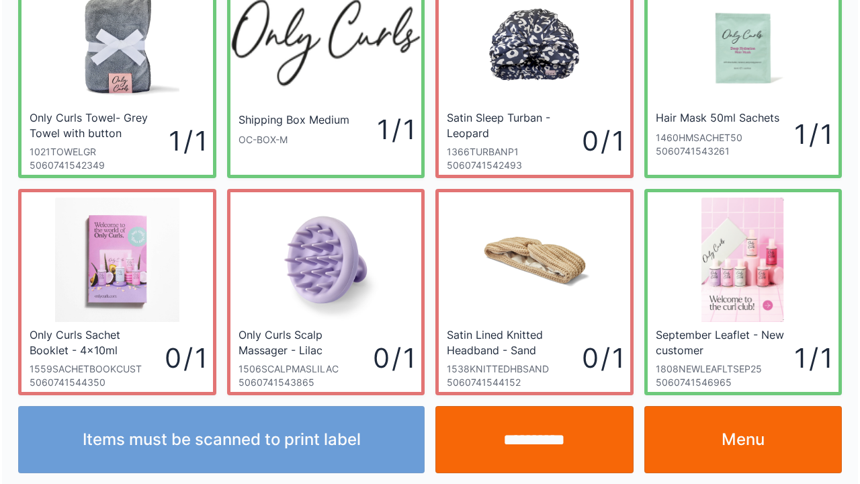
scroll to position [78, 0]
